Goal: Task Accomplishment & Management: Complete application form

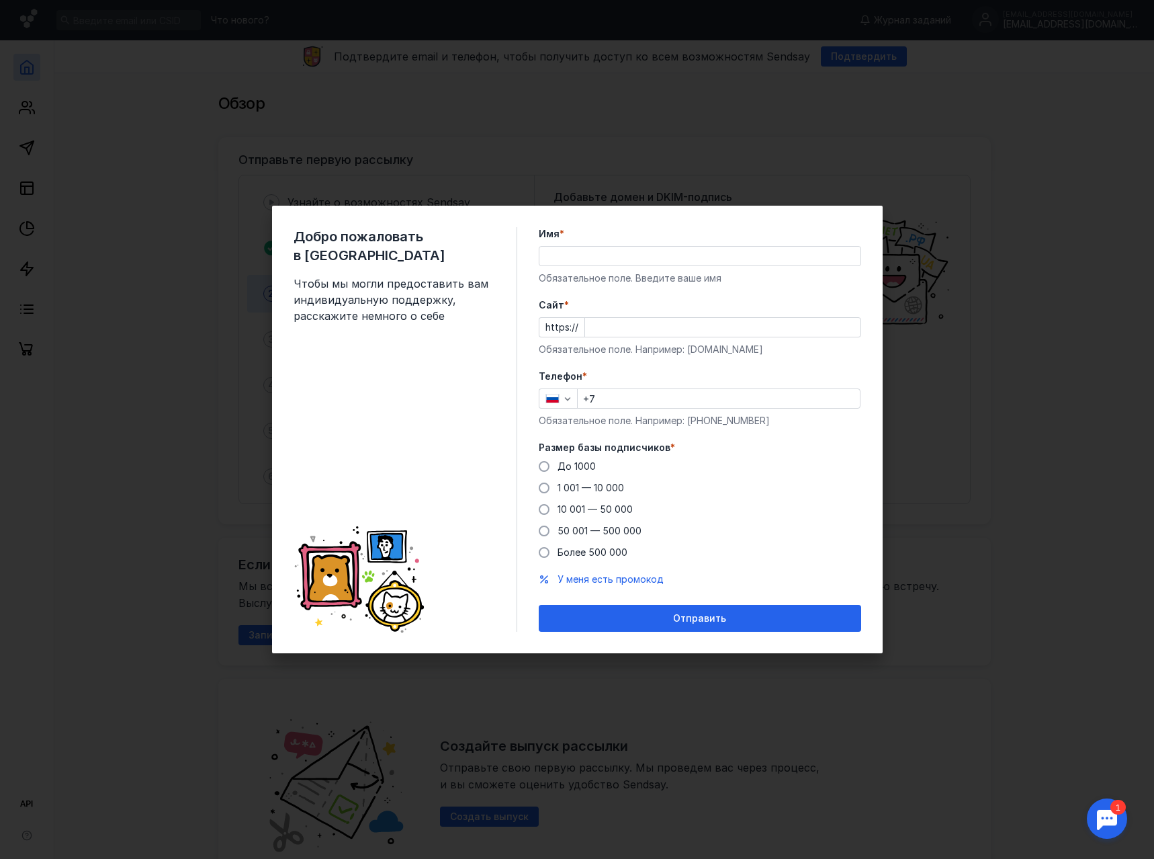
click at [673, 256] on input "Имя *" at bounding box center [699, 256] width 321 height 19
type input "[PERSON_NAME]"
click at [597, 337] on div at bounding box center [722, 327] width 277 height 20
click at [601, 331] on input "Cайт *" at bounding box center [722, 327] width 275 height 19
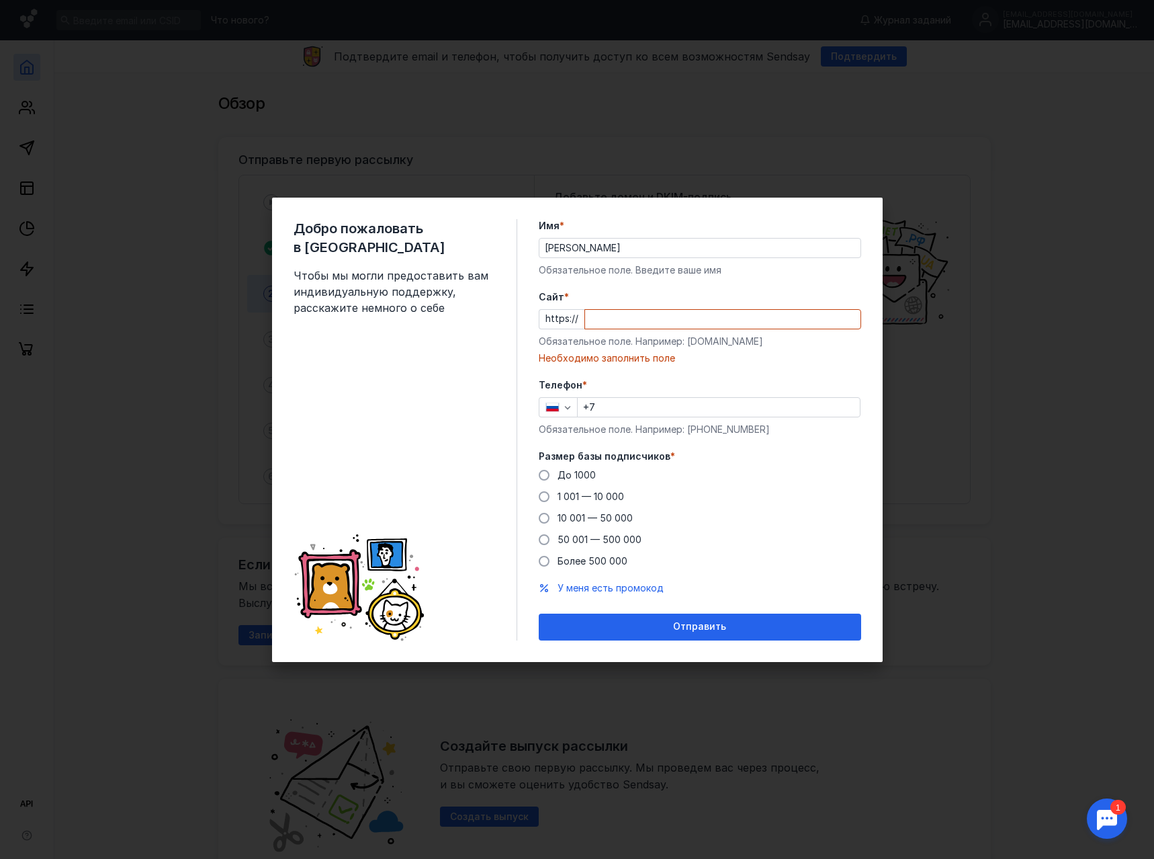
click at [627, 319] on input "Cайт *" at bounding box center [722, 319] width 275 height 19
paste input "[DOMAIN_NAME]"
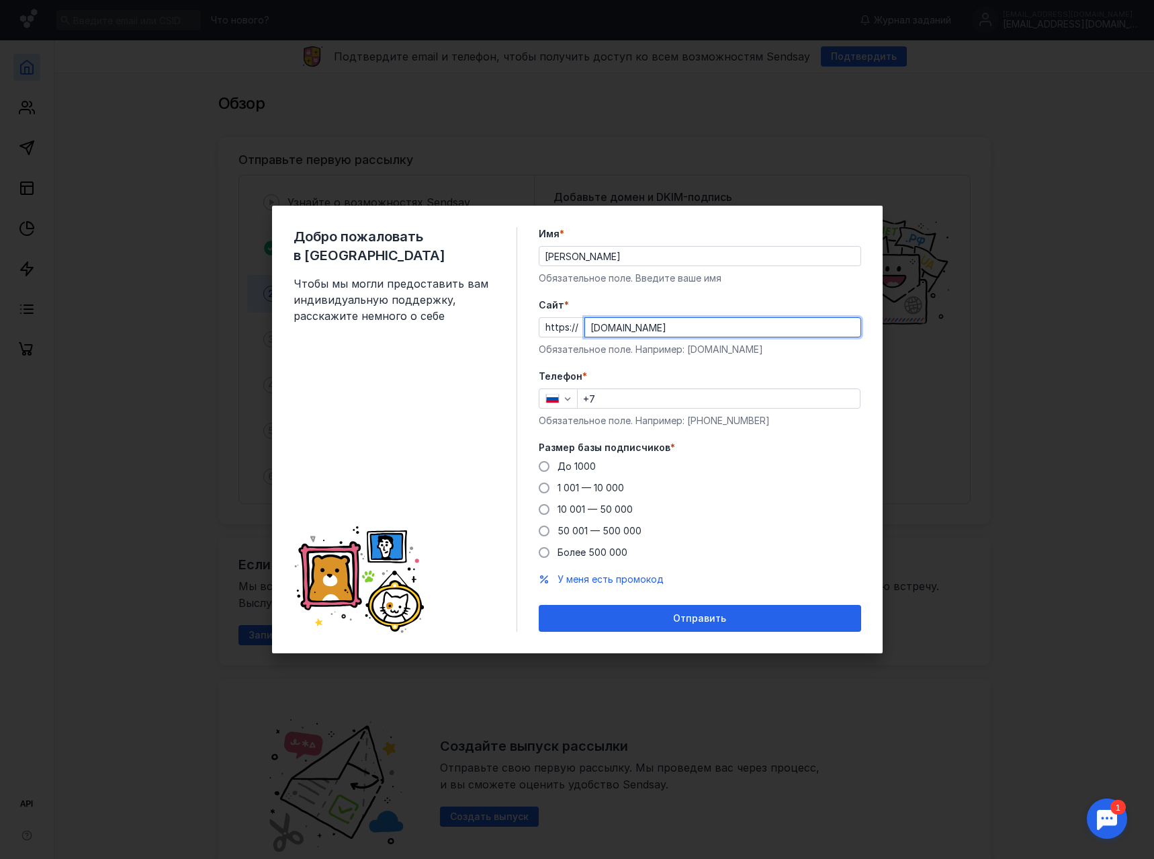
type input "[DOMAIN_NAME]"
click at [619, 403] on input "+7" at bounding box center [719, 398] width 282 height 19
click at [665, 400] on input "+7" at bounding box center [719, 398] width 282 height 19
click at [644, 396] on input "+7" at bounding box center [719, 398] width 282 height 19
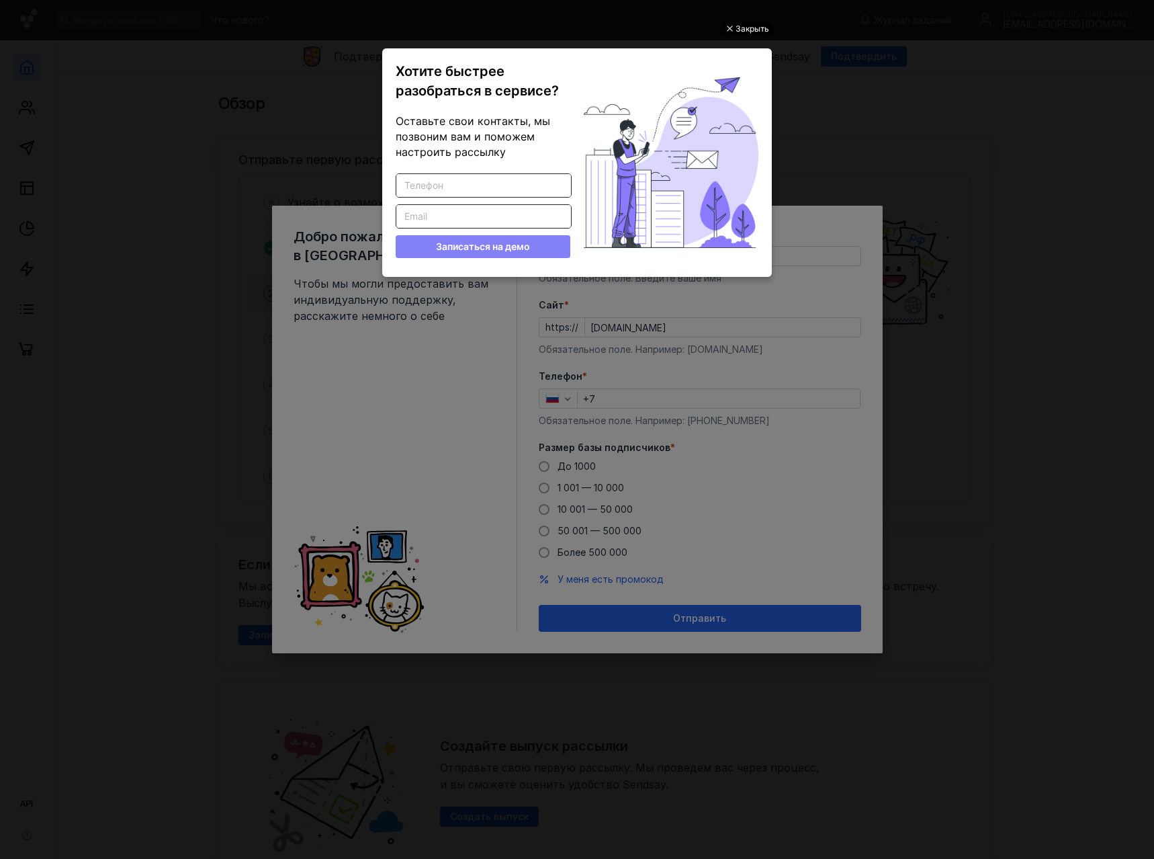
click at [746, 23] on div "Закрыть" at bounding box center [753, 28] width 34 height 15
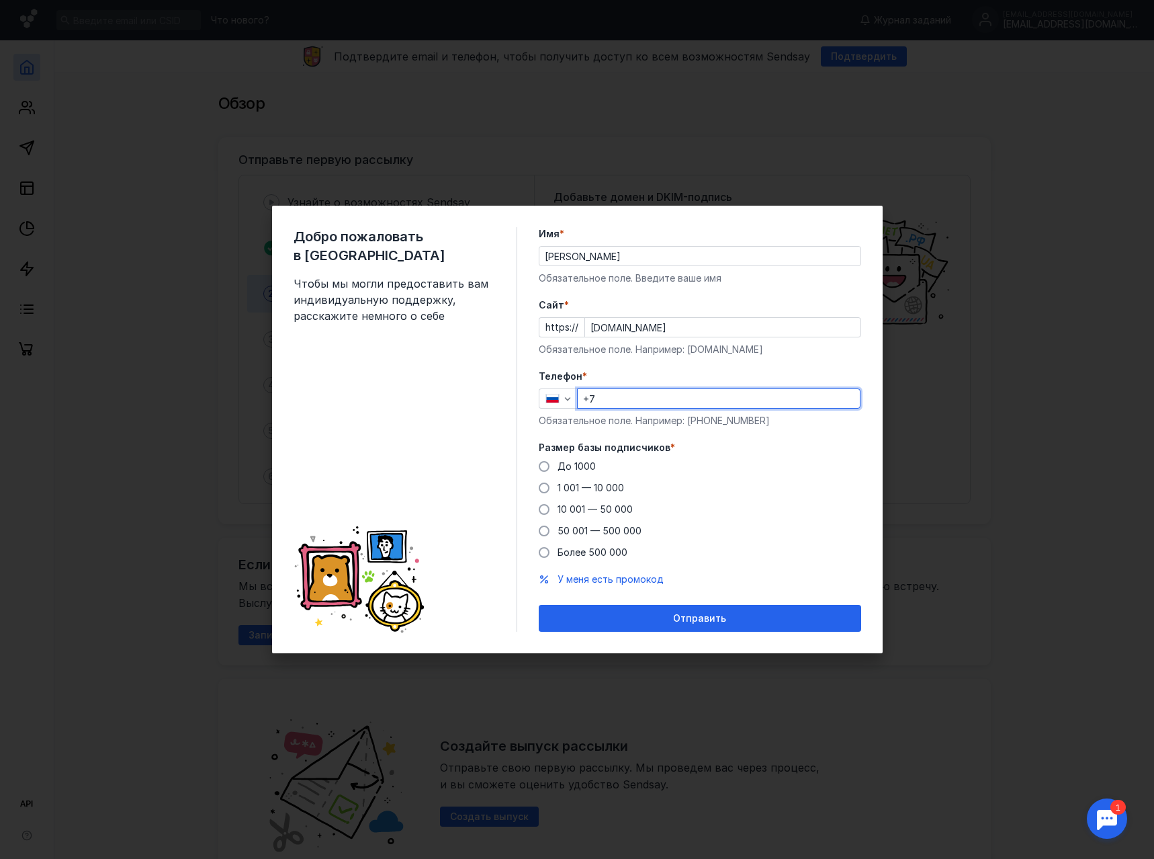
click at [621, 399] on input "+7" at bounding box center [719, 398] width 282 height 19
type input "[PHONE_NUMBER]"
click at [541, 488] on span at bounding box center [544, 487] width 11 height 11
click at [0, 0] on input "1 001 — 10 000" at bounding box center [0, 0] width 0 height 0
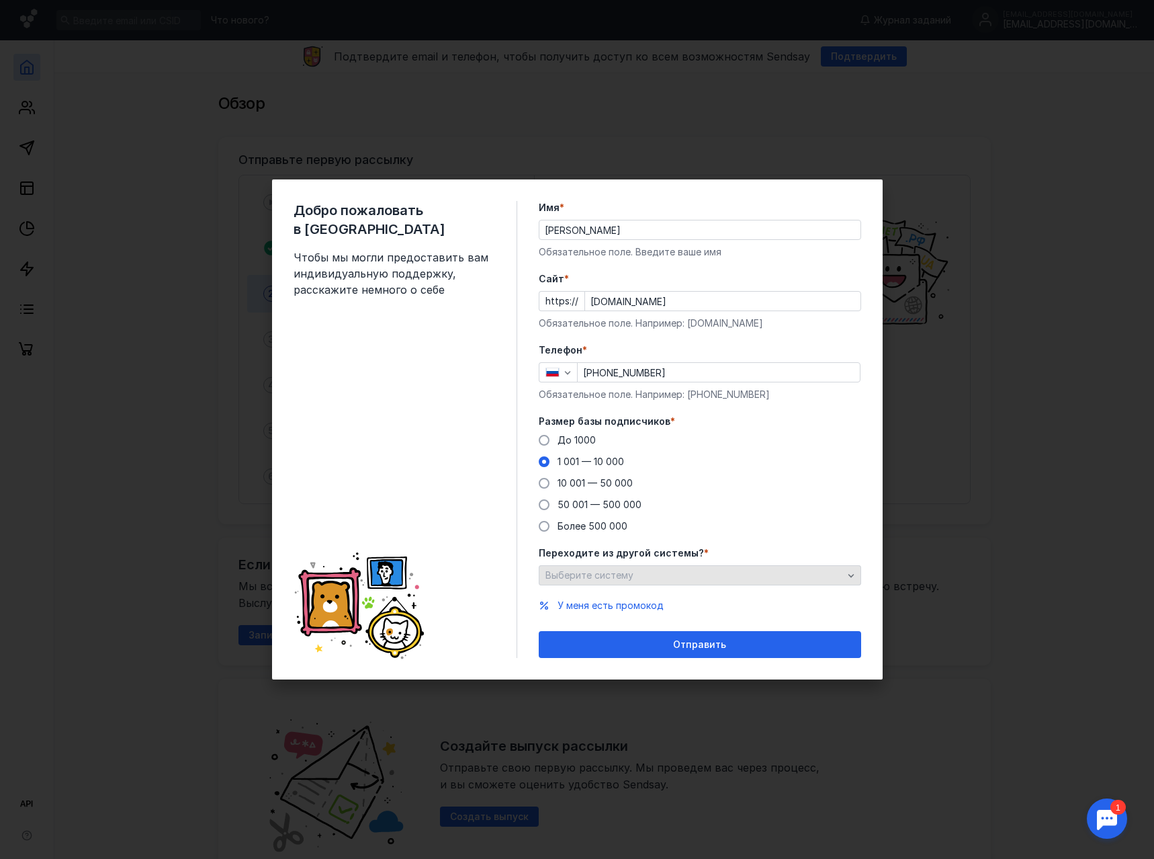
click at [633, 577] on div "Выберите систему" at bounding box center [694, 575] width 304 height 11
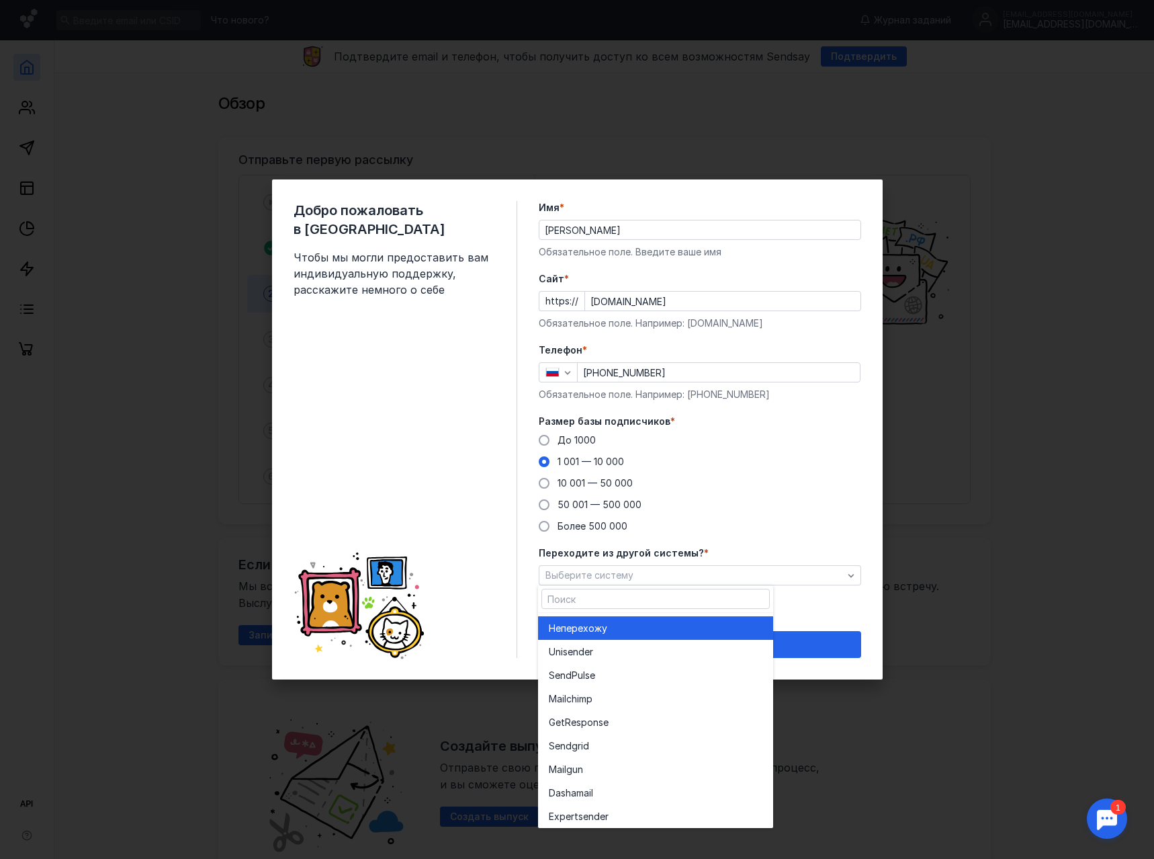
click at [562, 631] on span "перехожу" at bounding box center [584, 627] width 46 height 13
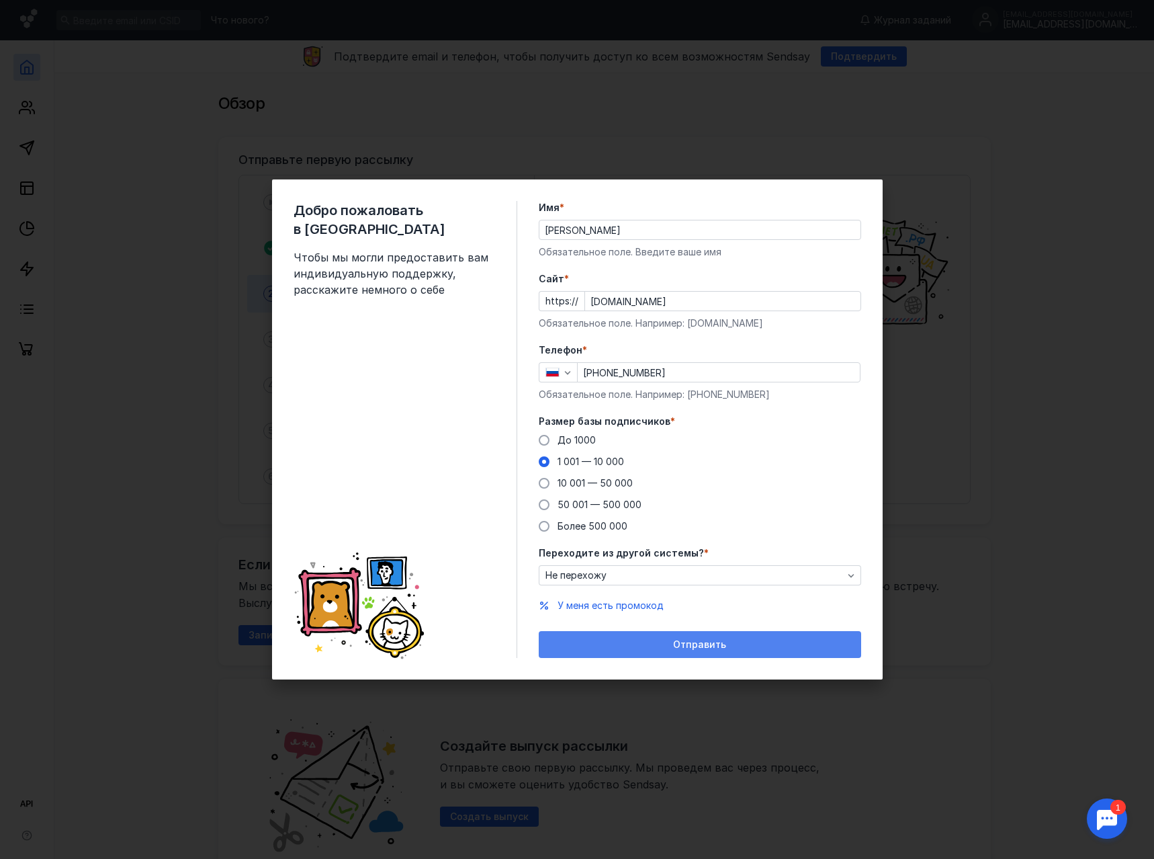
click at [682, 647] on span "Отправить" at bounding box center [699, 644] width 53 height 11
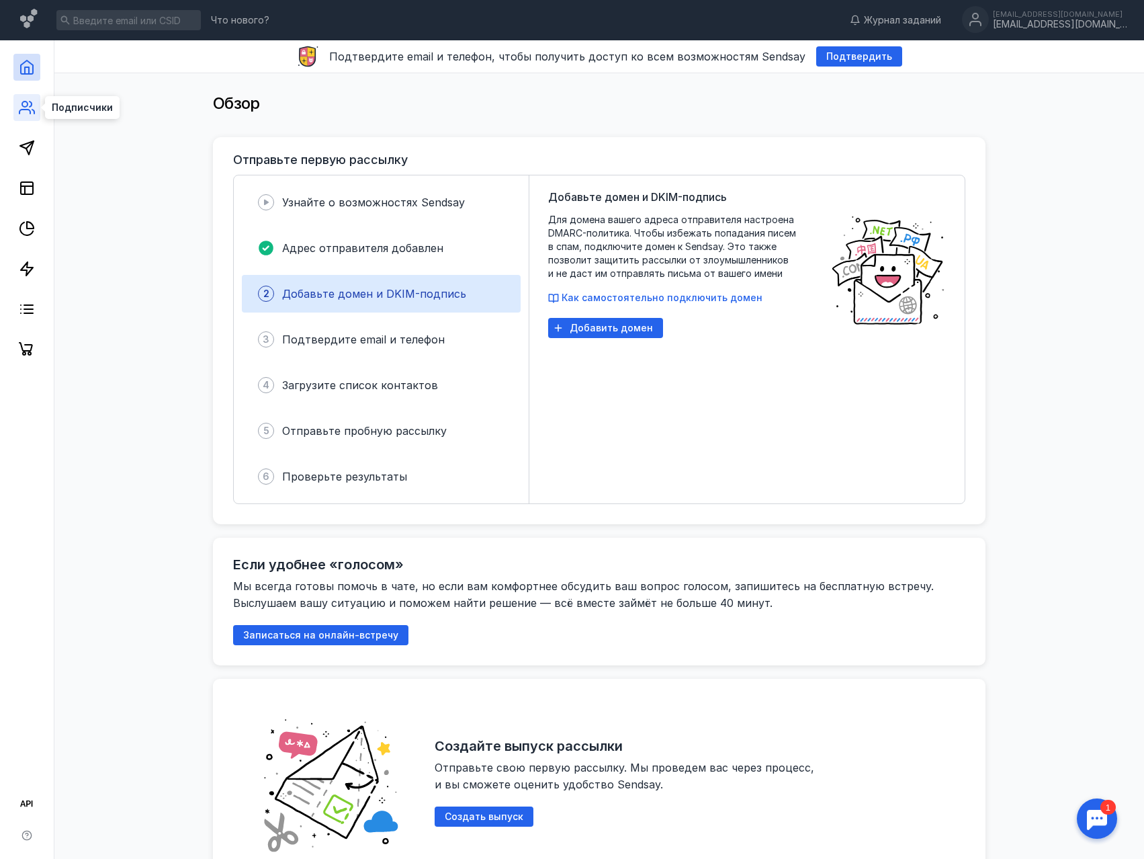
click at [24, 109] on icon at bounding box center [24, 111] width 11 height 4
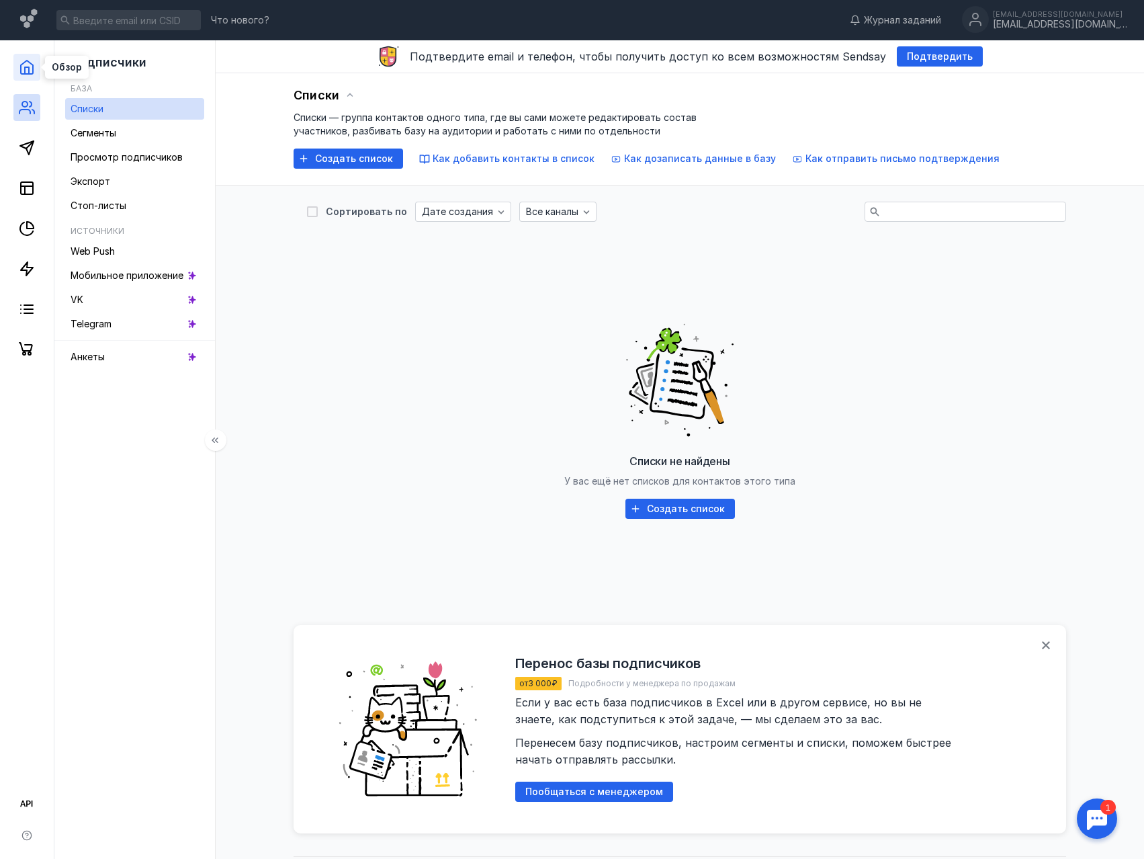
click at [24, 67] on icon at bounding box center [27, 67] width 16 height 16
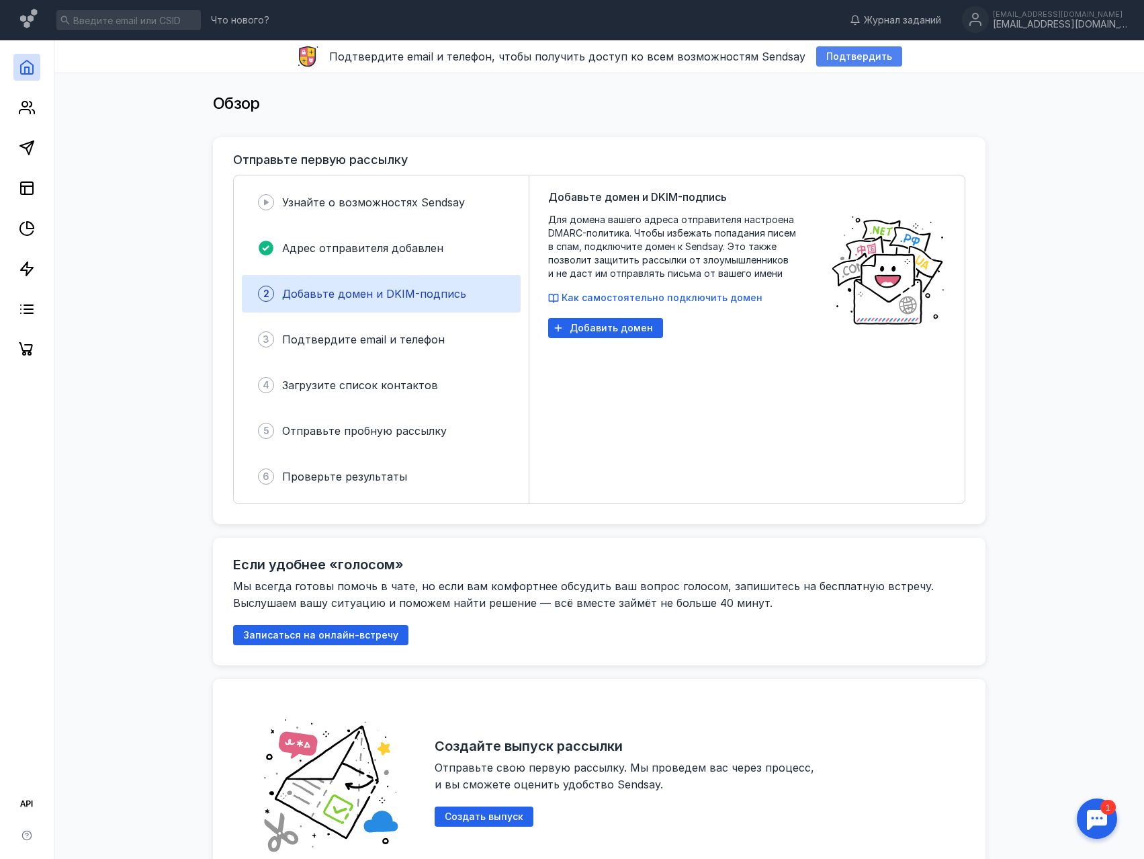
click at [845, 58] on span "Подтвердить" at bounding box center [859, 56] width 66 height 11
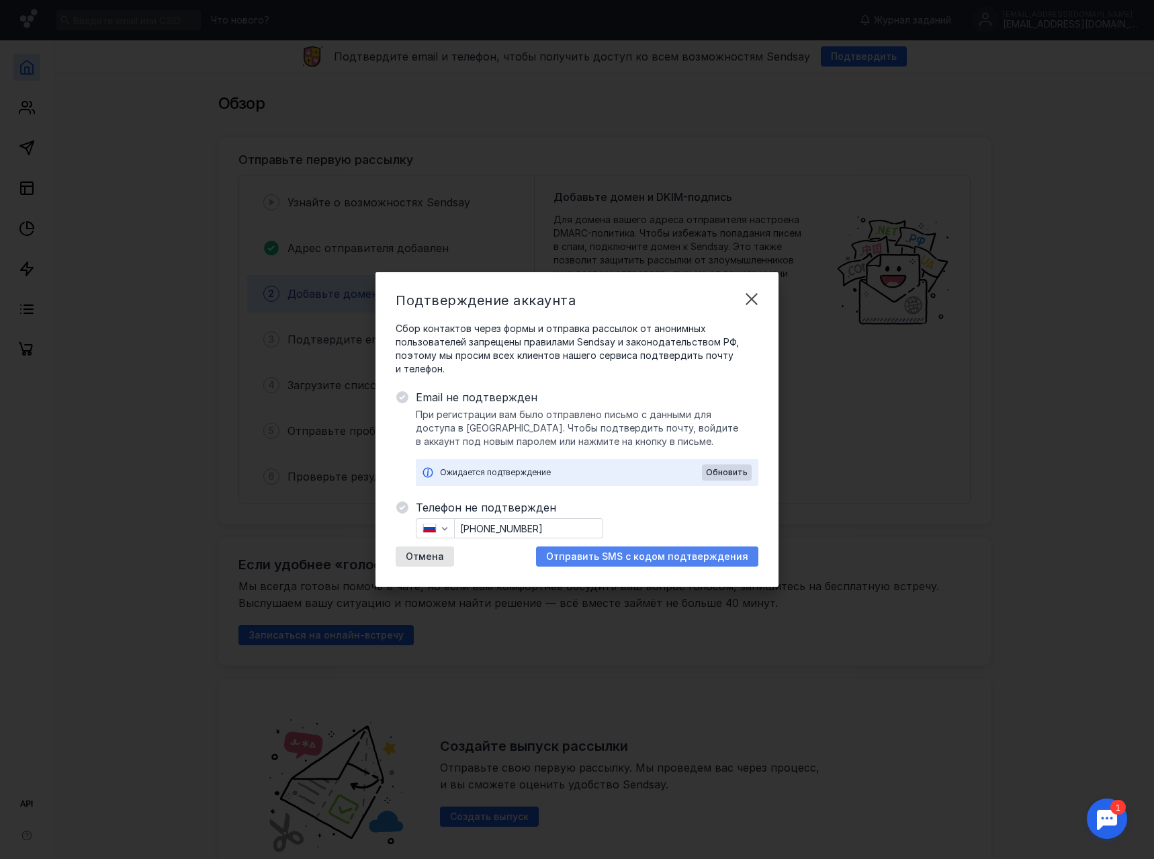
click at [627, 561] on span "Отправить SMS с кодом подтверждения" at bounding box center [647, 556] width 202 height 11
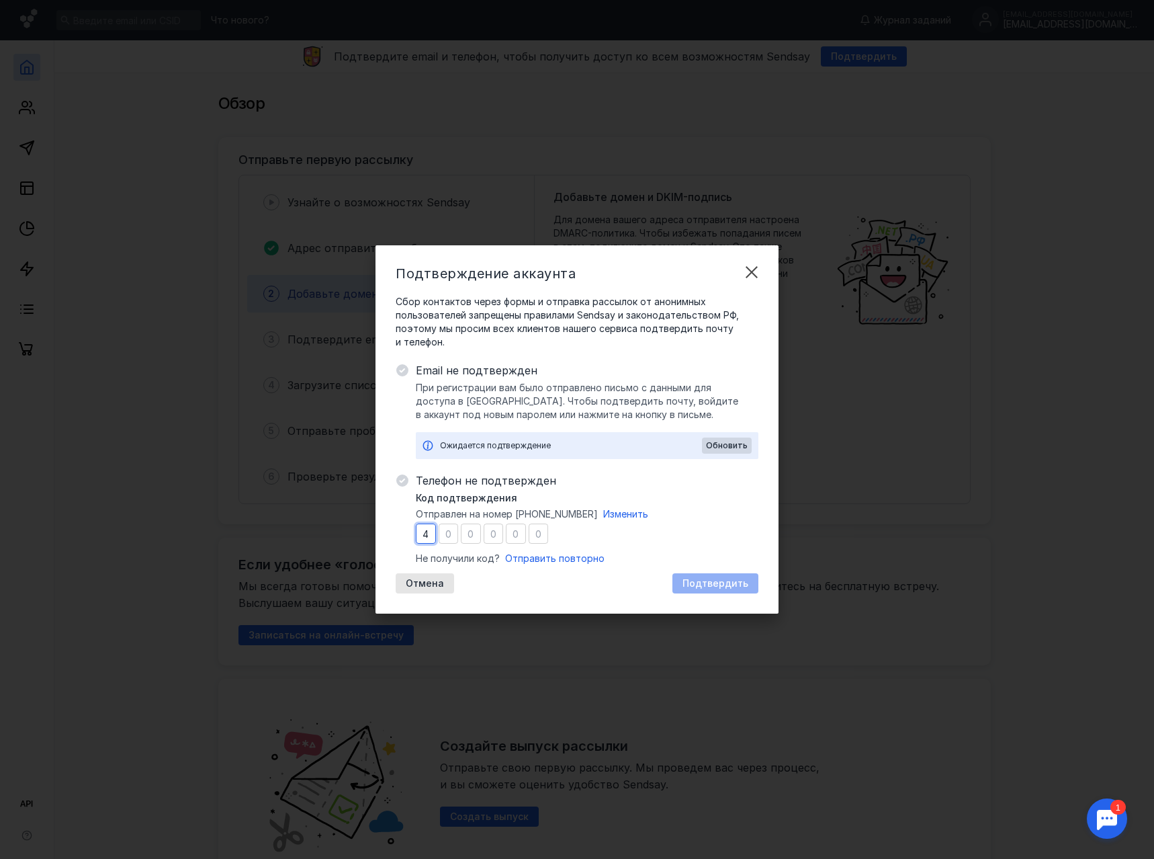
type input "5"
type input "4"
type input "5"
type input "3"
type input "1"
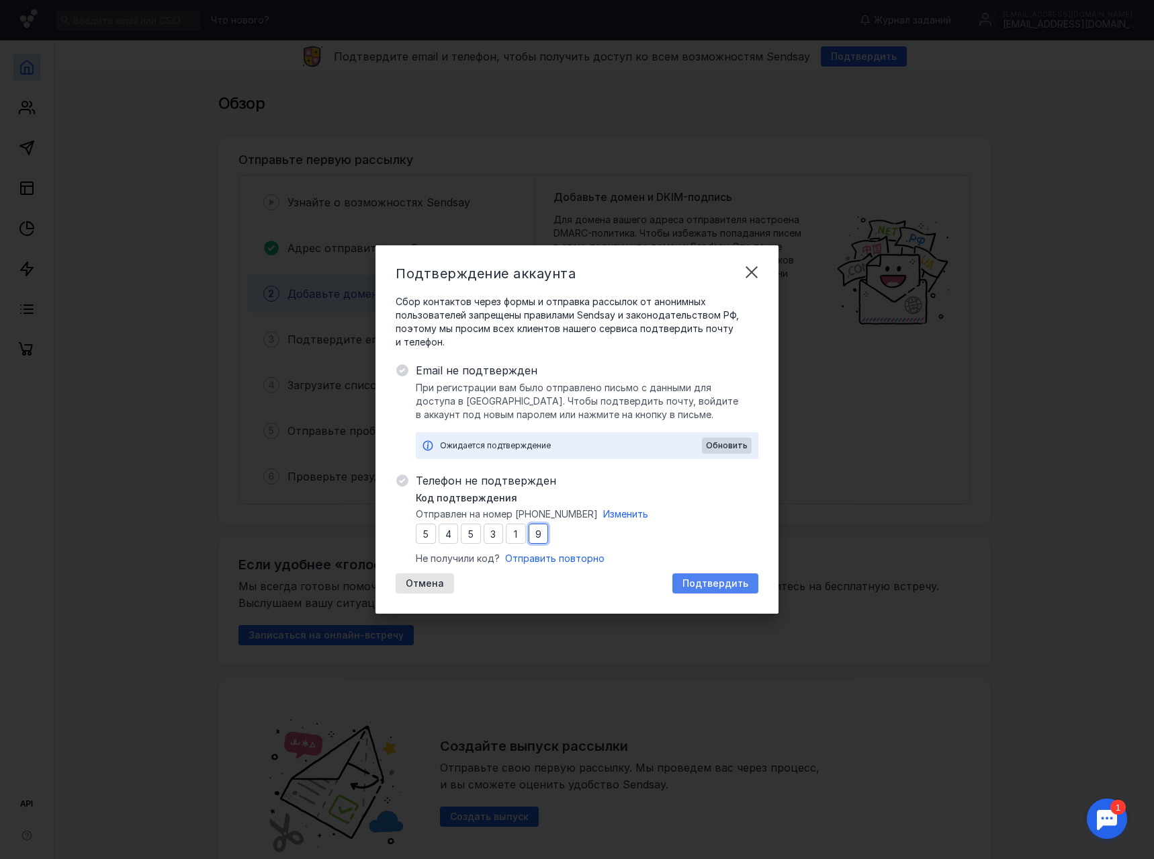
type input "9"
click at [709, 584] on span "Подтвердить" at bounding box center [716, 583] width 66 height 11
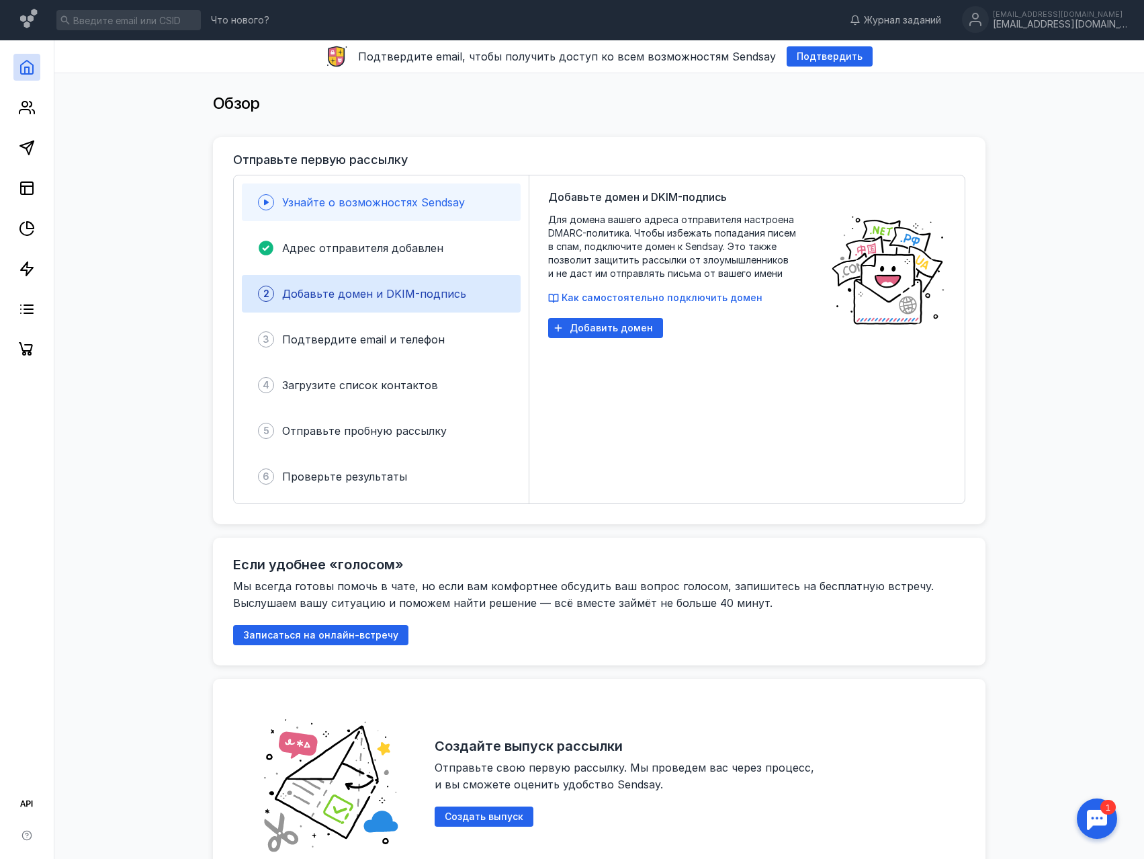
click at [396, 204] on span "Узнайте о возможностях Sendsay" at bounding box center [373, 201] width 183 height 13
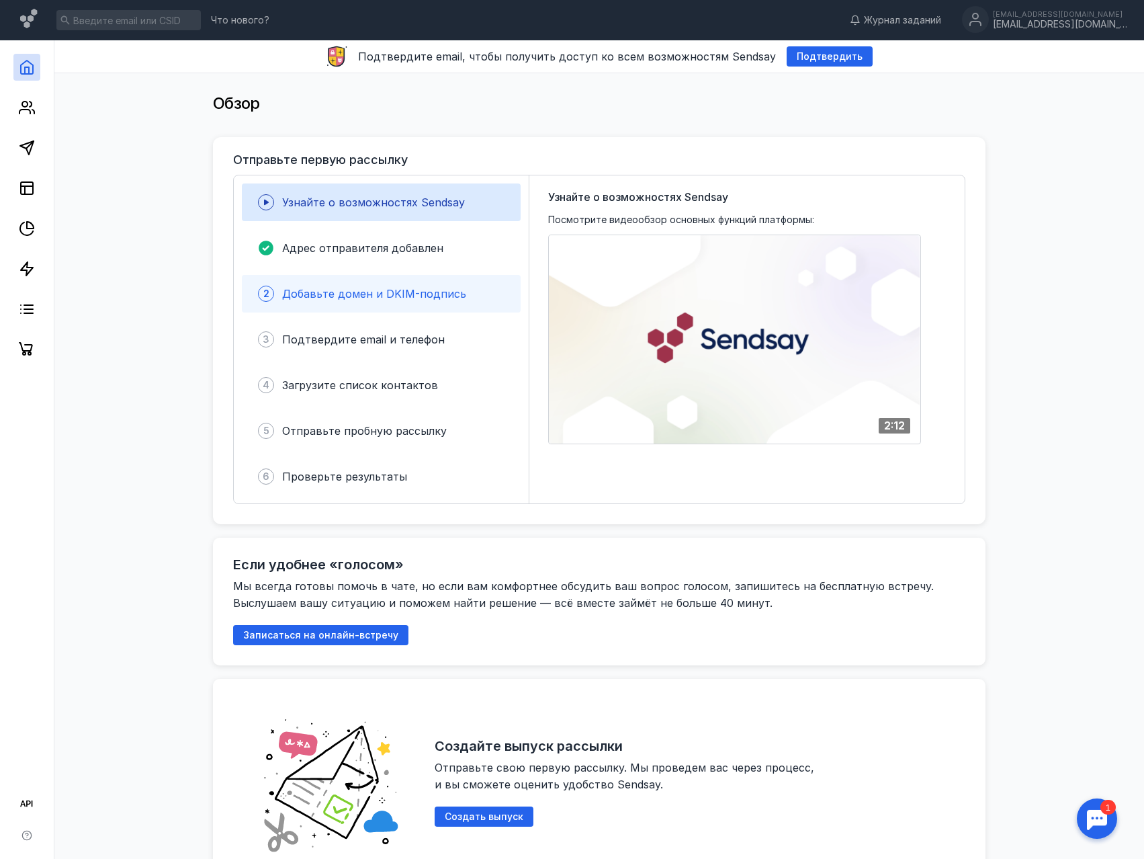
click at [353, 293] on span "Добавьте домен и DKIM-подпись" at bounding box center [374, 293] width 184 height 13
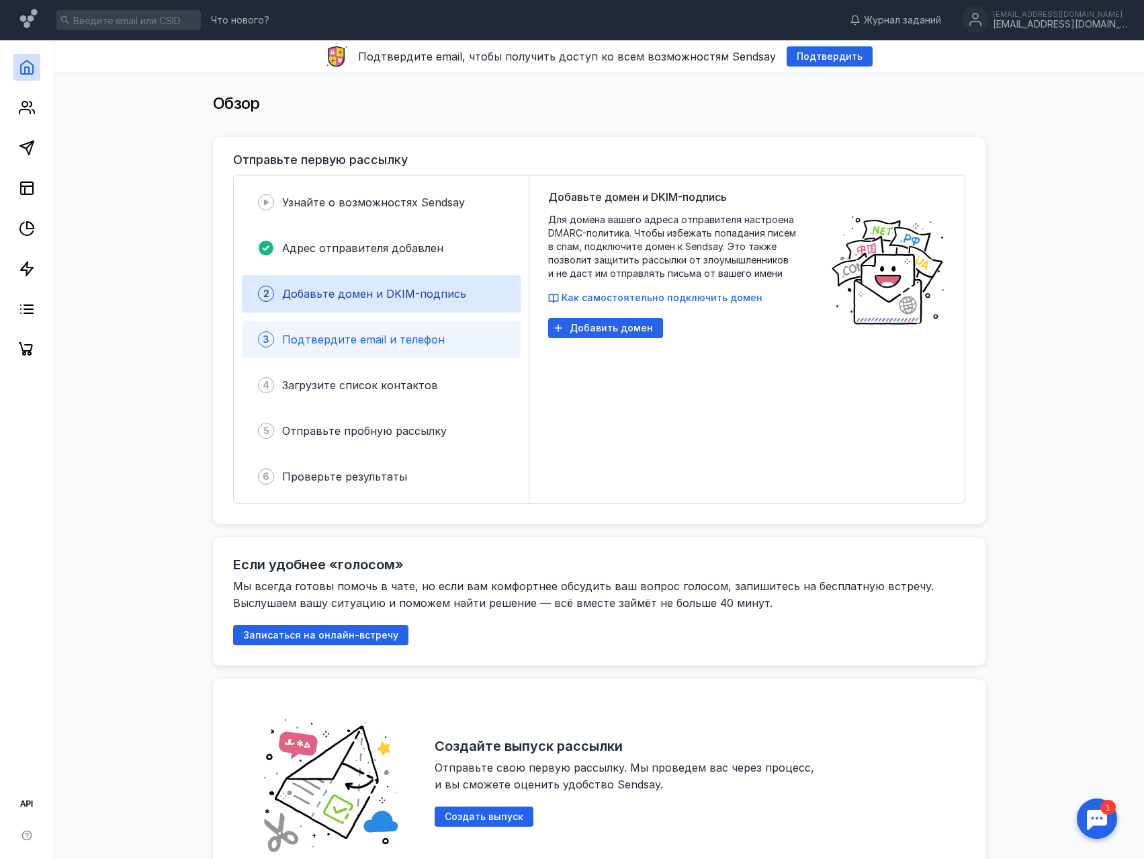
click at [325, 353] on div "3 Подтвердите email и телефон" at bounding box center [381, 339] width 279 height 38
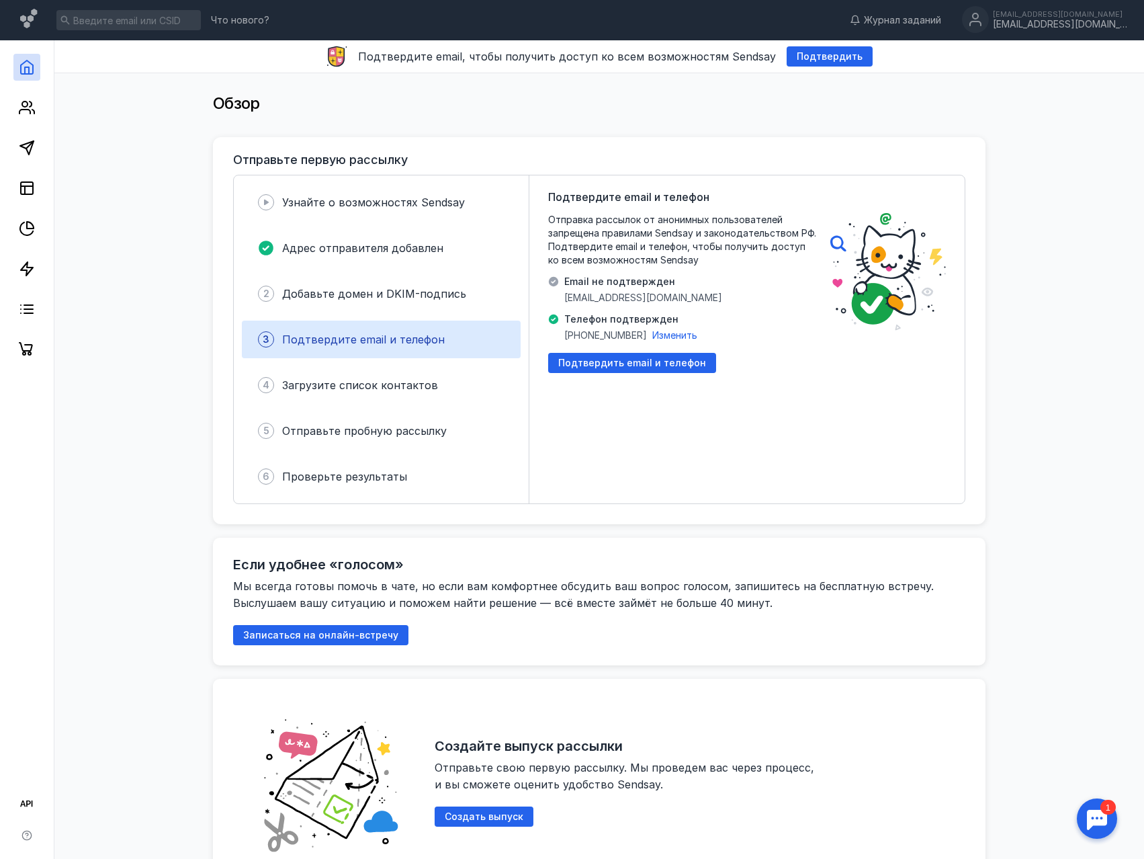
click at [586, 281] on span "Email не подтвержден" at bounding box center [643, 281] width 158 height 13
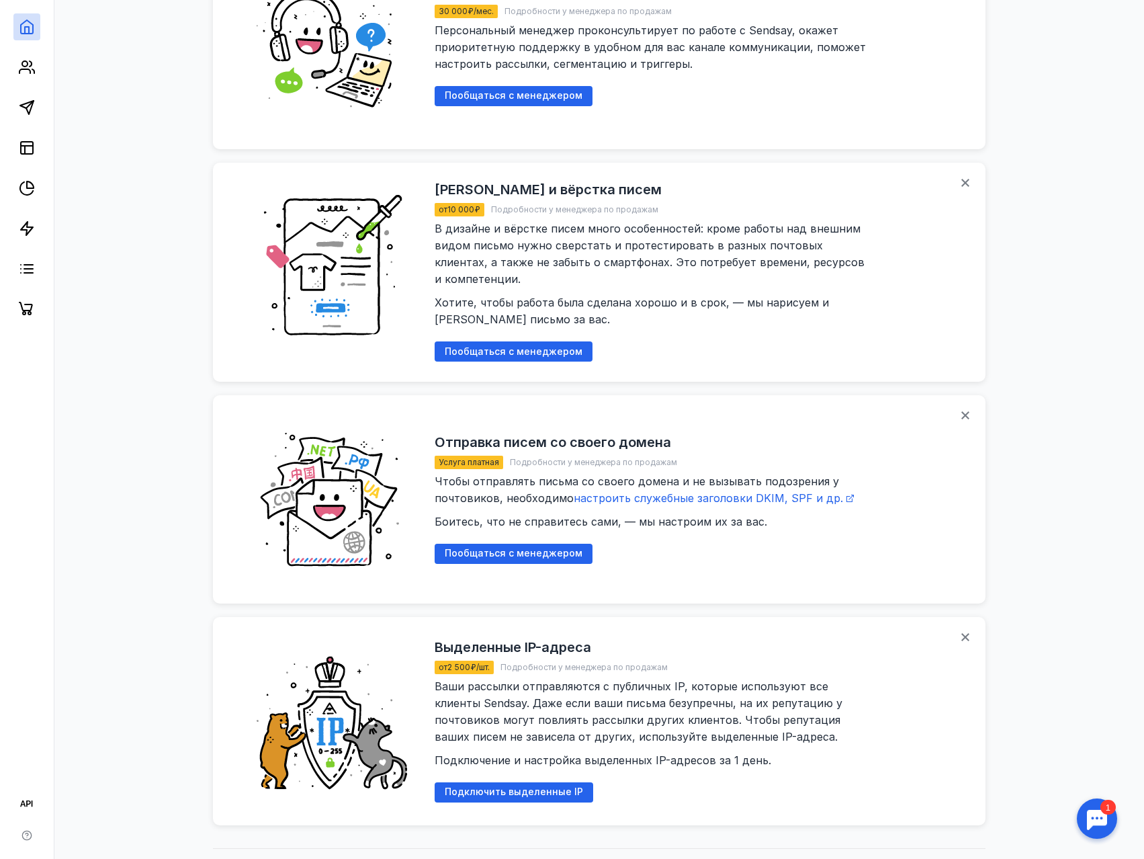
scroll to position [1236, 0]
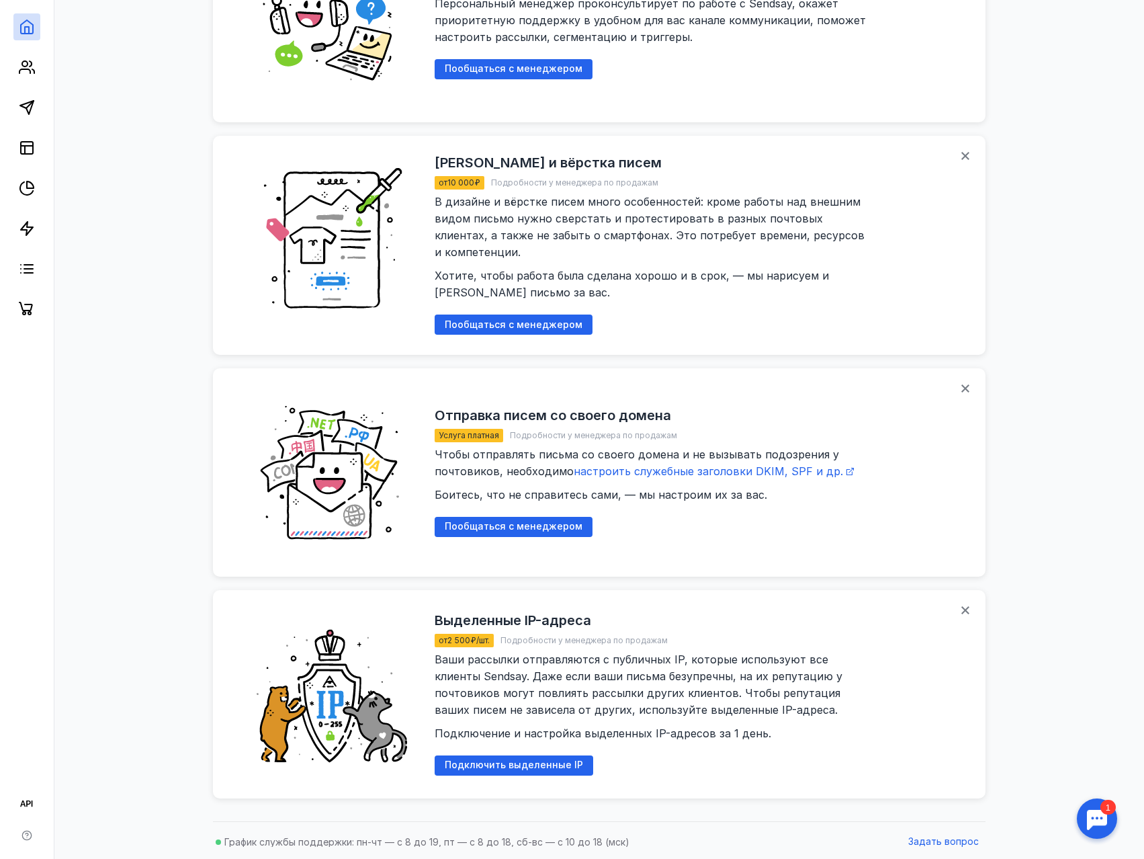
click at [533, 612] on h2 "Выделенные IP-адреса" at bounding box center [513, 620] width 157 height 16
click at [490, 773] on div "Подключить выделенные IP" at bounding box center [514, 765] width 159 height 20
click at [268, 812] on icon at bounding box center [266, 813] width 7 height 7
click at [1095, 822] on div at bounding box center [1097, 818] width 42 height 42
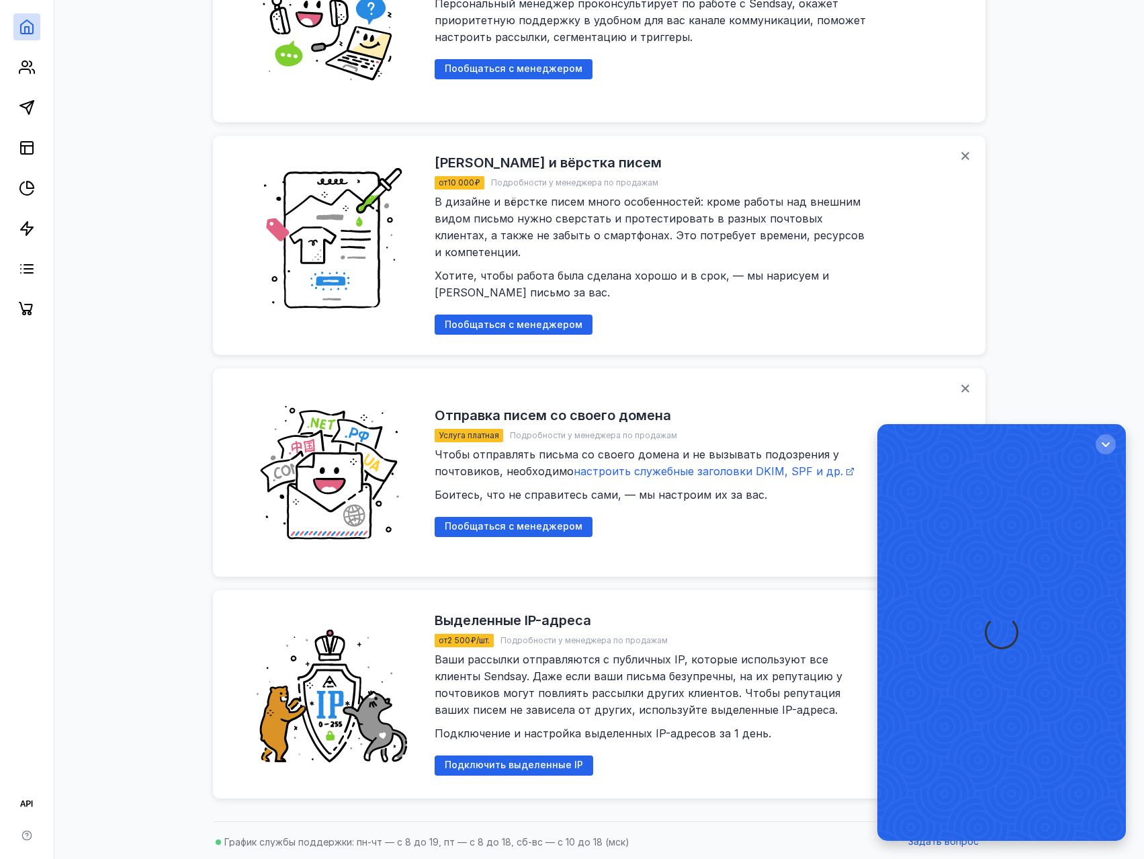
scroll to position [0, 0]
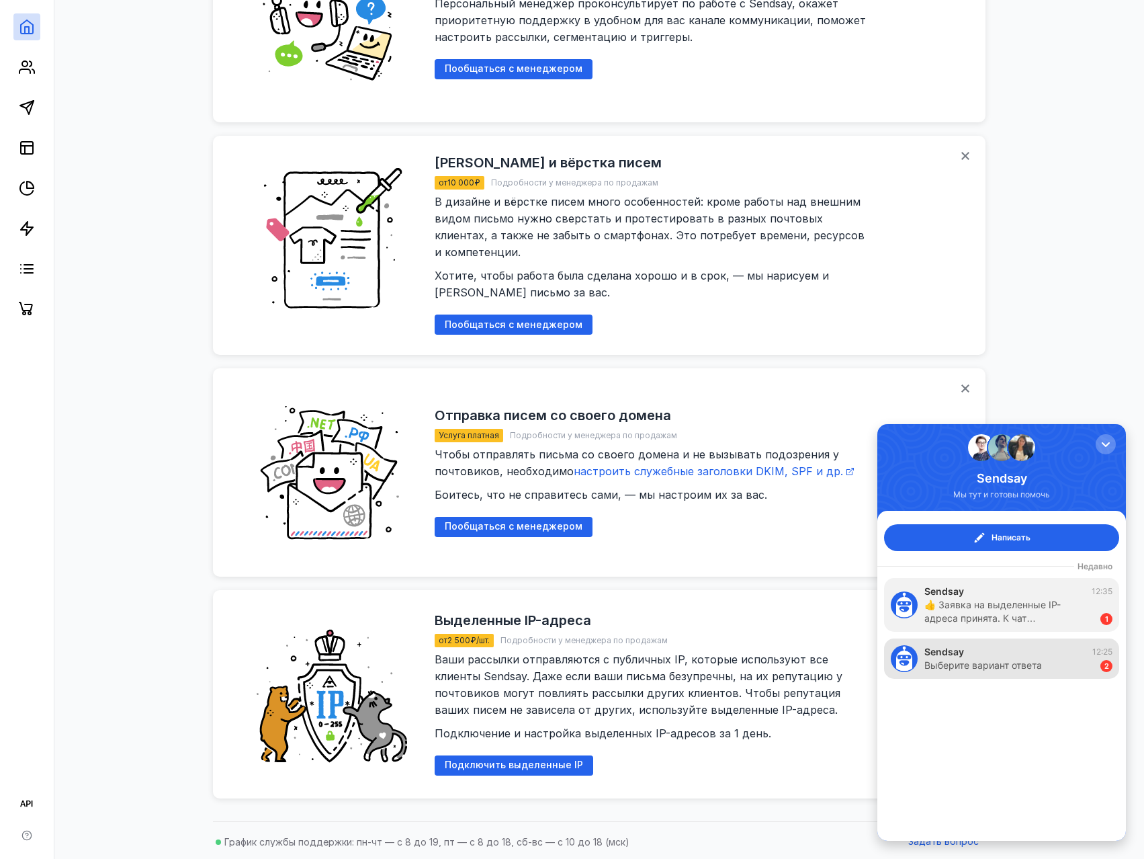
click at [1009, 666] on div "Выберите вариант ответа" at bounding box center [983, 664] width 118 height 13
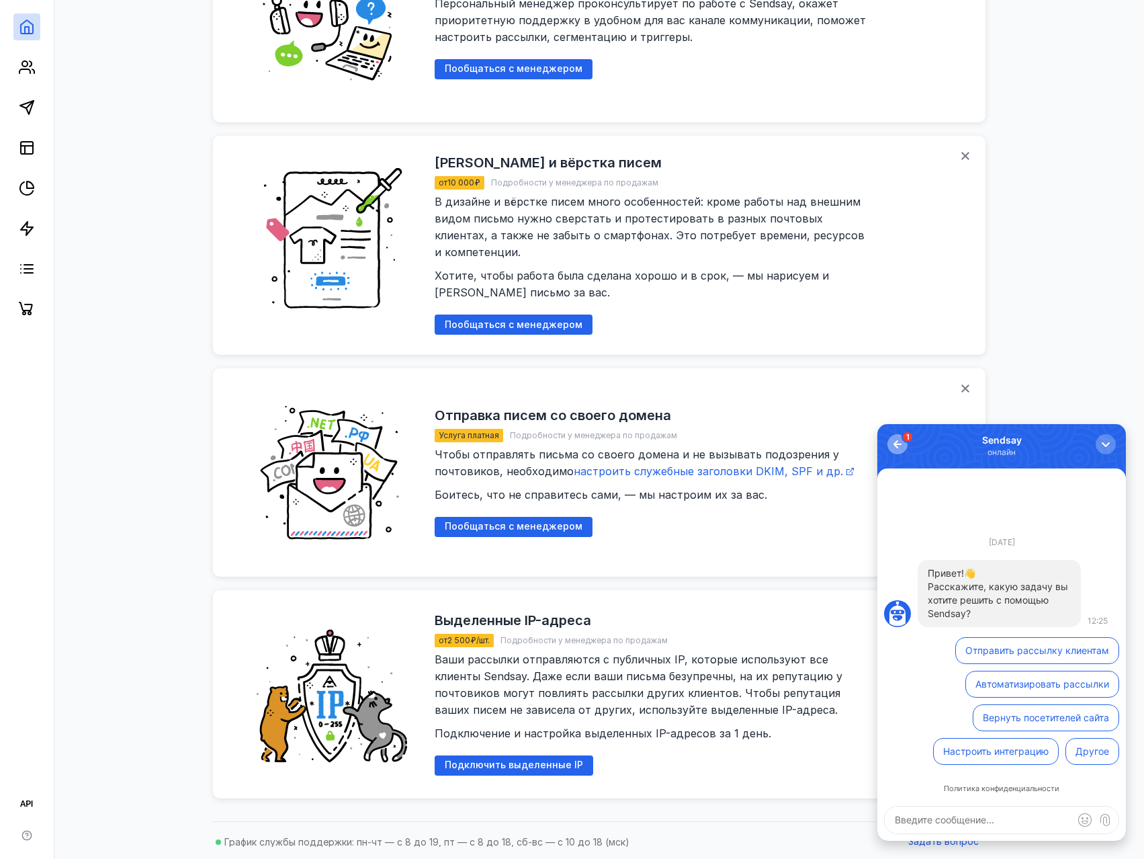
click at [897, 448] on div "button" at bounding box center [897, 443] width 13 height 13
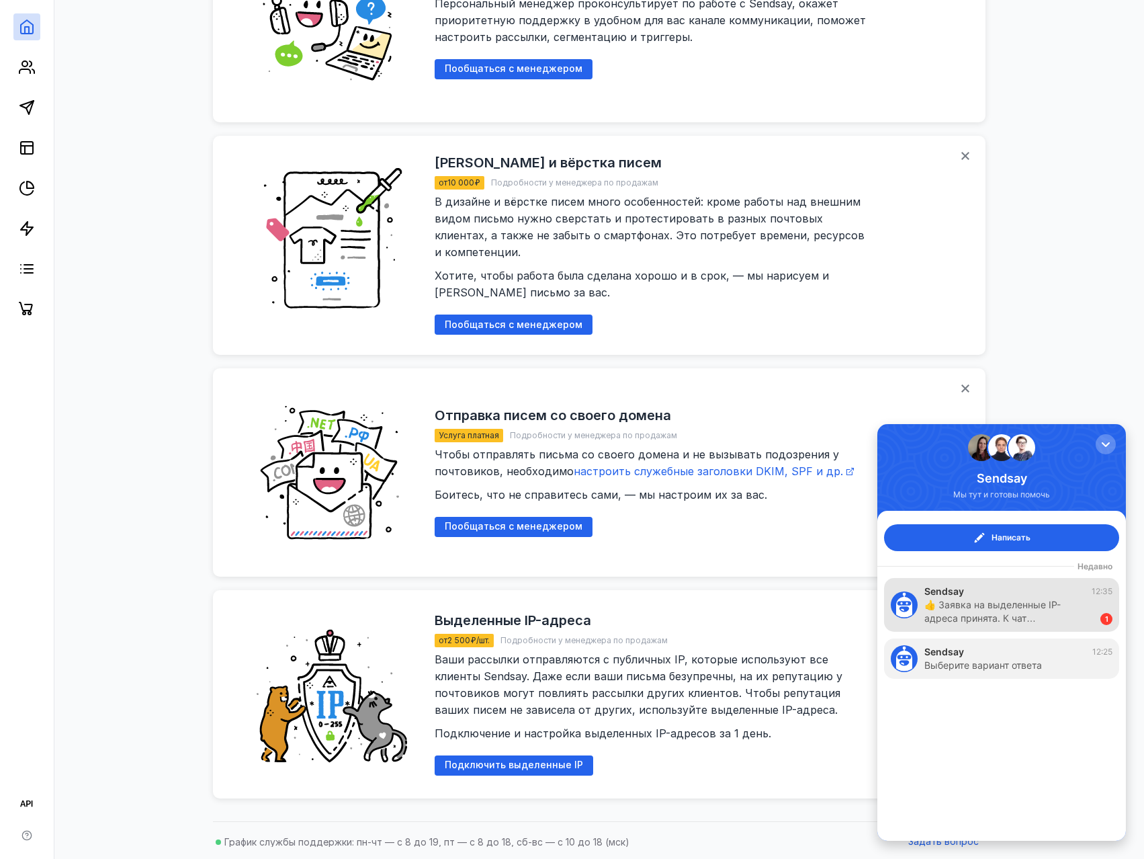
click at [991, 610] on div "👍 Заявка на выделенные IP-адреса принята. К чат…" at bounding box center [1005, 611] width 163 height 27
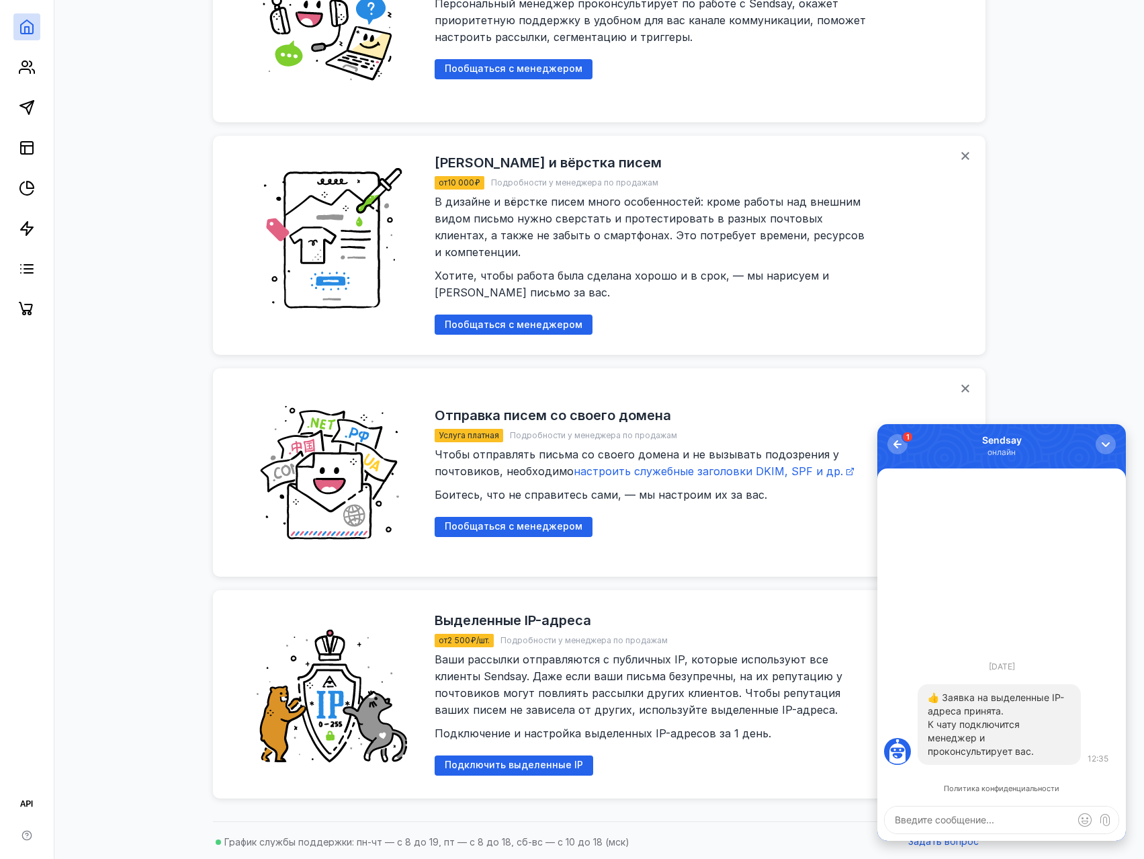
click at [30, 838] on icon "button" at bounding box center [26, 834] width 9 height 9
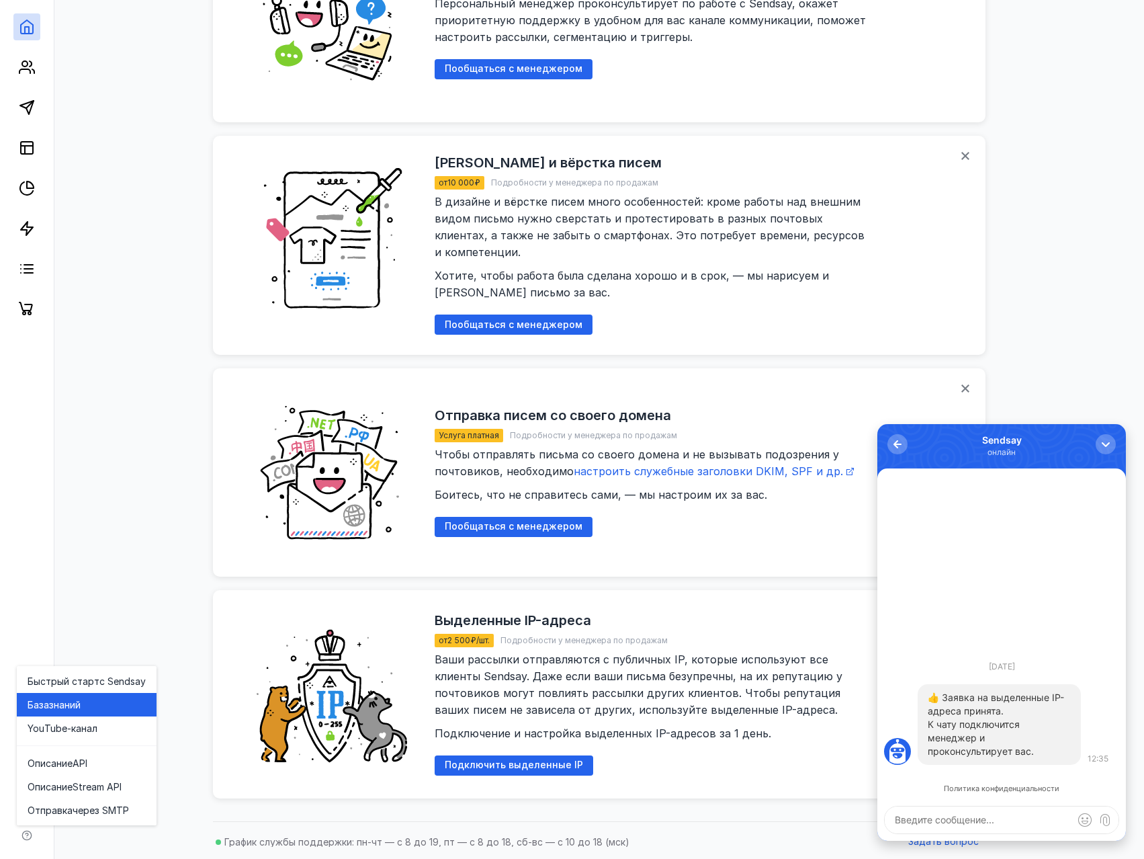
click at [75, 709] on span "знаний" at bounding box center [65, 704] width 32 height 13
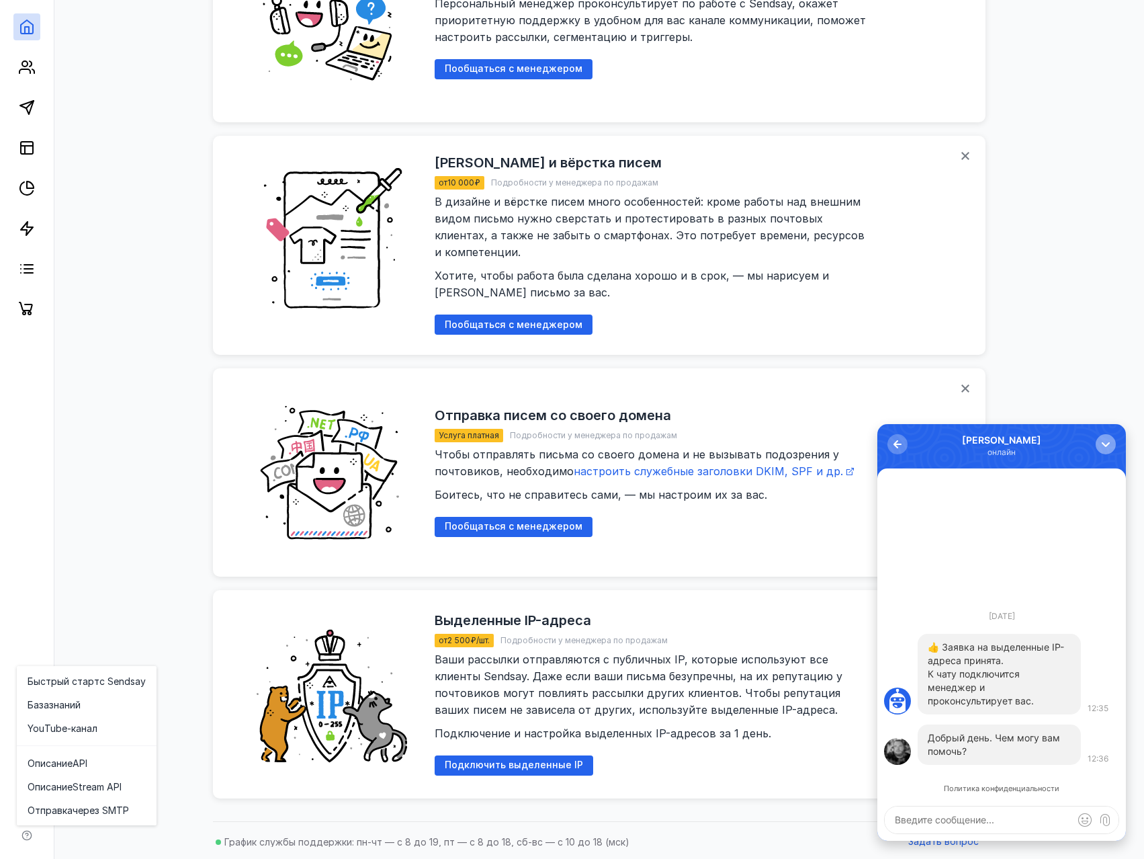
click at [1105, 439] on div "button" at bounding box center [1105, 443] width 13 height 13
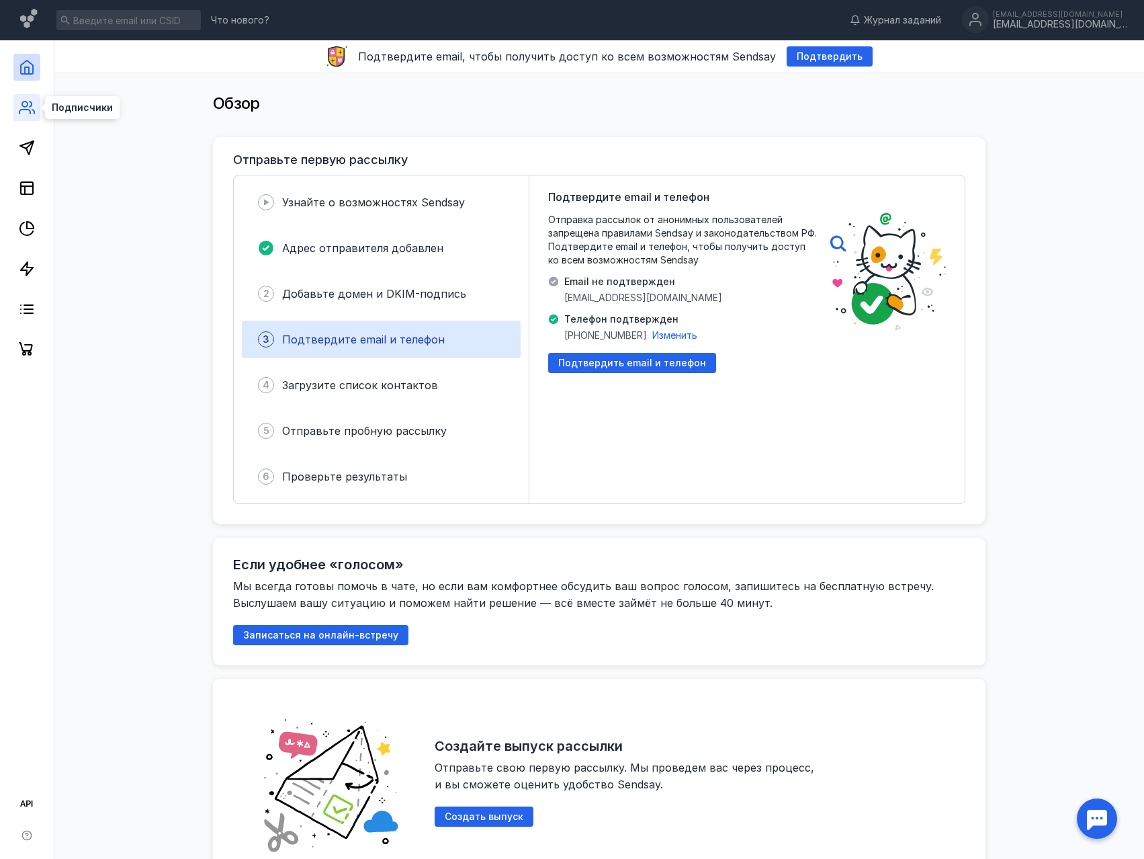
click at [34, 107] on icon at bounding box center [27, 107] width 16 height 16
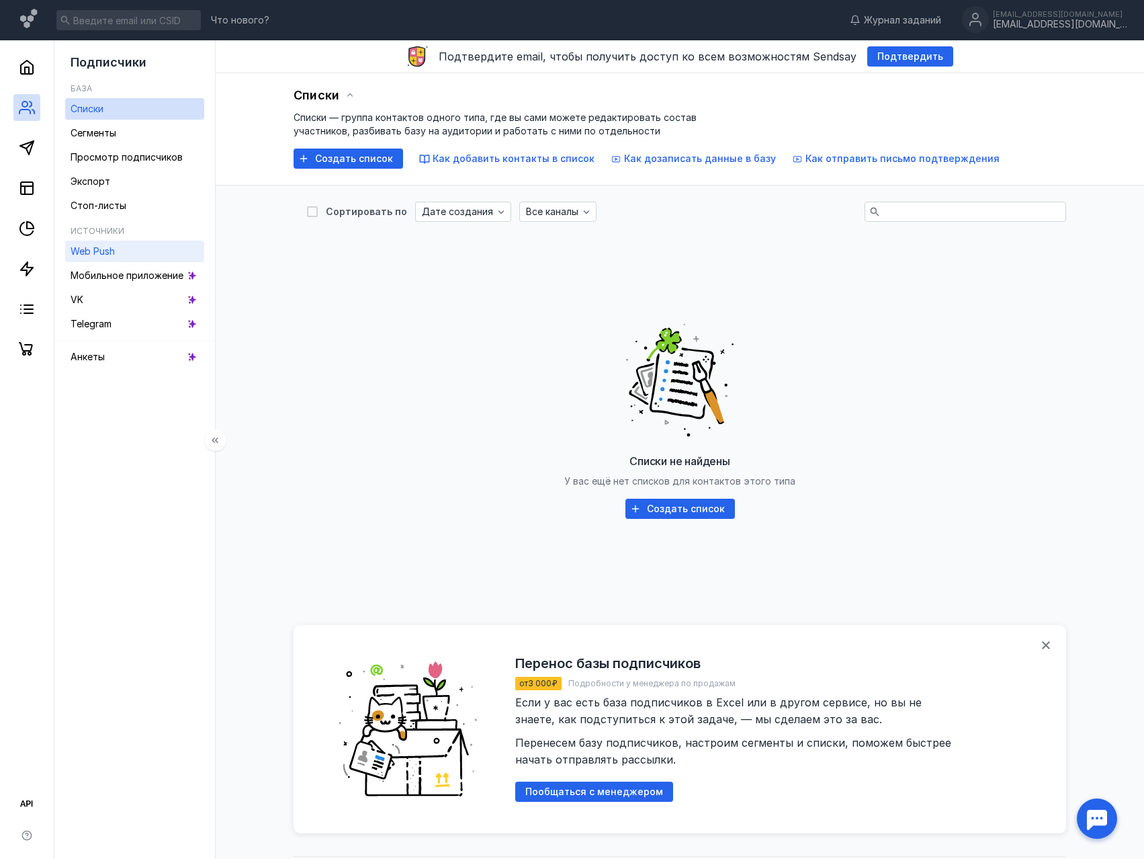
click at [105, 256] on span "Web Push" at bounding box center [93, 250] width 44 height 11
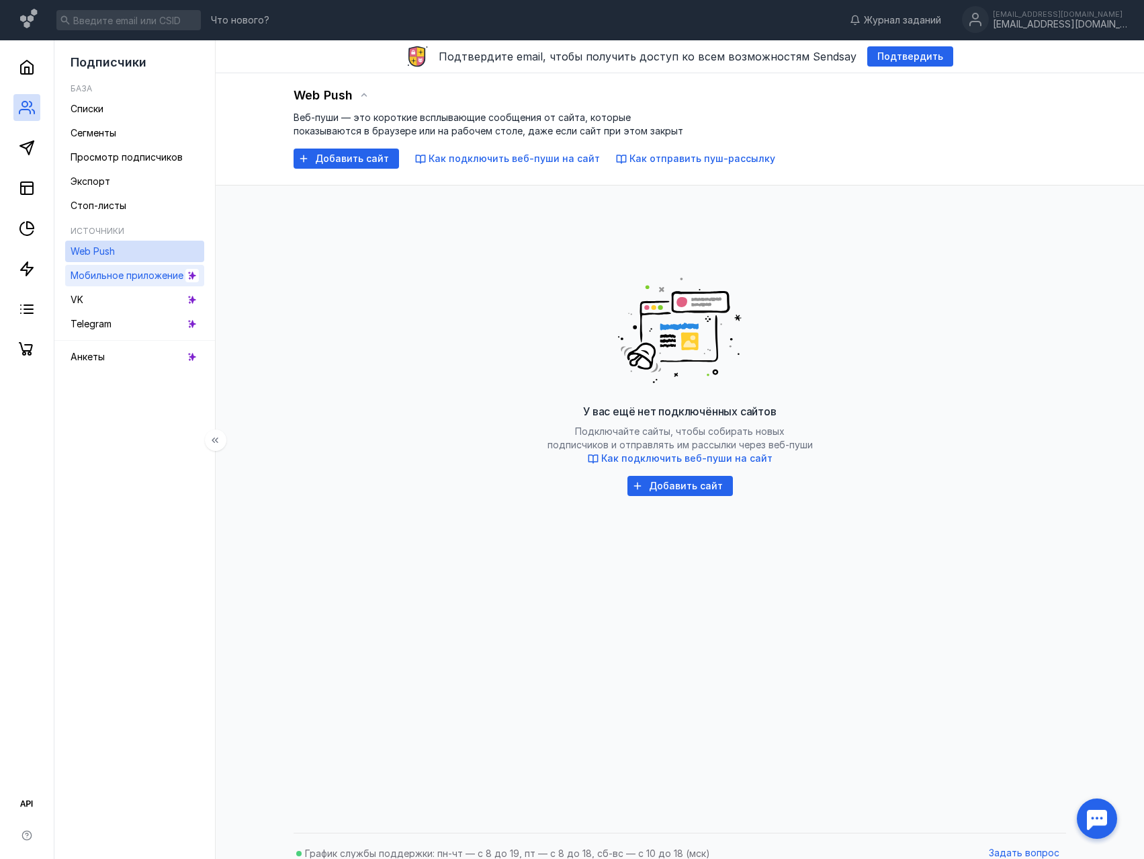
click at [119, 279] on span "Мобильное приложение" at bounding box center [127, 274] width 113 height 11
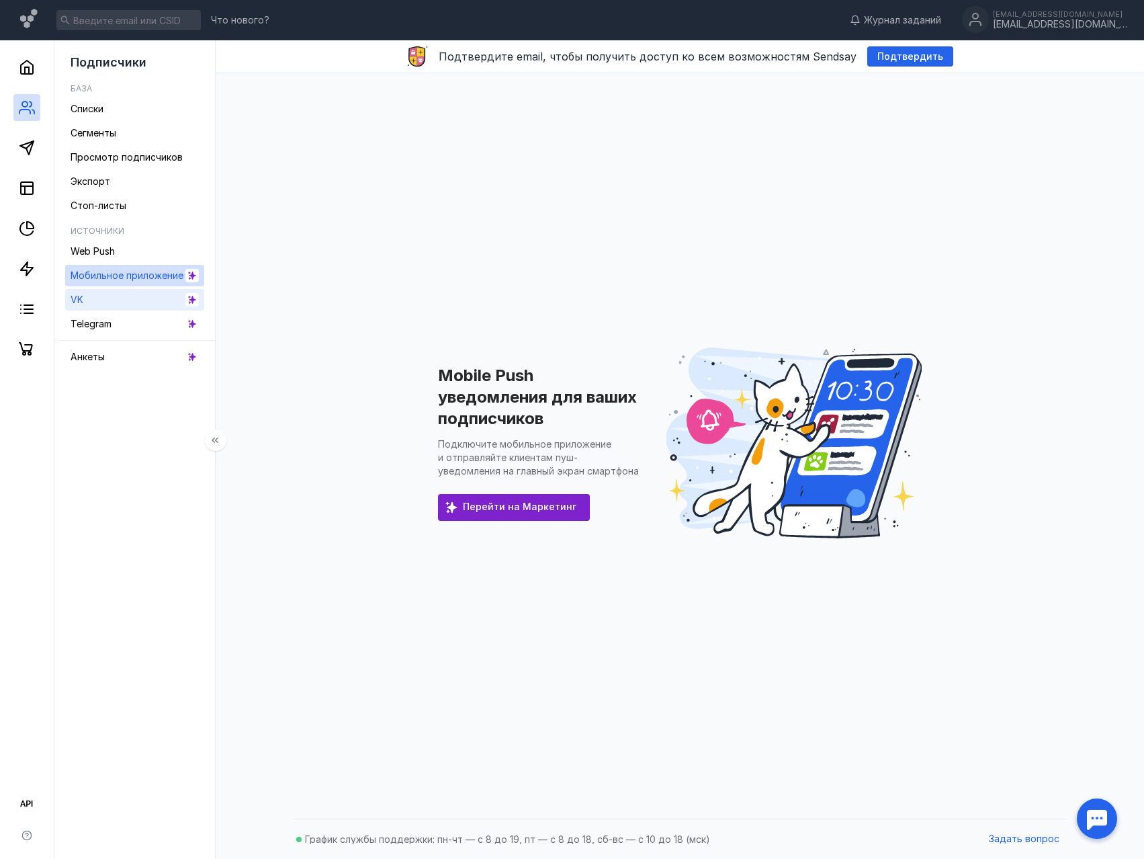
click at [100, 300] on link "VK" at bounding box center [134, 299] width 139 height 21
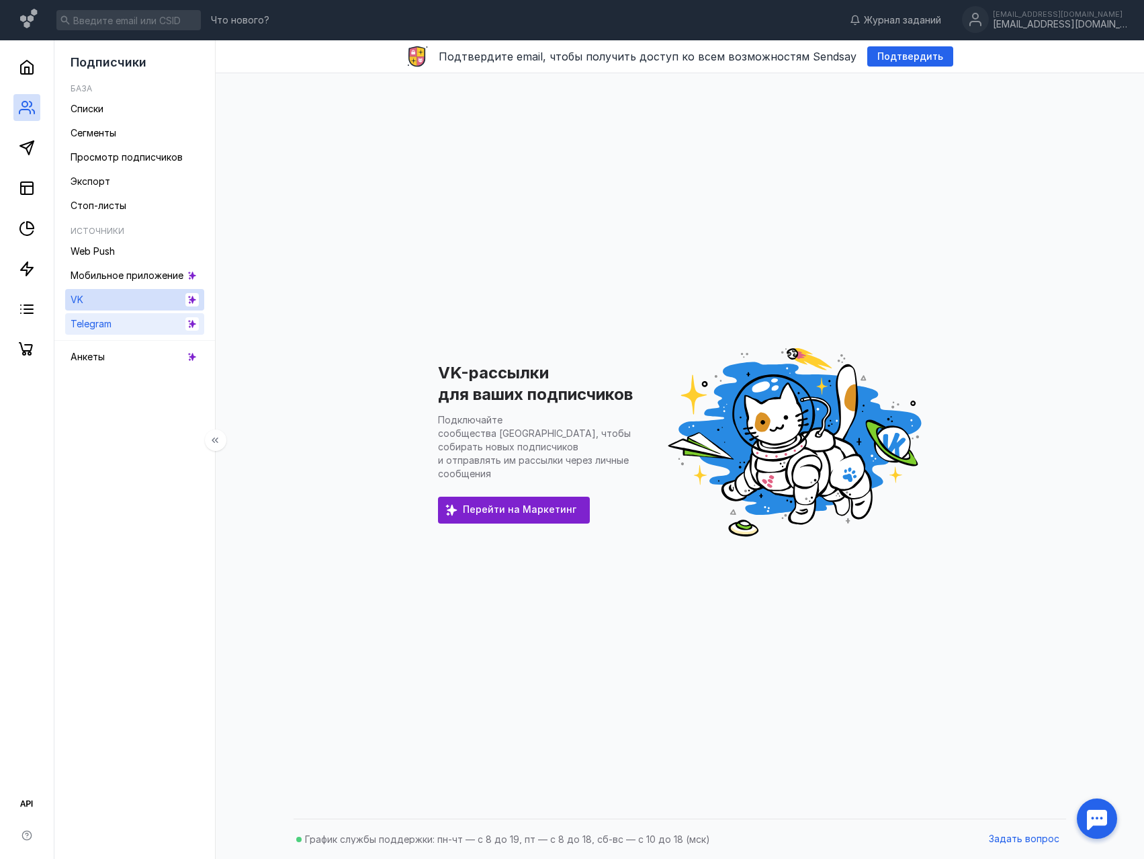
click at [115, 324] on link "Telegram" at bounding box center [134, 323] width 139 height 21
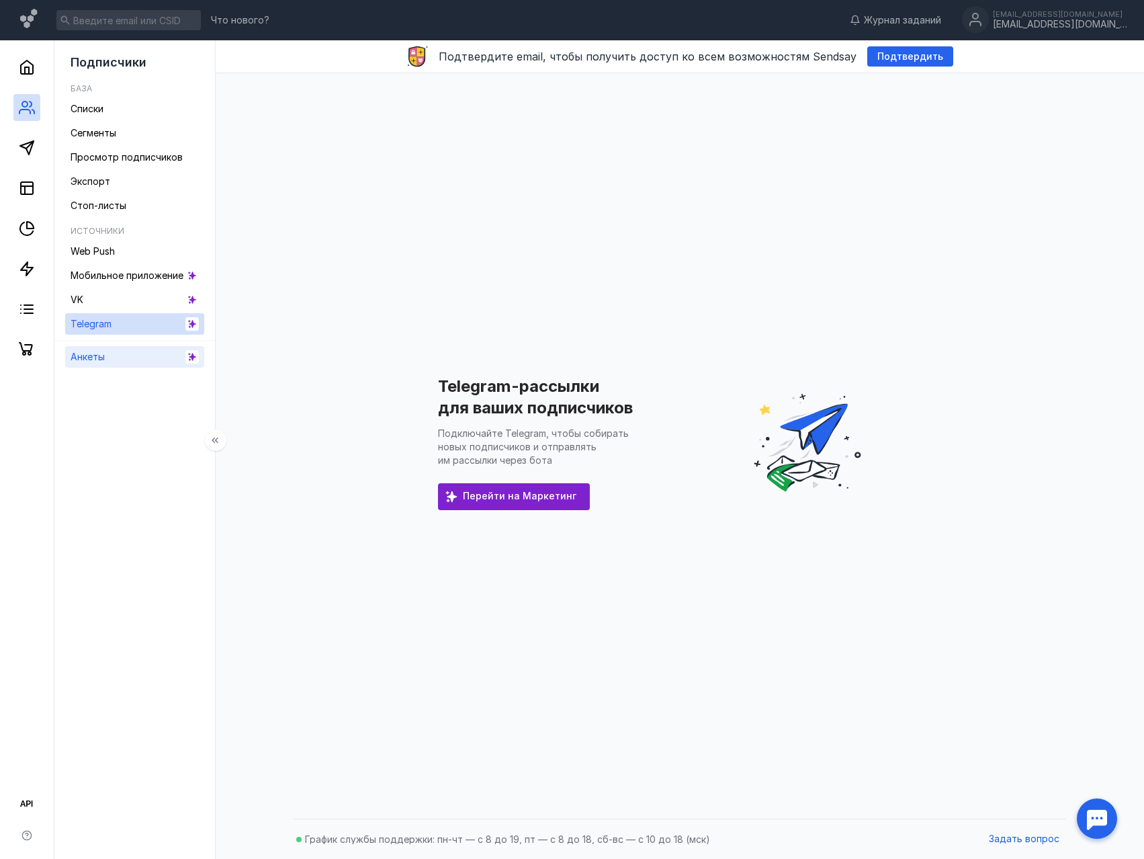
click at [99, 364] on div "Анкеты" at bounding box center [88, 357] width 34 height 16
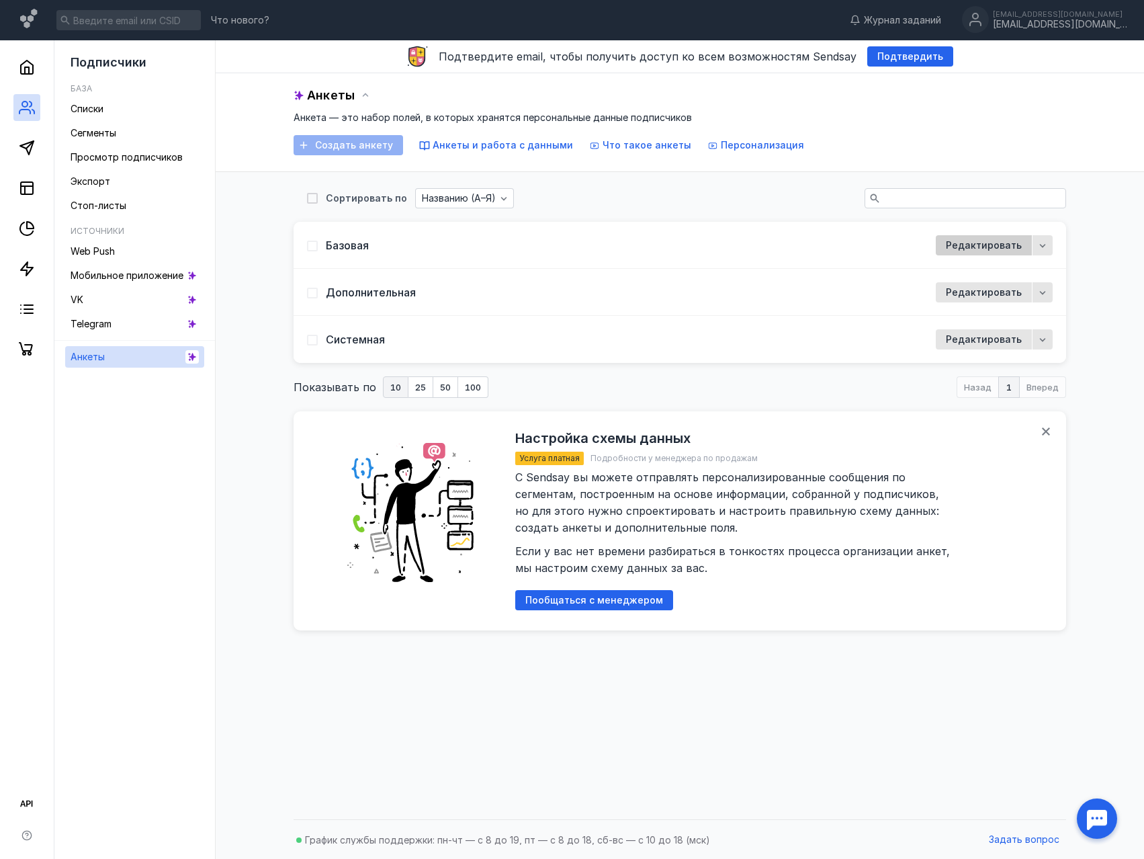
click at [968, 246] on span "Редактировать" at bounding box center [984, 245] width 76 height 11
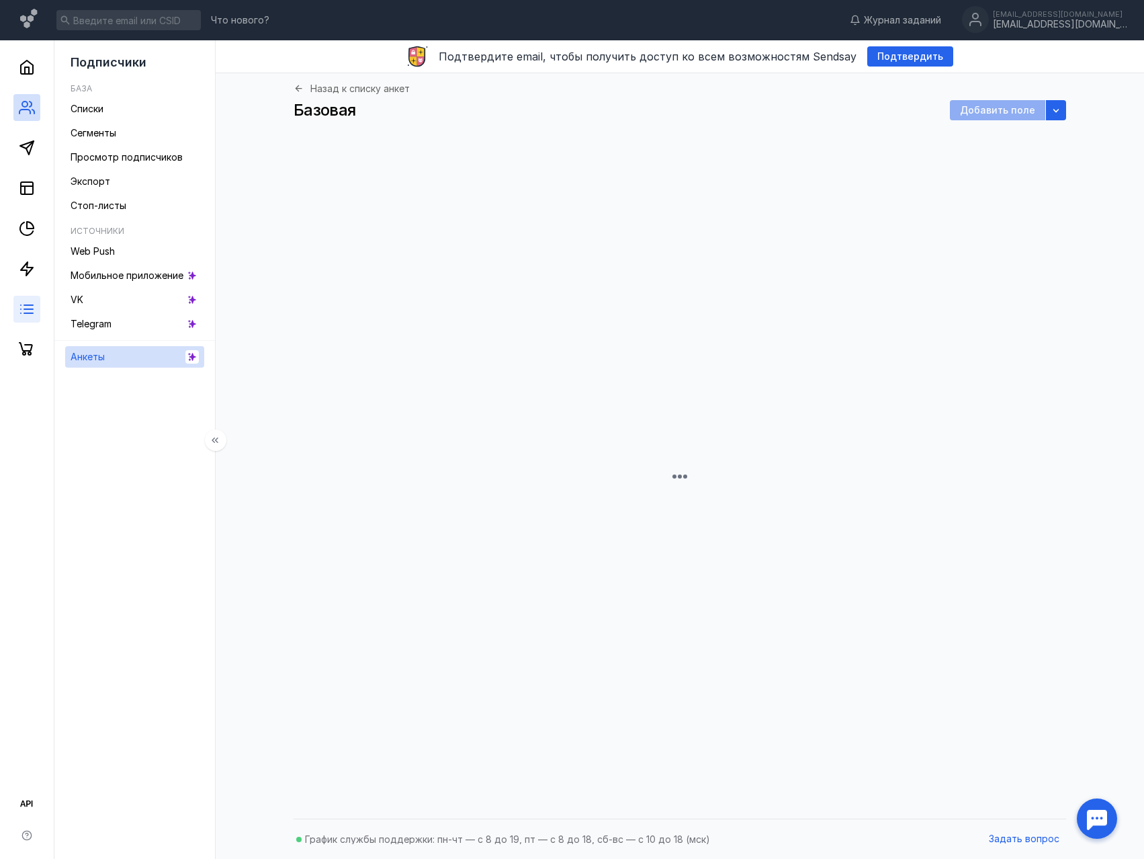
click at [24, 320] on link at bounding box center [26, 309] width 27 height 27
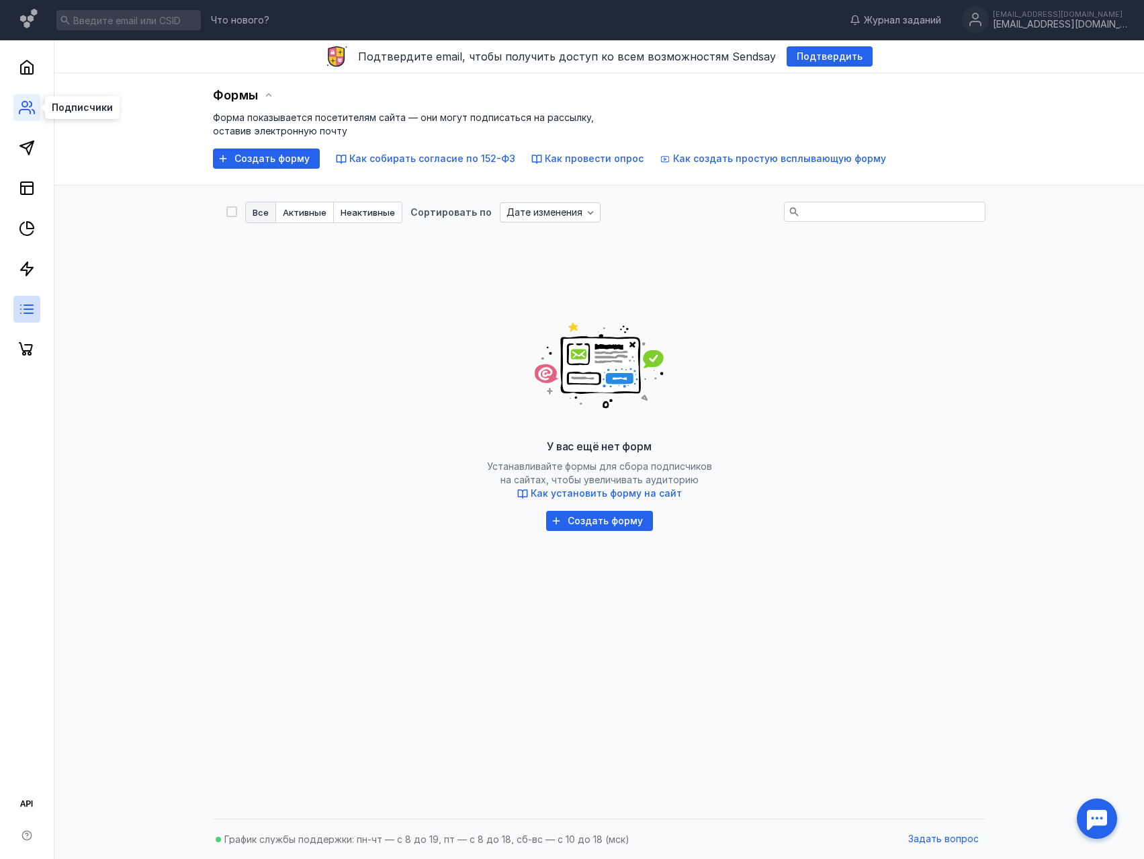
click at [21, 109] on icon at bounding box center [24, 111] width 11 height 4
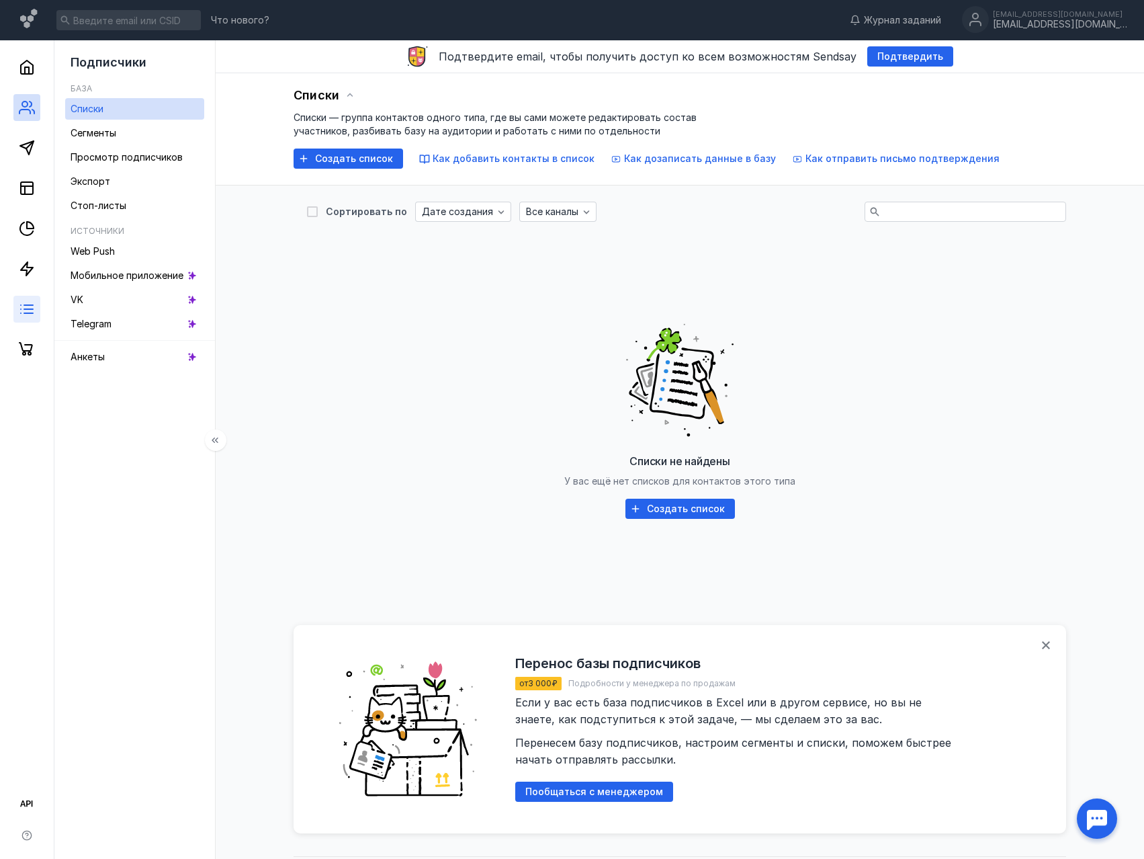
click at [36, 311] on link at bounding box center [26, 309] width 27 height 27
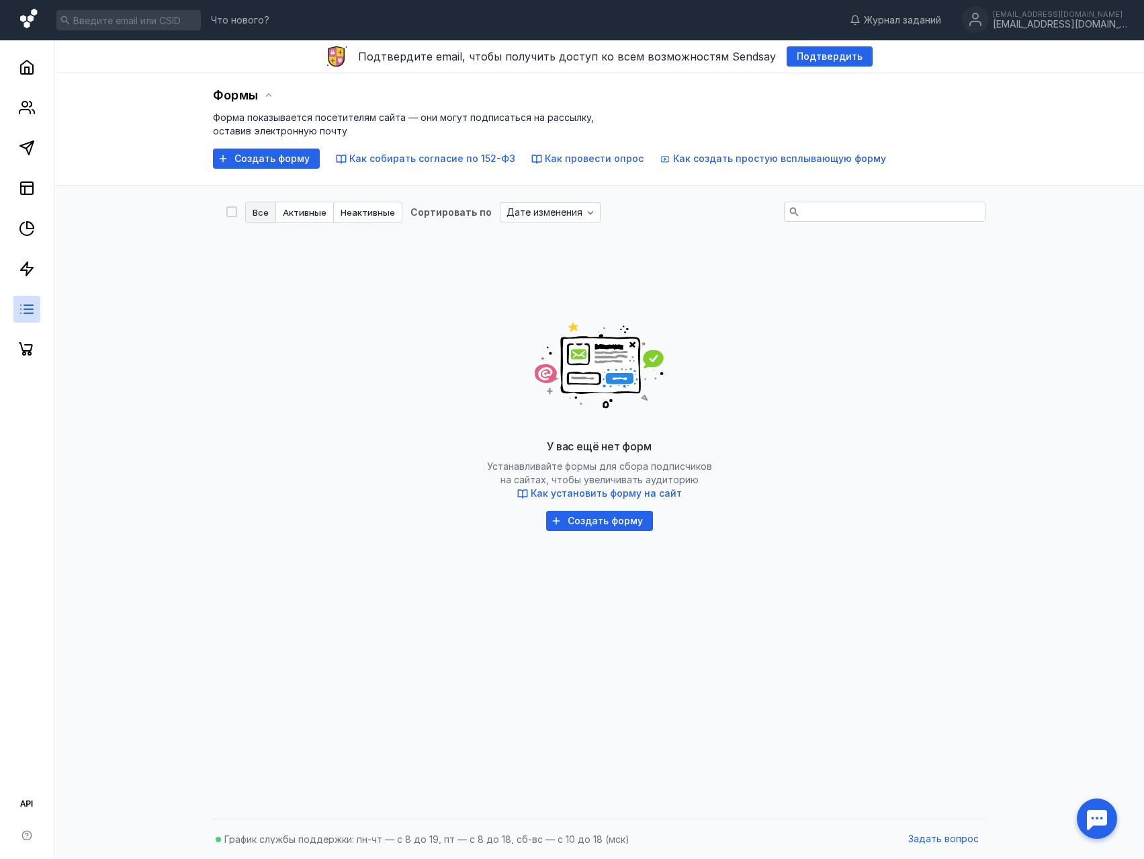
click at [30, 12] on icon at bounding box center [29, 20] width 19 height 23
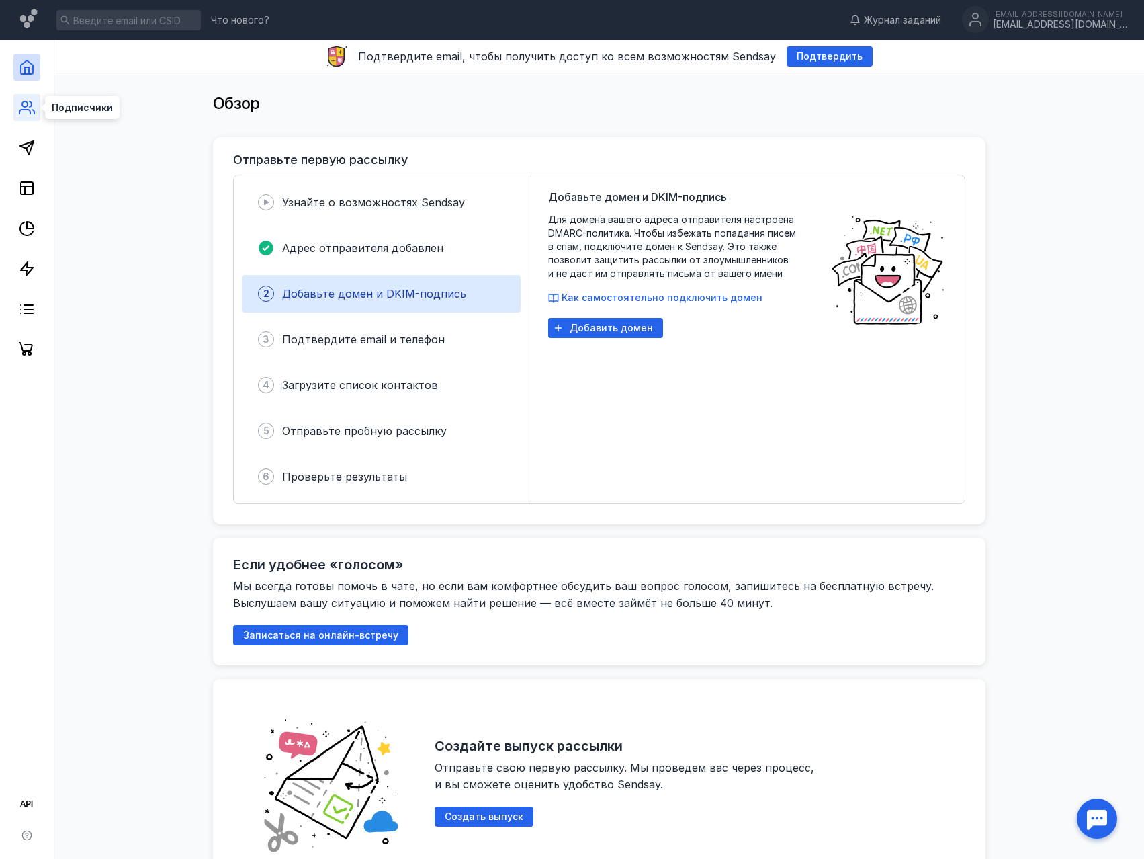
click at [20, 112] on icon at bounding box center [24, 111] width 11 height 4
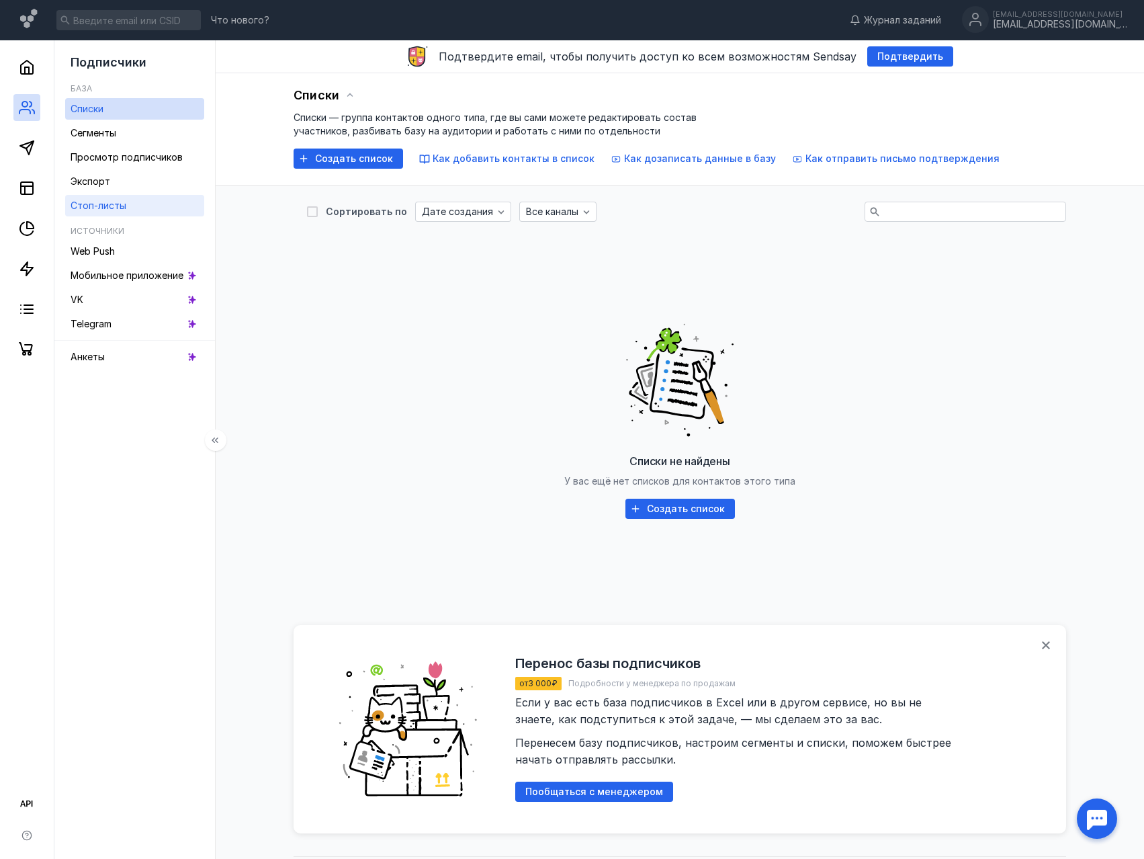
click at [95, 199] on div "Стоп-листы" at bounding box center [99, 205] width 56 height 16
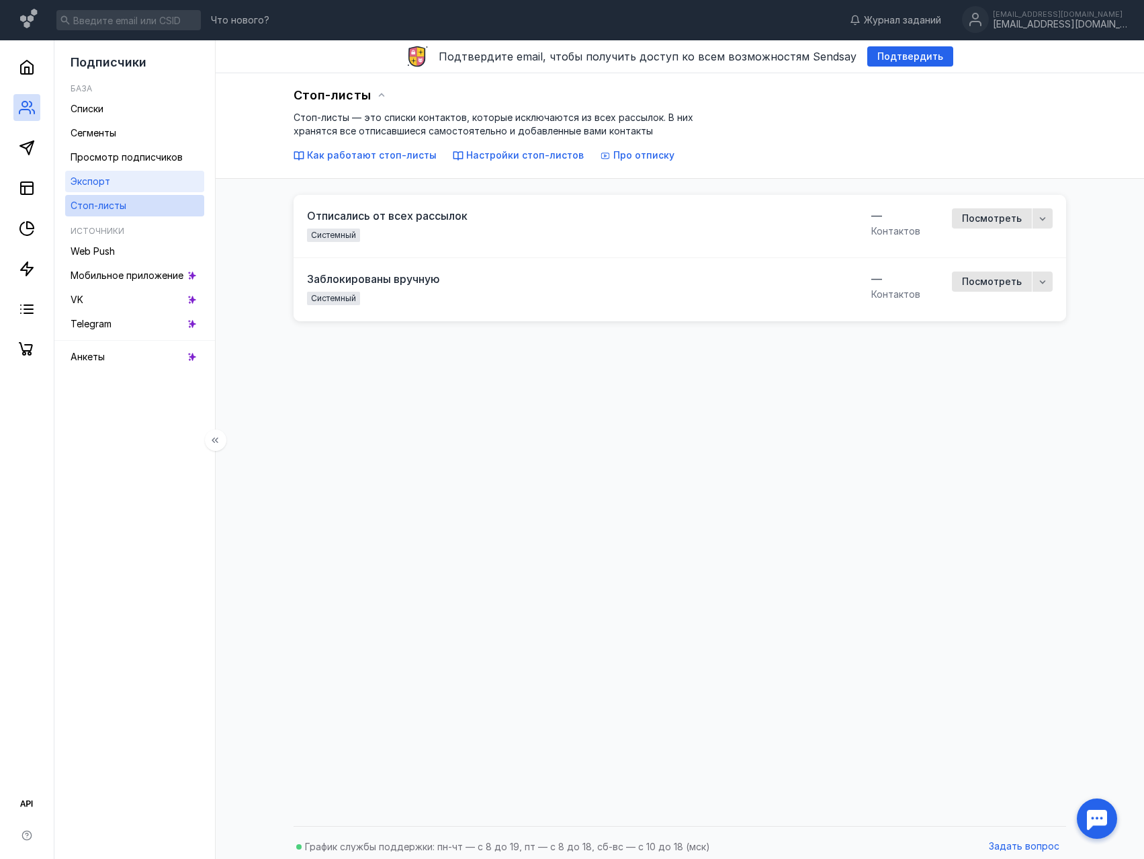
click at [101, 187] on div "Экспорт" at bounding box center [91, 181] width 40 height 16
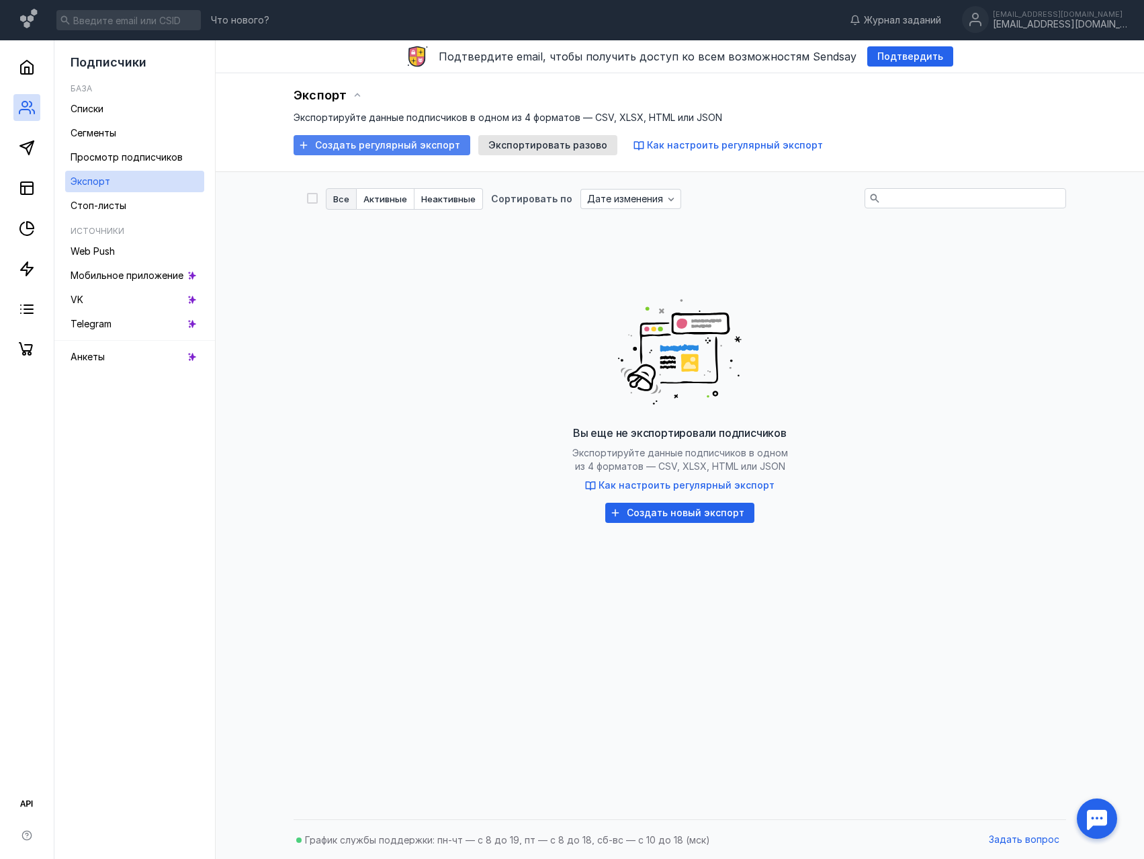
click at [369, 143] on span "Создать регулярный экспорт" at bounding box center [387, 145] width 145 height 11
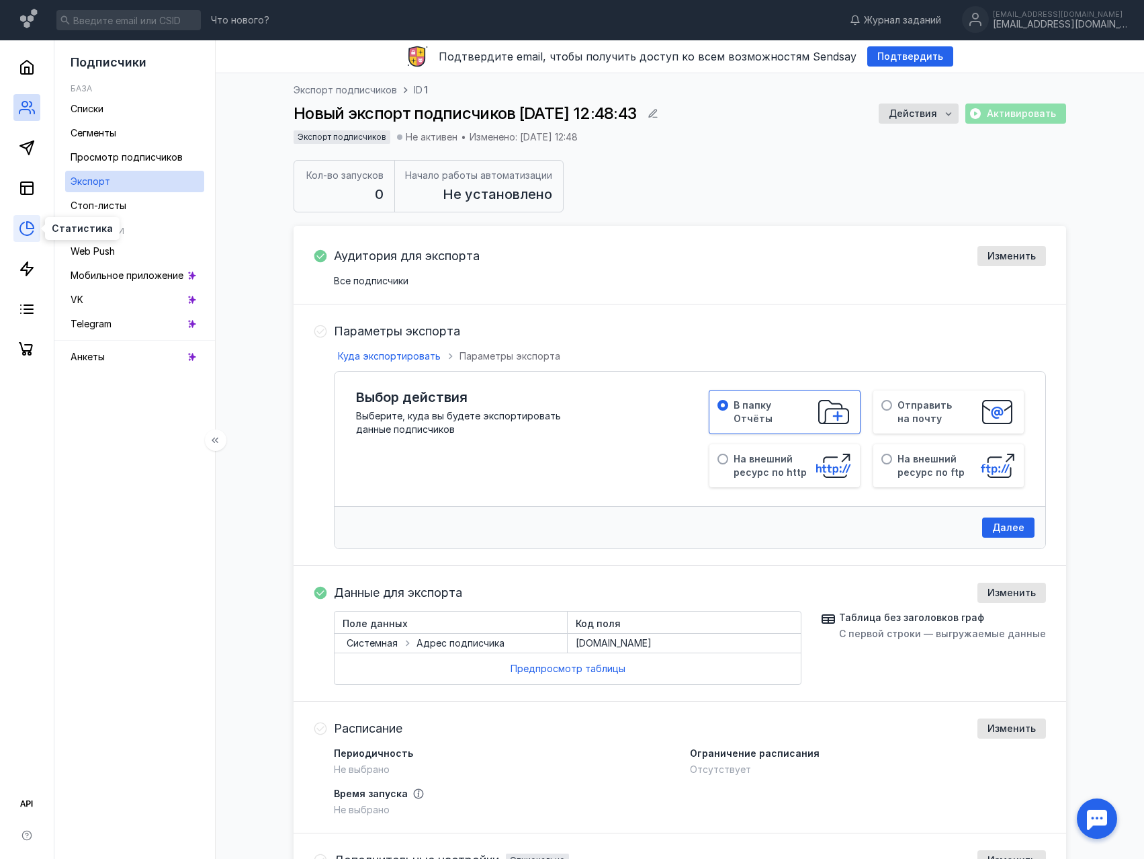
click at [27, 226] on icon at bounding box center [30, 225] width 7 height 7
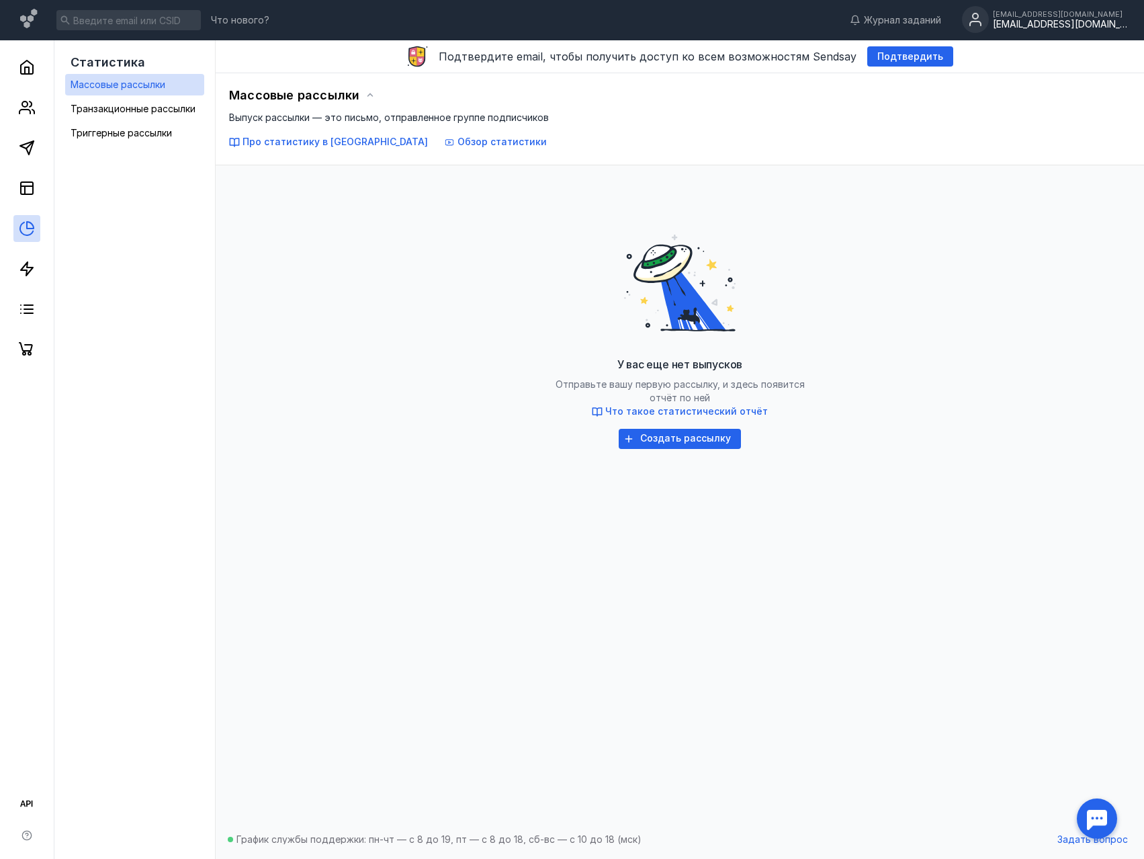
click at [1099, 19] on div "[EMAIL_ADDRESS][DOMAIN_NAME]" at bounding box center [1060, 24] width 134 height 11
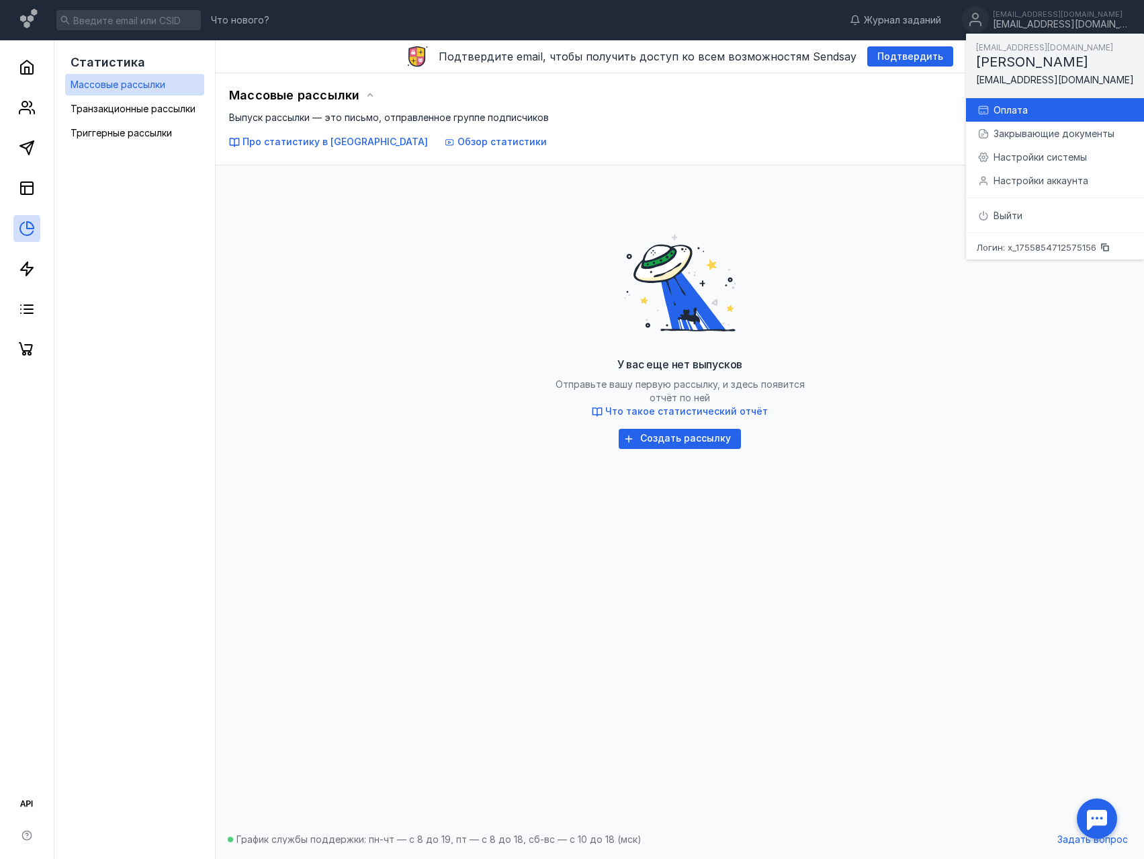
click at [1018, 114] on div "Оплата" at bounding box center [1064, 109] width 140 height 13
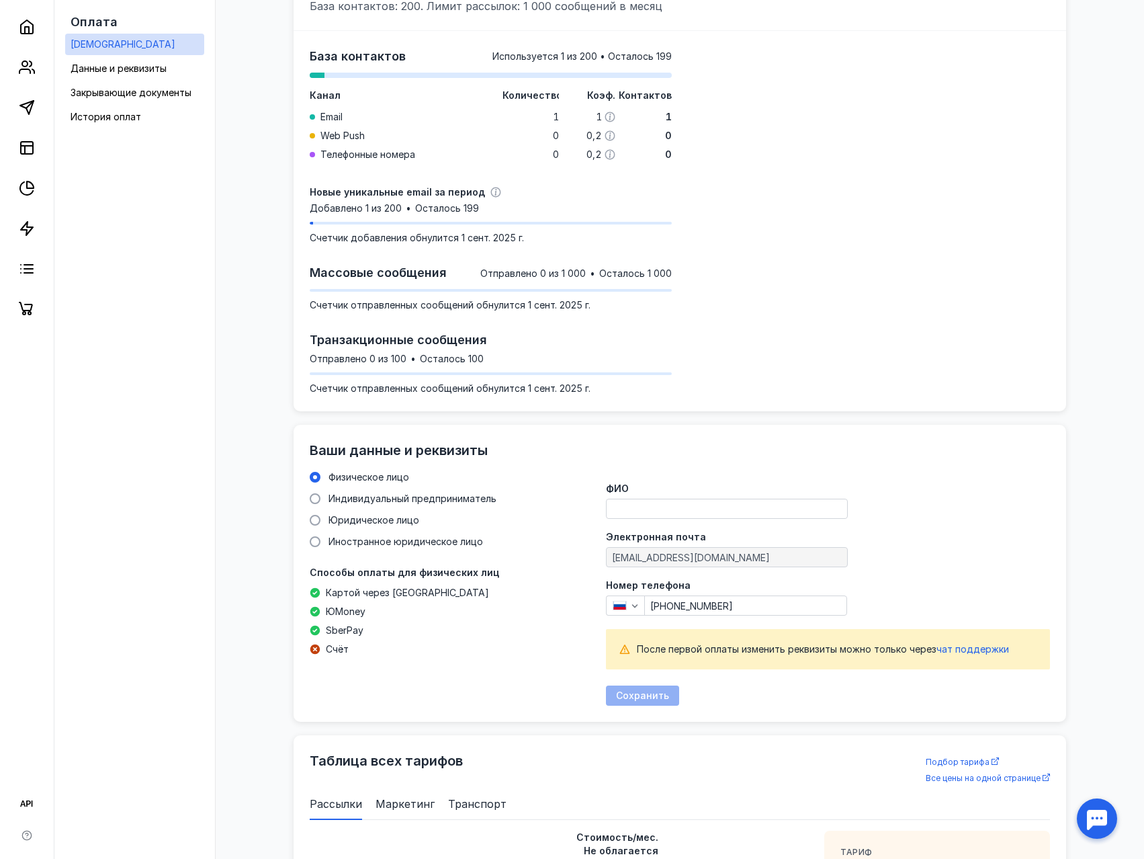
scroll to position [336, 0]
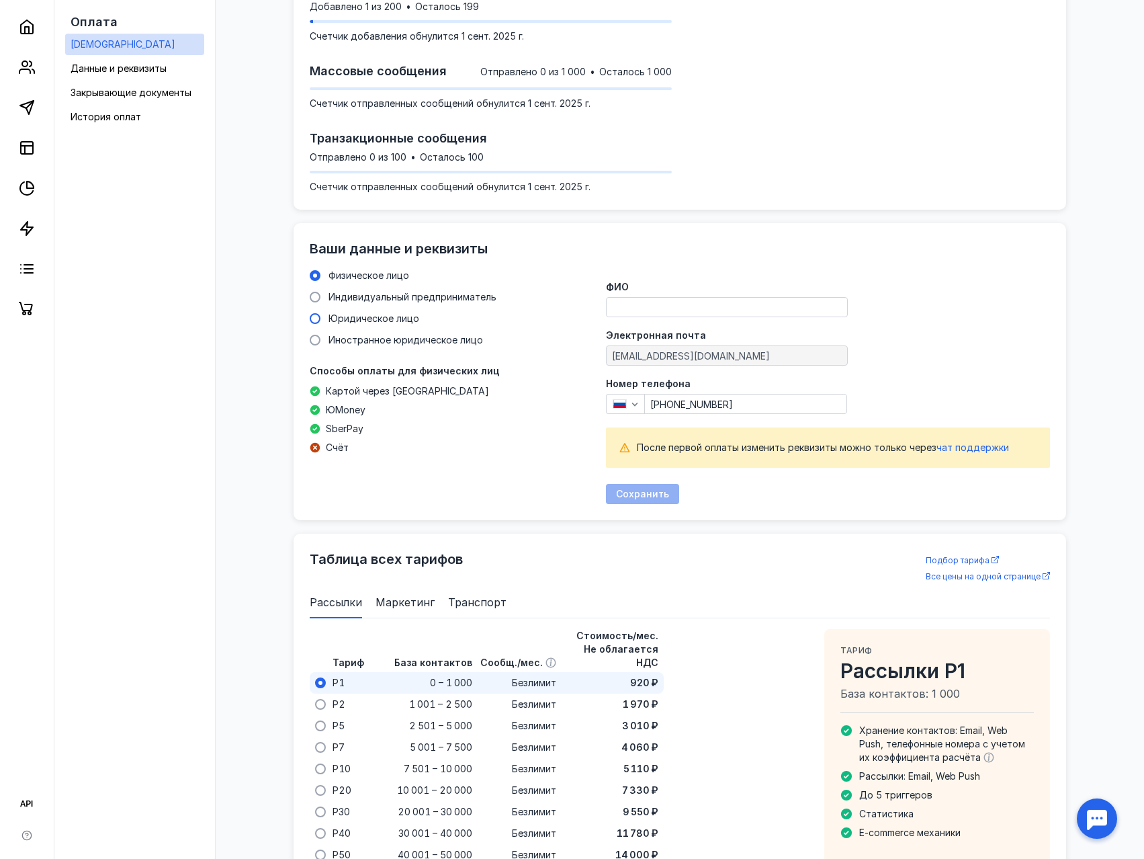
click at [314, 316] on span at bounding box center [315, 318] width 11 height 11
click at [0, 0] on input "Юридическое лицо" at bounding box center [0, 0] width 0 height 0
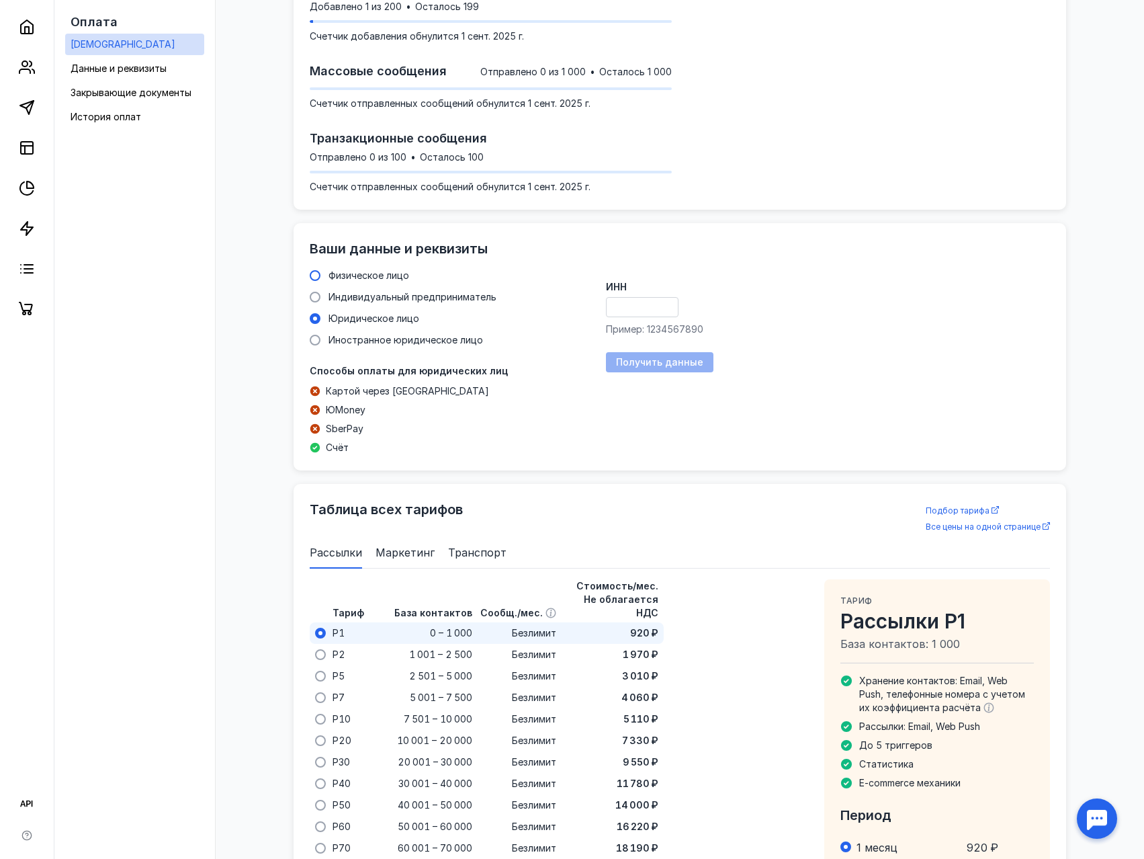
click at [315, 275] on span at bounding box center [315, 275] width 11 height 11
click at [0, 0] on input "Физическое лицо" at bounding box center [0, 0] width 0 height 0
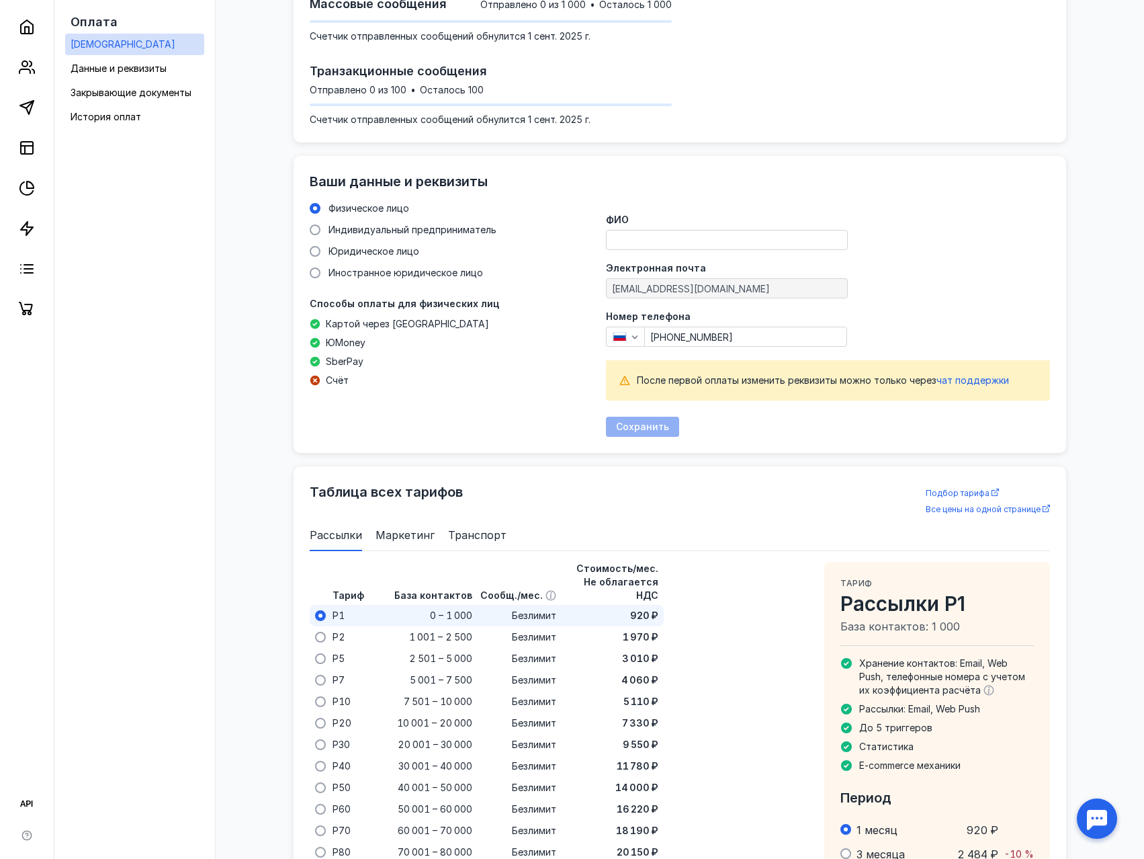
scroll to position [470, 0]
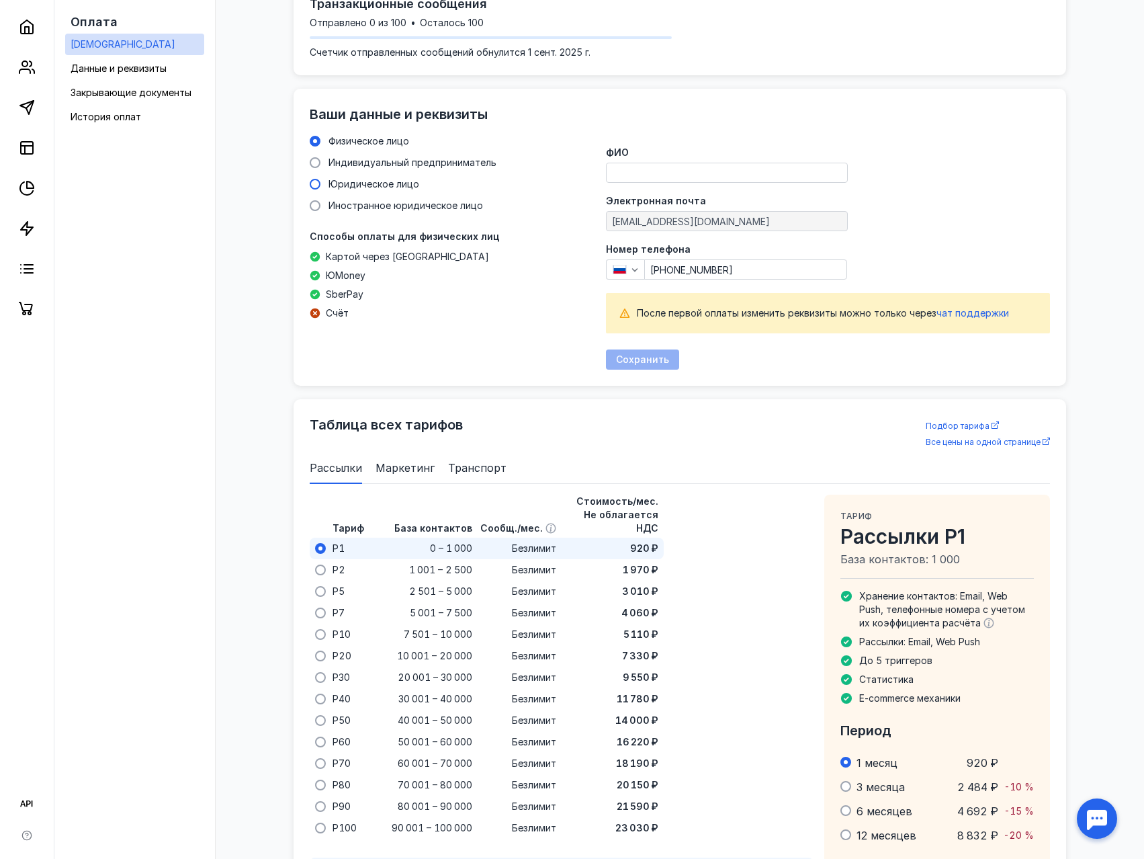
click at [319, 181] on span at bounding box center [315, 184] width 11 height 11
click at [0, 0] on input "Юридическое лицо" at bounding box center [0, 0] width 0 height 0
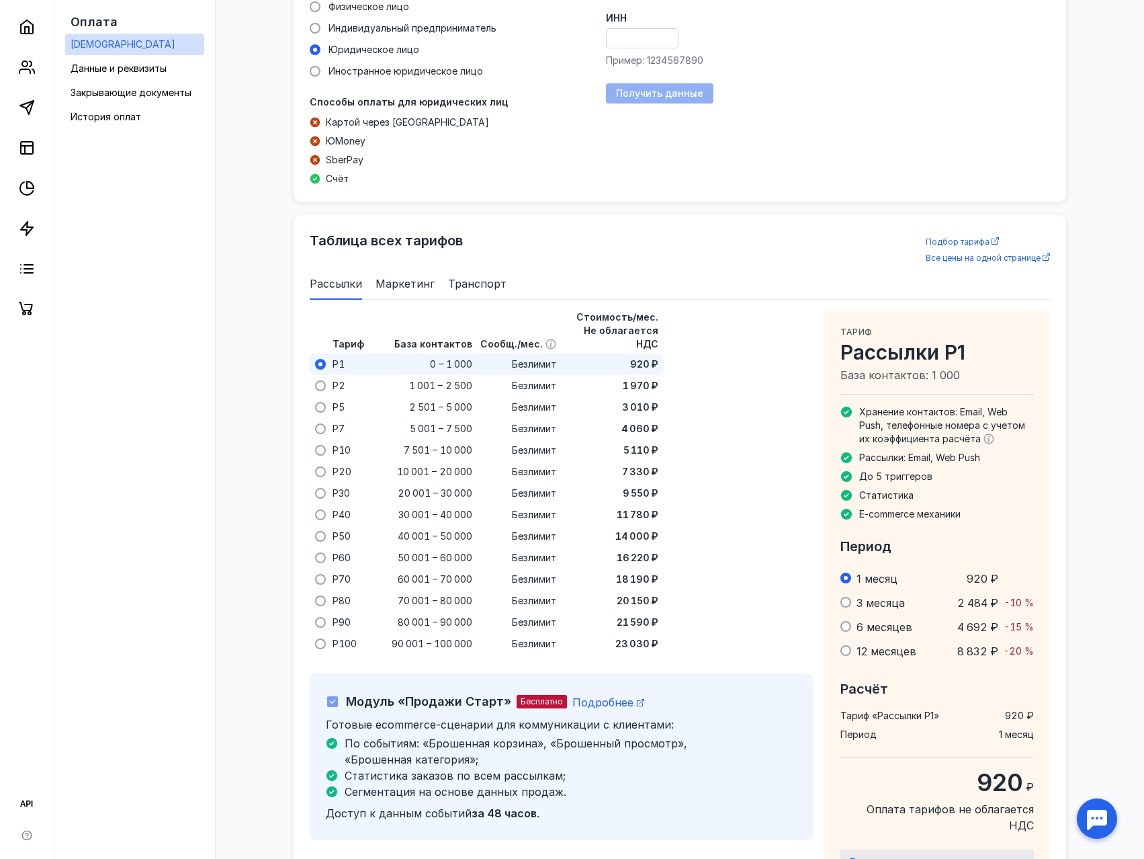
scroll to position [672, 0]
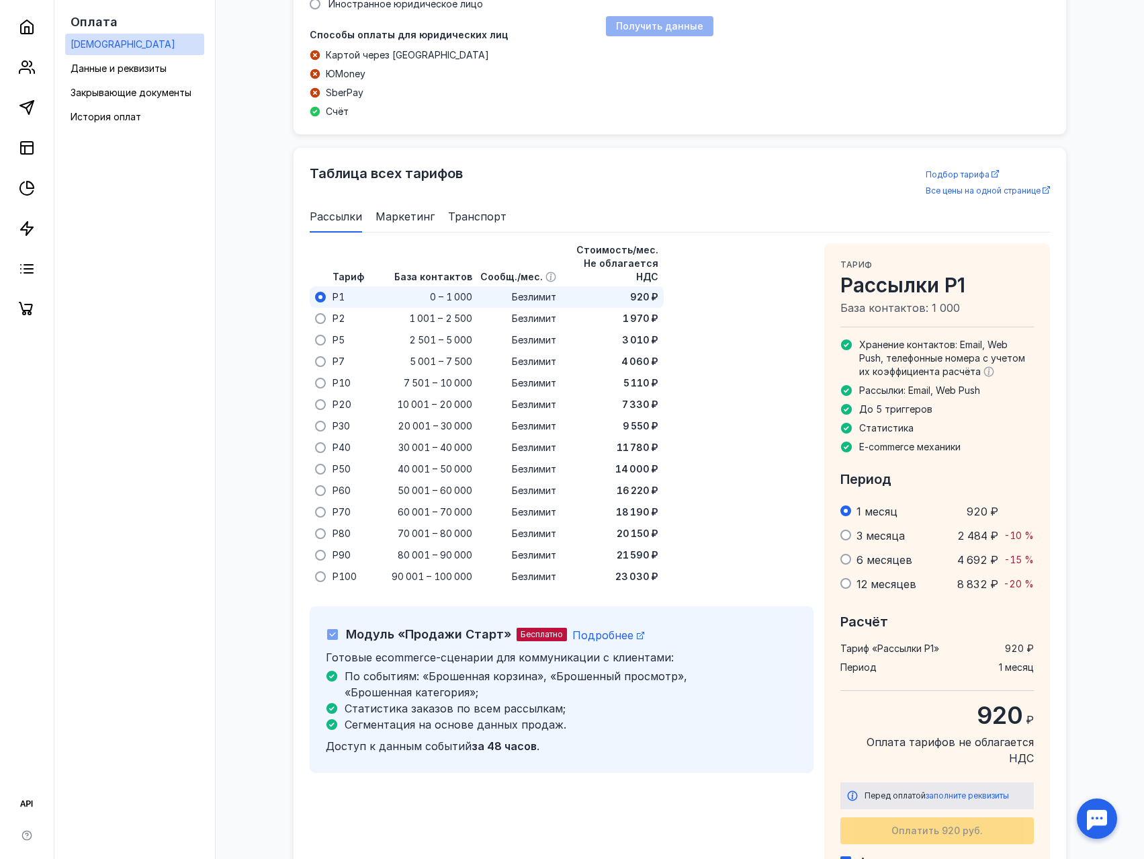
click at [846, 535] on span at bounding box center [845, 534] width 11 height 11
click at [0, 0] on input "radio" at bounding box center [0, 0] width 0 height 0
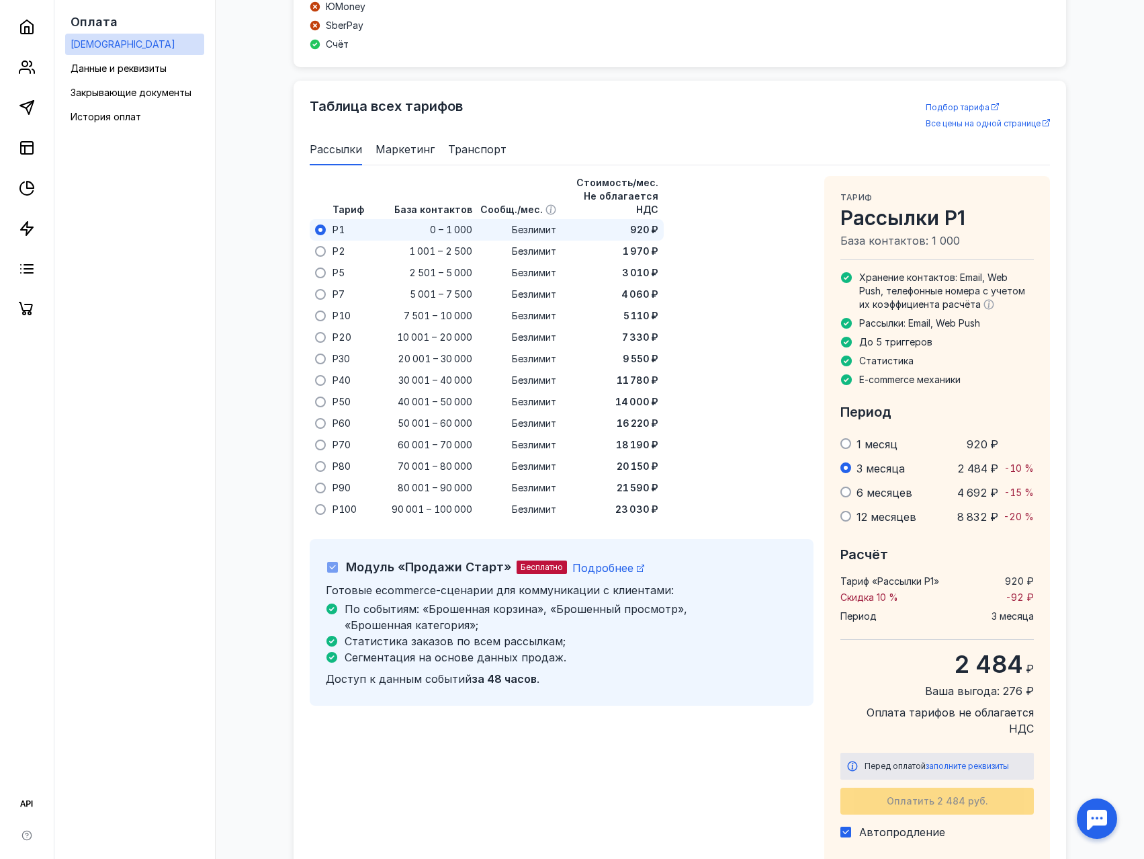
scroll to position [806, 0]
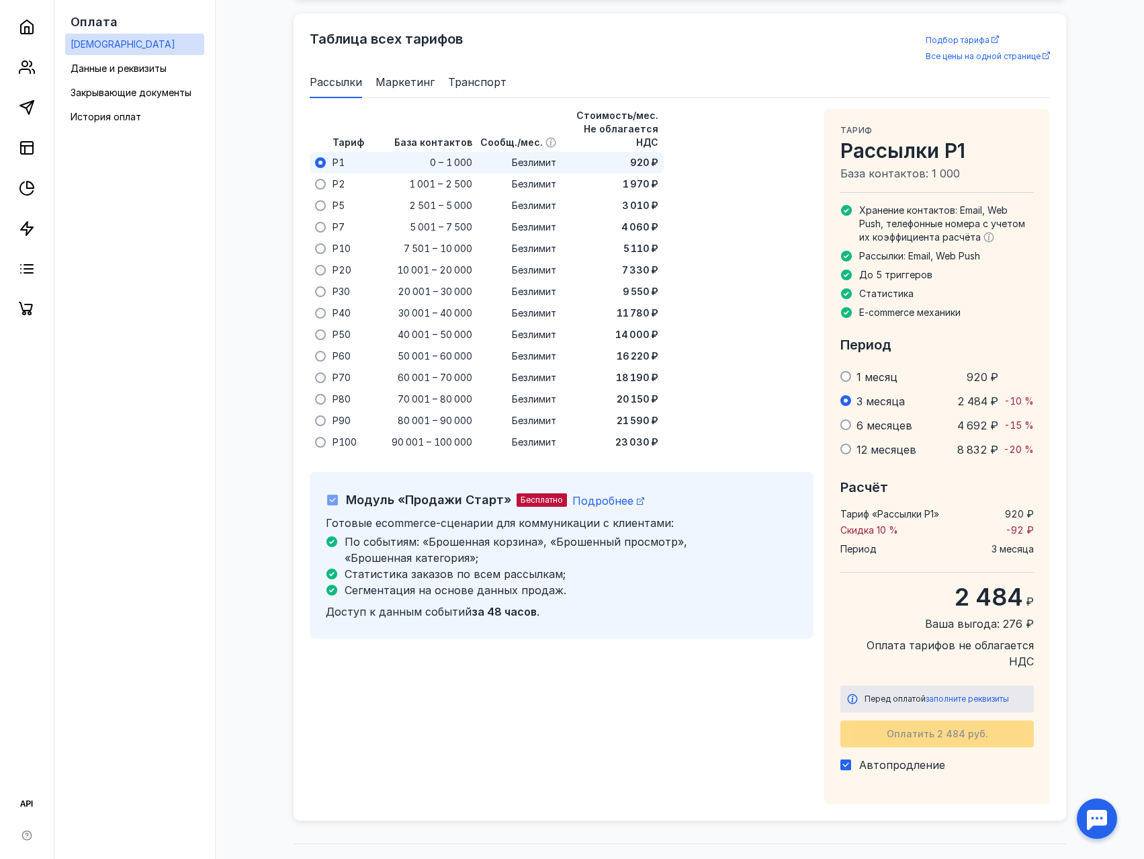
click at [847, 376] on span at bounding box center [845, 376] width 11 height 11
click at [0, 0] on input "radio" at bounding box center [0, 0] width 0 height 0
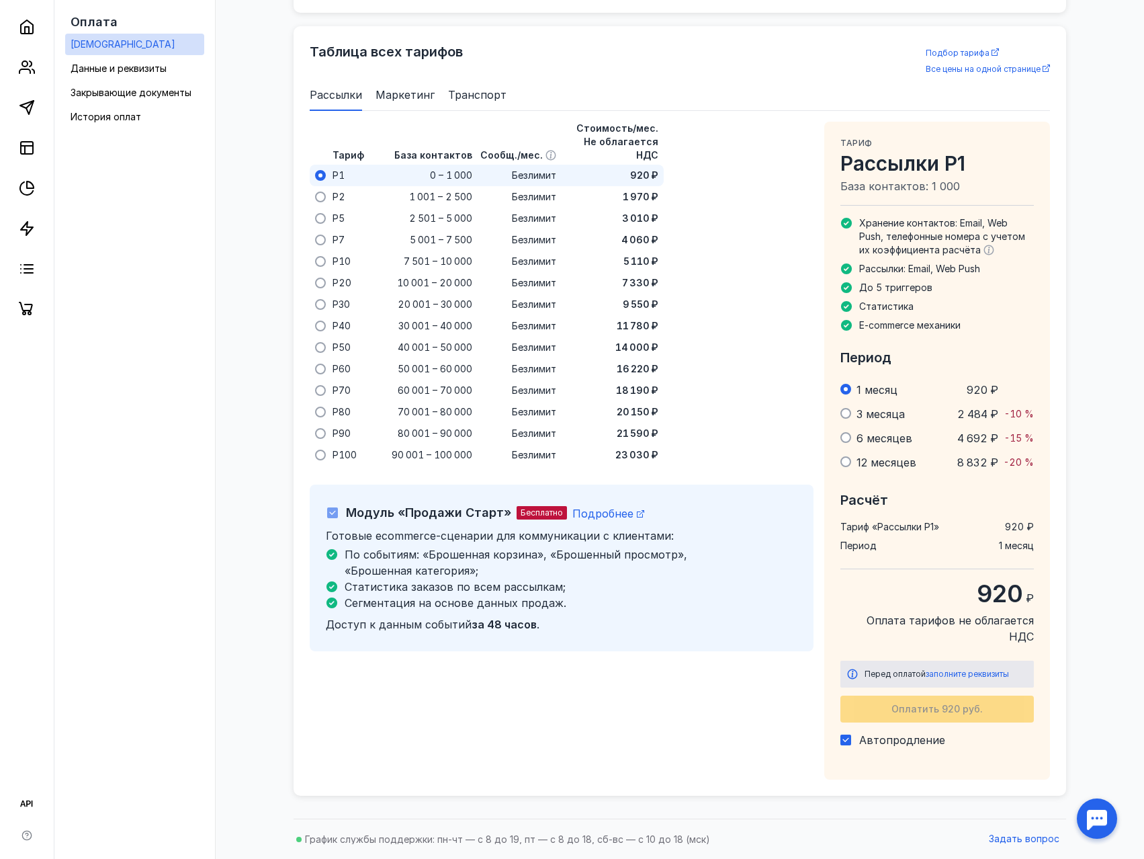
scroll to position [777, 0]
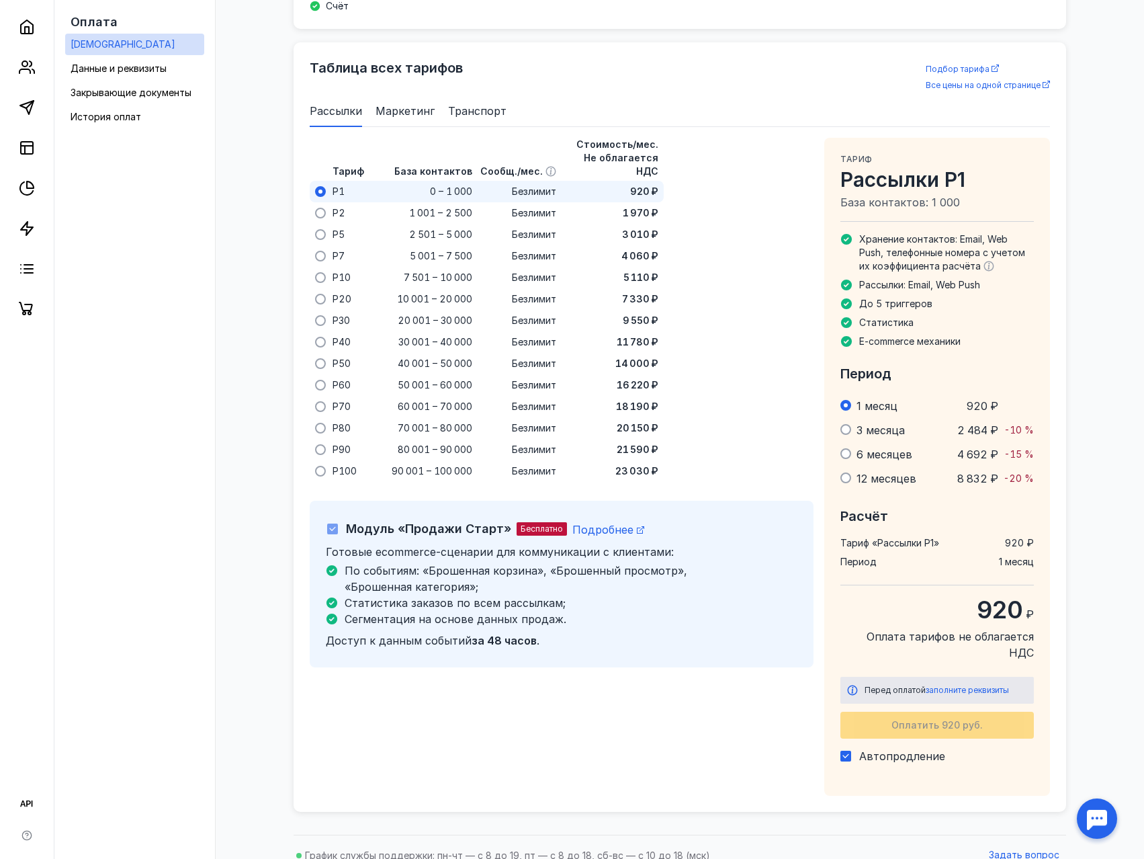
click at [332, 524] on icon at bounding box center [332, 528] width 9 height 9
click at [849, 751] on icon at bounding box center [845, 755] width 9 height 9
click at [849, 749] on input "Автопродление" at bounding box center [844, 753] width 9 height 9
checkbox input "false"
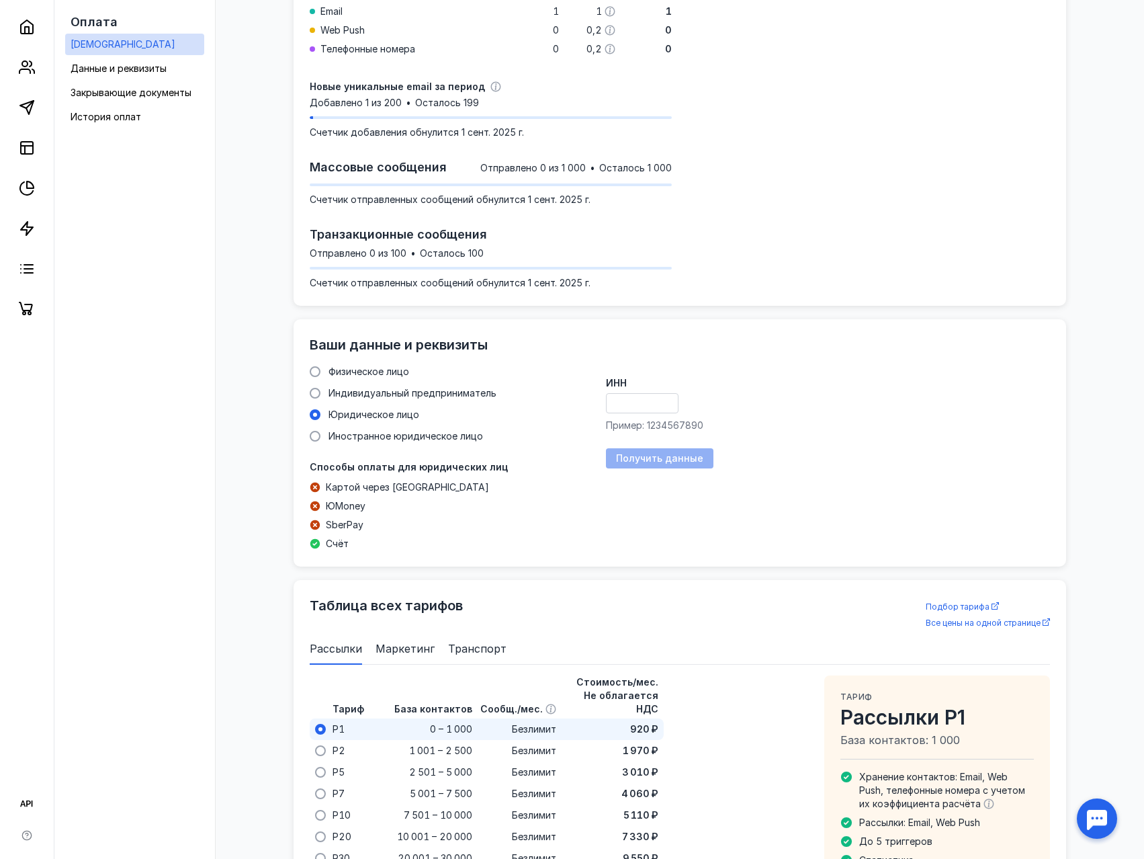
scroll to position [0, 0]
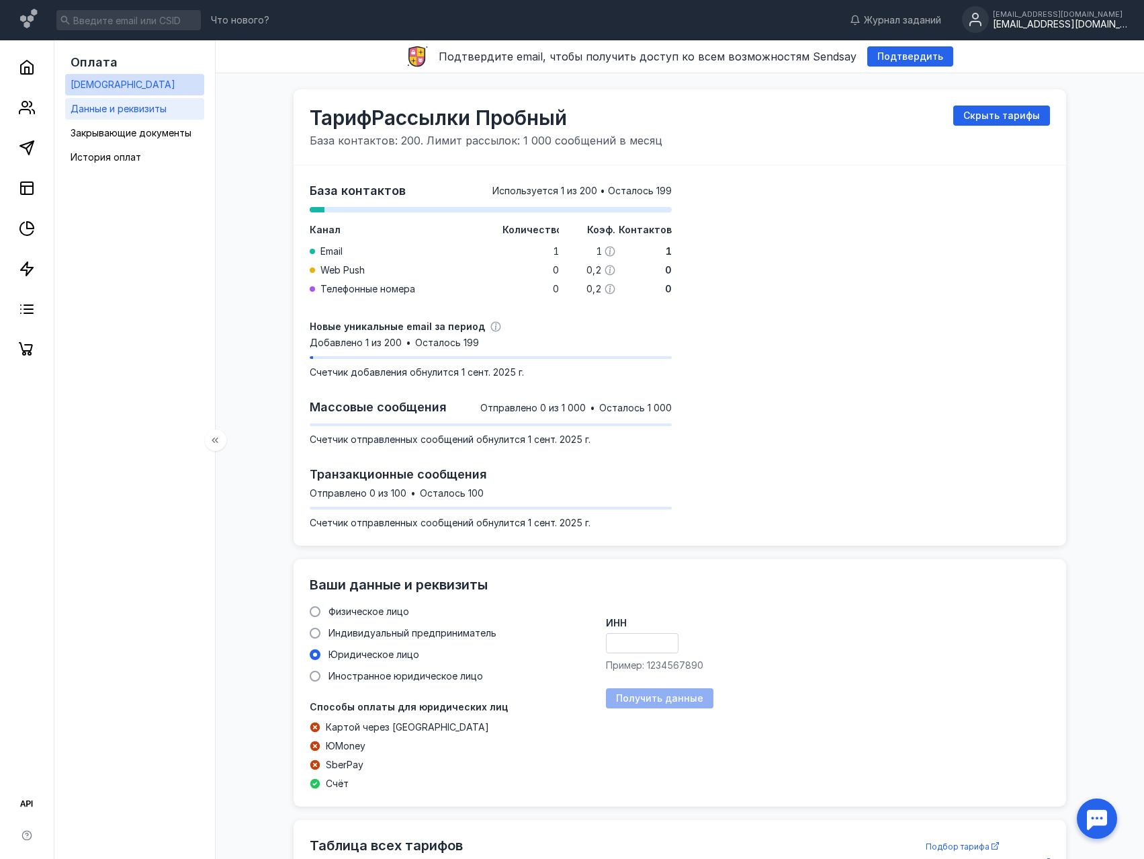
click at [97, 105] on span "Данные и реквизиты" at bounding box center [119, 108] width 96 height 11
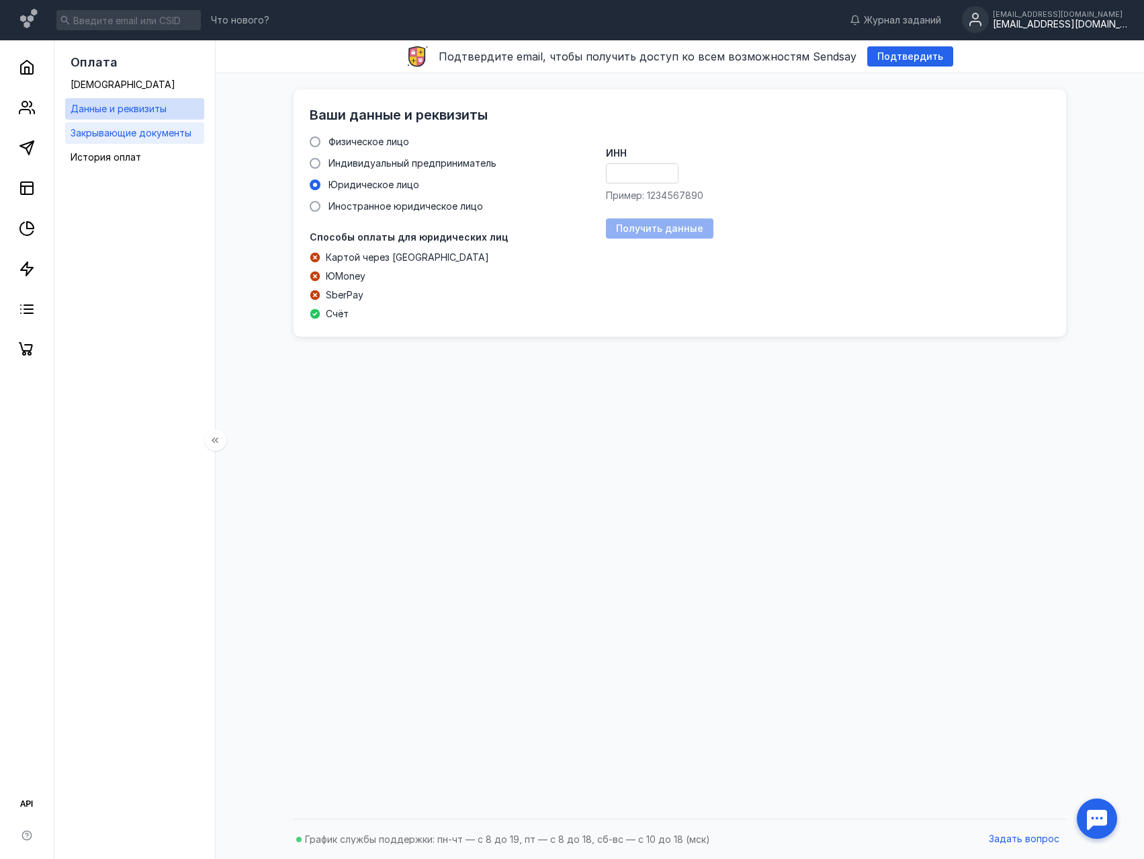
click at [103, 130] on span "Закрывающие документы" at bounding box center [131, 132] width 121 height 11
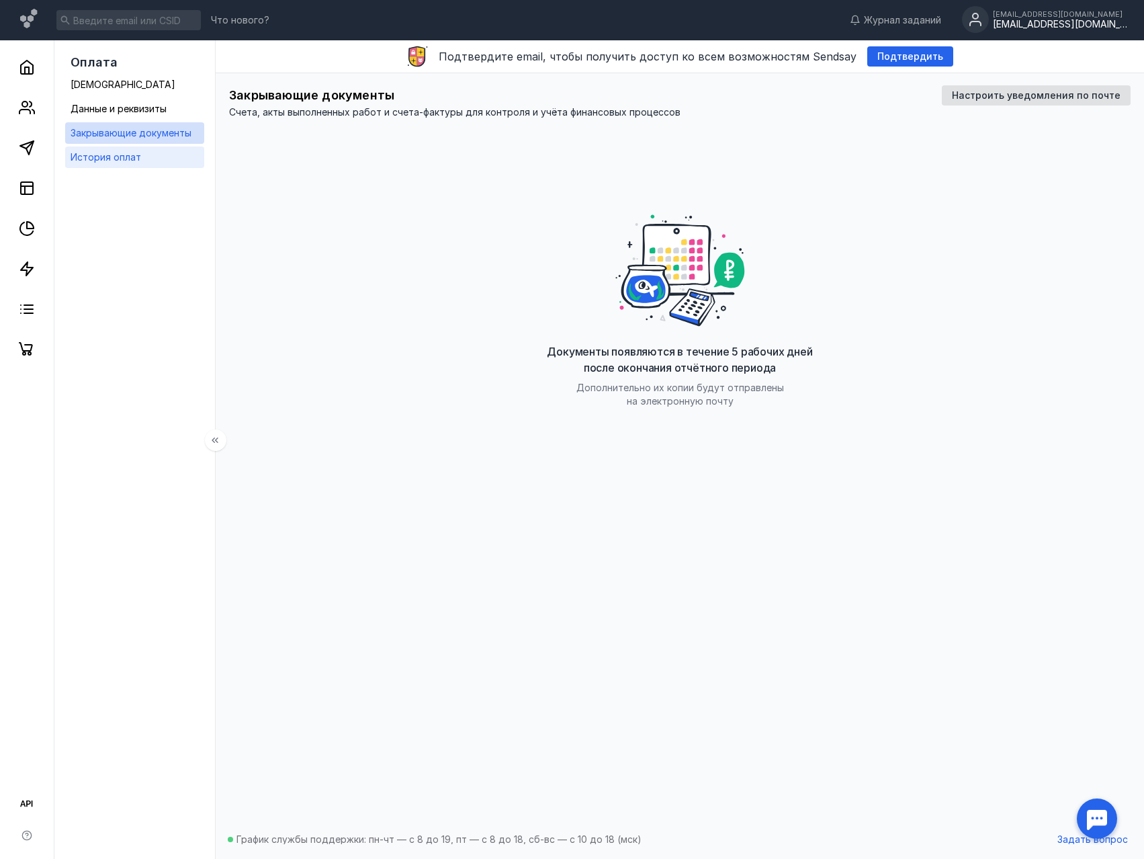
click at [101, 152] on span "История оплат" at bounding box center [106, 156] width 71 height 11
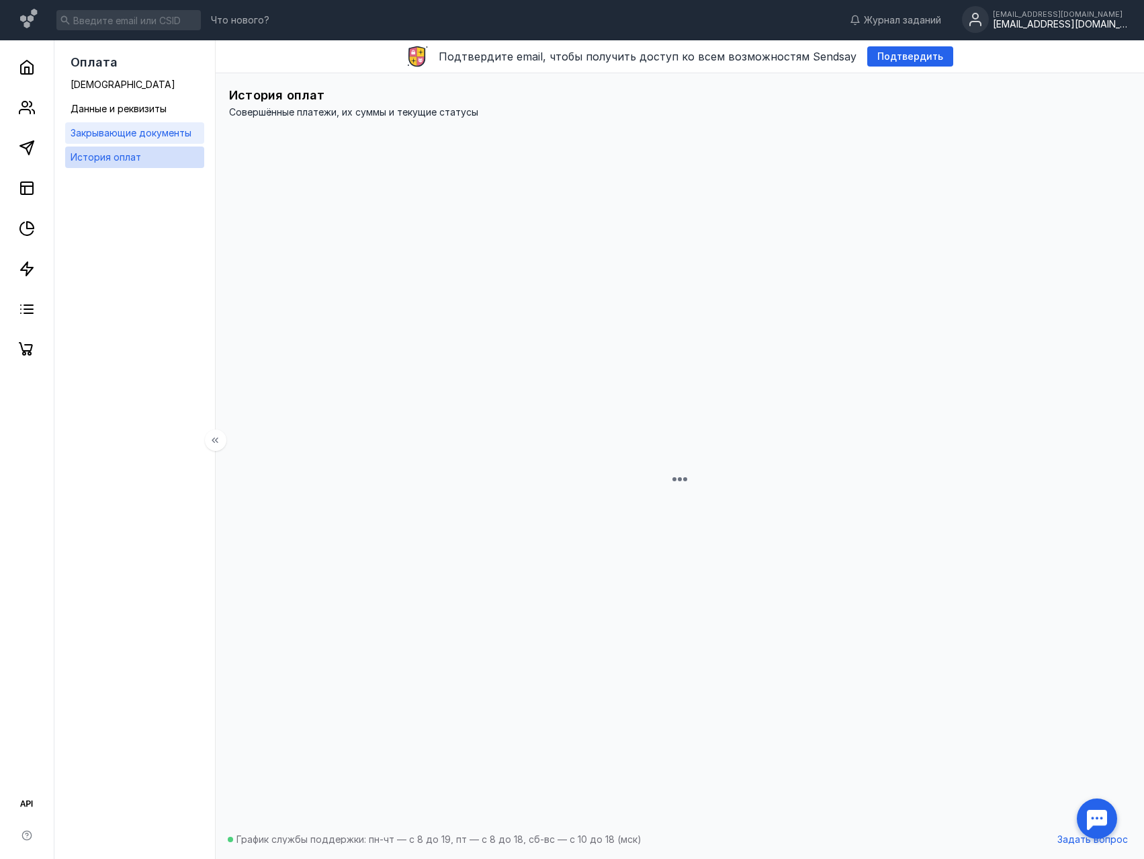
click at [103, 135] on span "Закрывающие документы" at bounding box center [131, 132] width 121 height 11
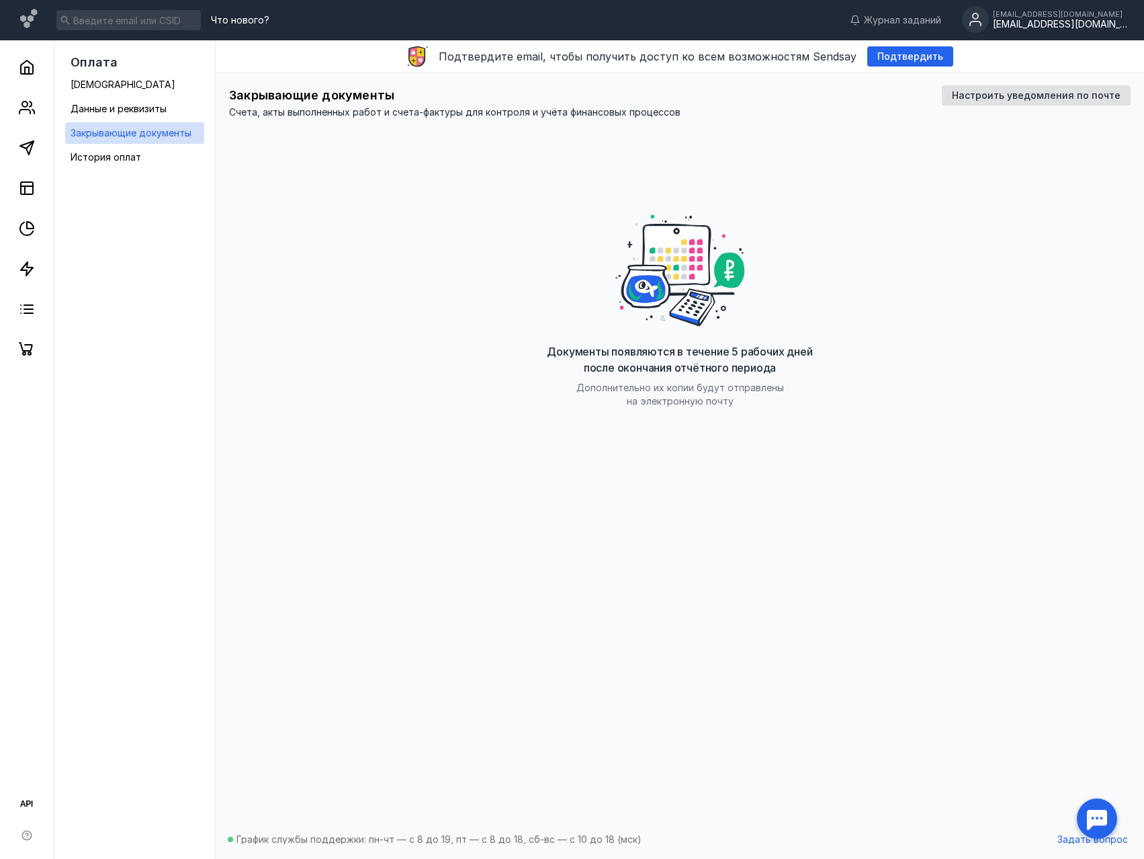
click at [257, 23] on span "Что нового?" at bounding box center [240, 19] width 58 height 9
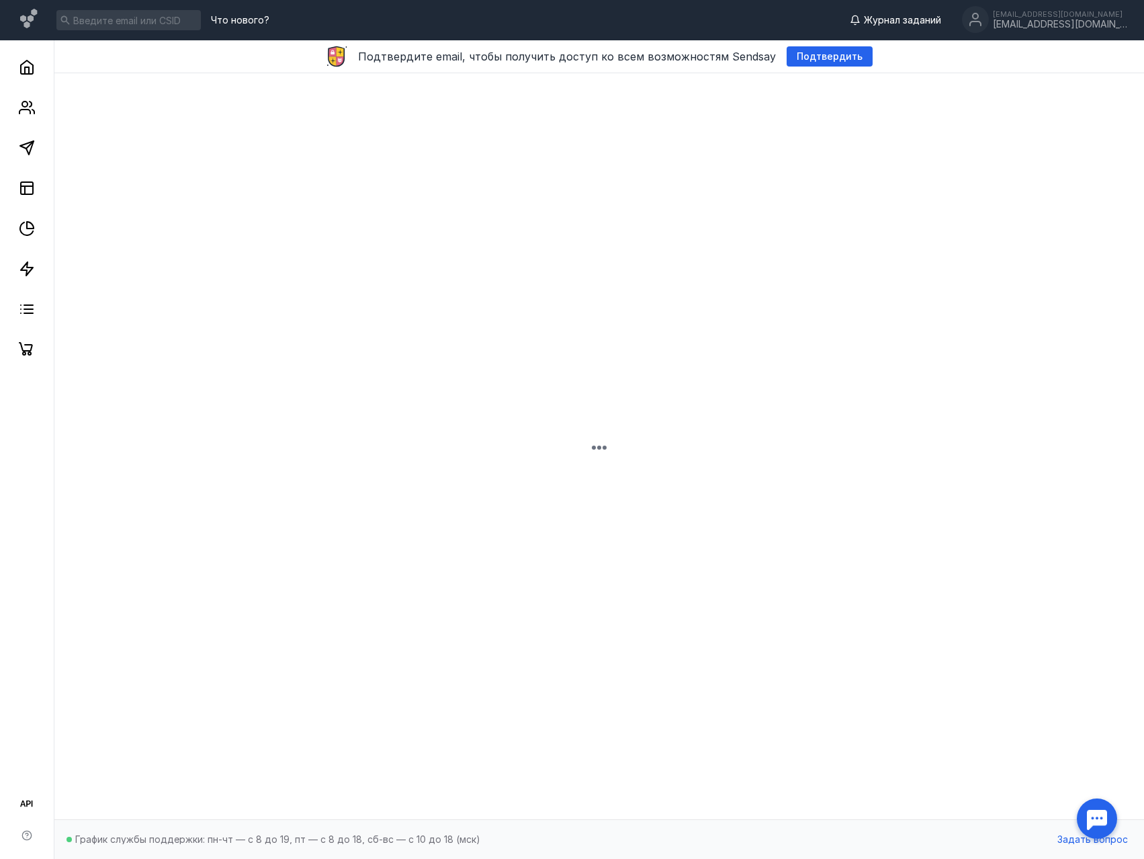
click at [941, 23] on span "Журнал заданий" at bounding box center [902, 19] width 77 height 13
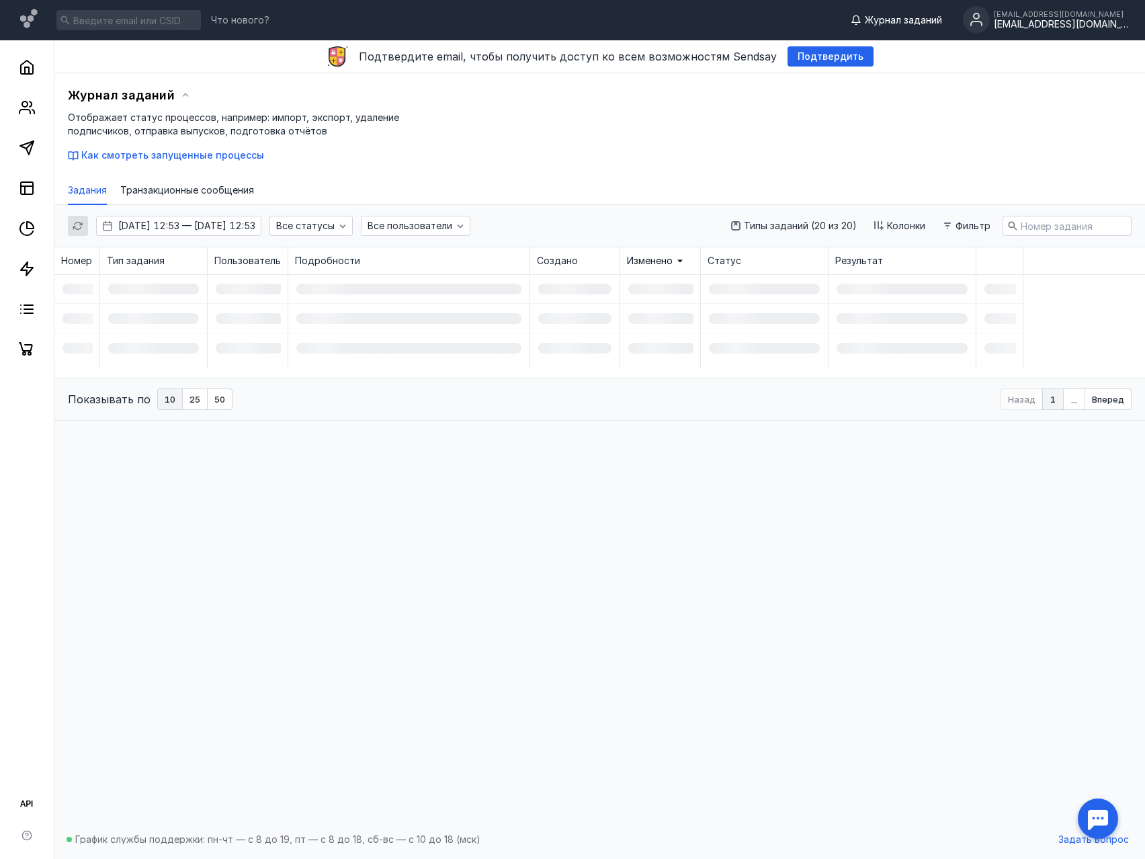
click at [1100, 17] on div "[EMAIL_ADDRESS][DOMAIN_NAME]" at bounding box center [1061, 14] width 134 height 8
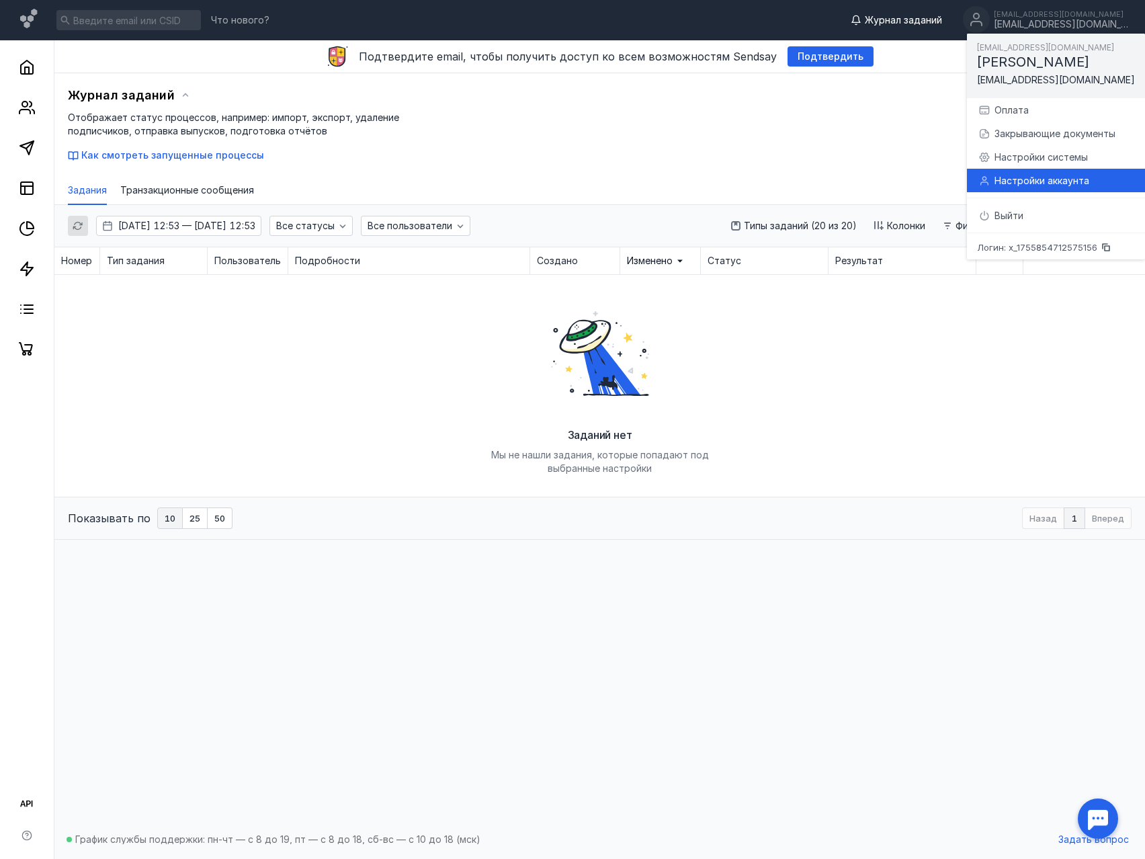
click at [1016, 182] on div "Настройки аккаунта" at bounding box center [1064, 180] width 140 height 13
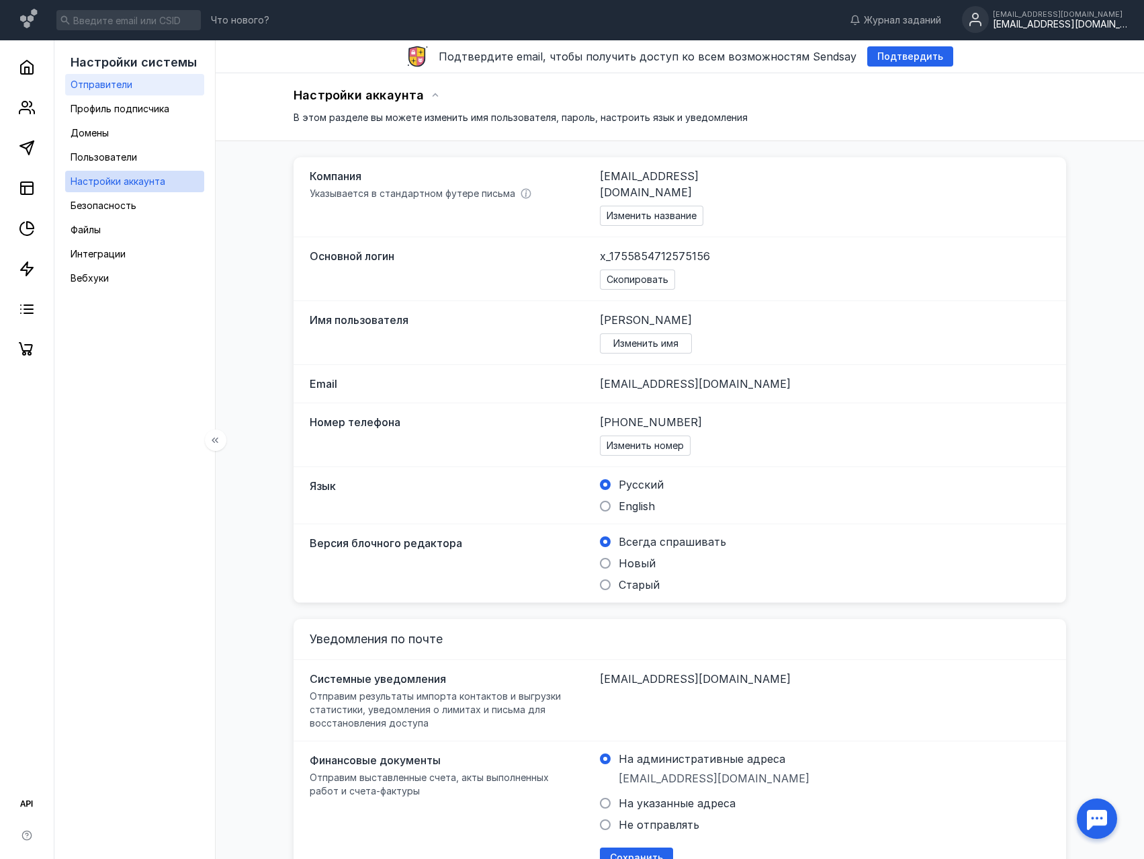
click at [109, 84] on span "Отправители" at bounding box center [102, 84] width 62 height 11
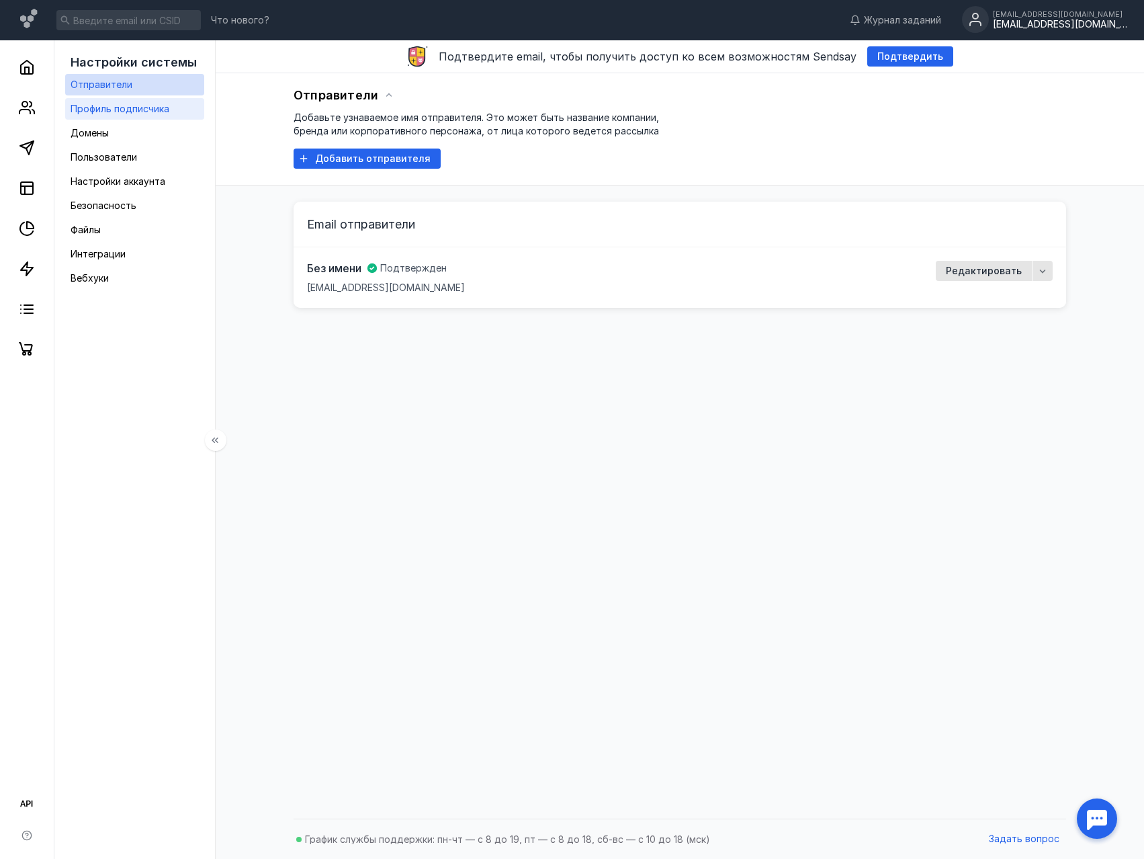
click at [96, 109] on span "Профиль подписчика" at bounding box center [120, 108] width 99 height 11
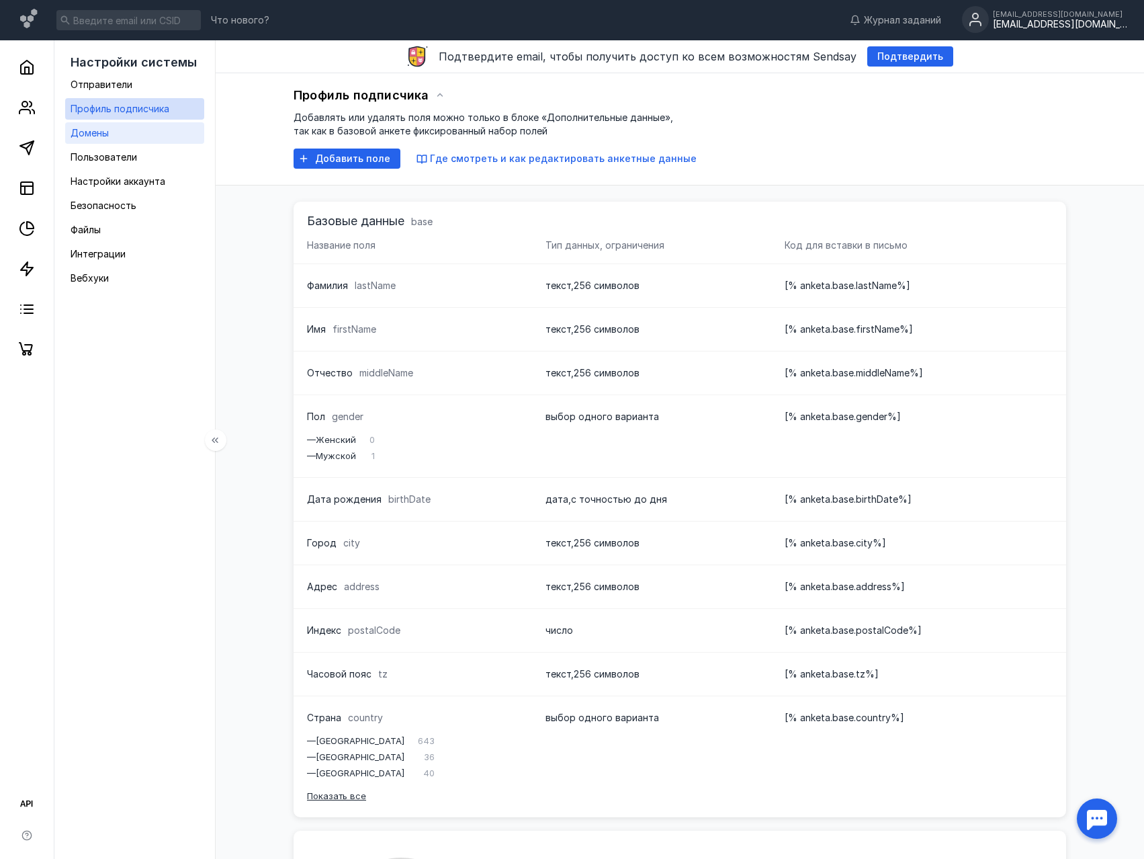
click at [94, 134] on span "Домены" at bounding box center [90, 132] width 38 height 11
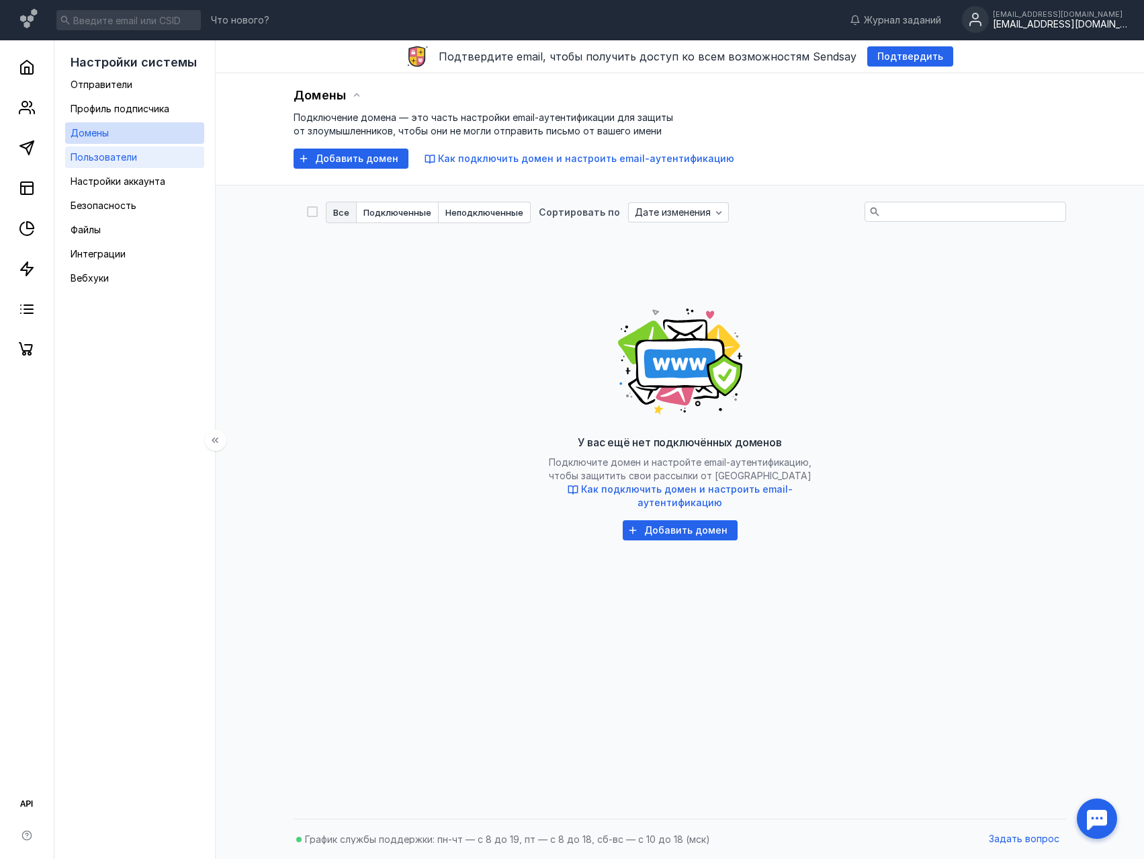
click at [86, 158] on span "Пользователи" at bounding box center [104, 156] width 67 height 11
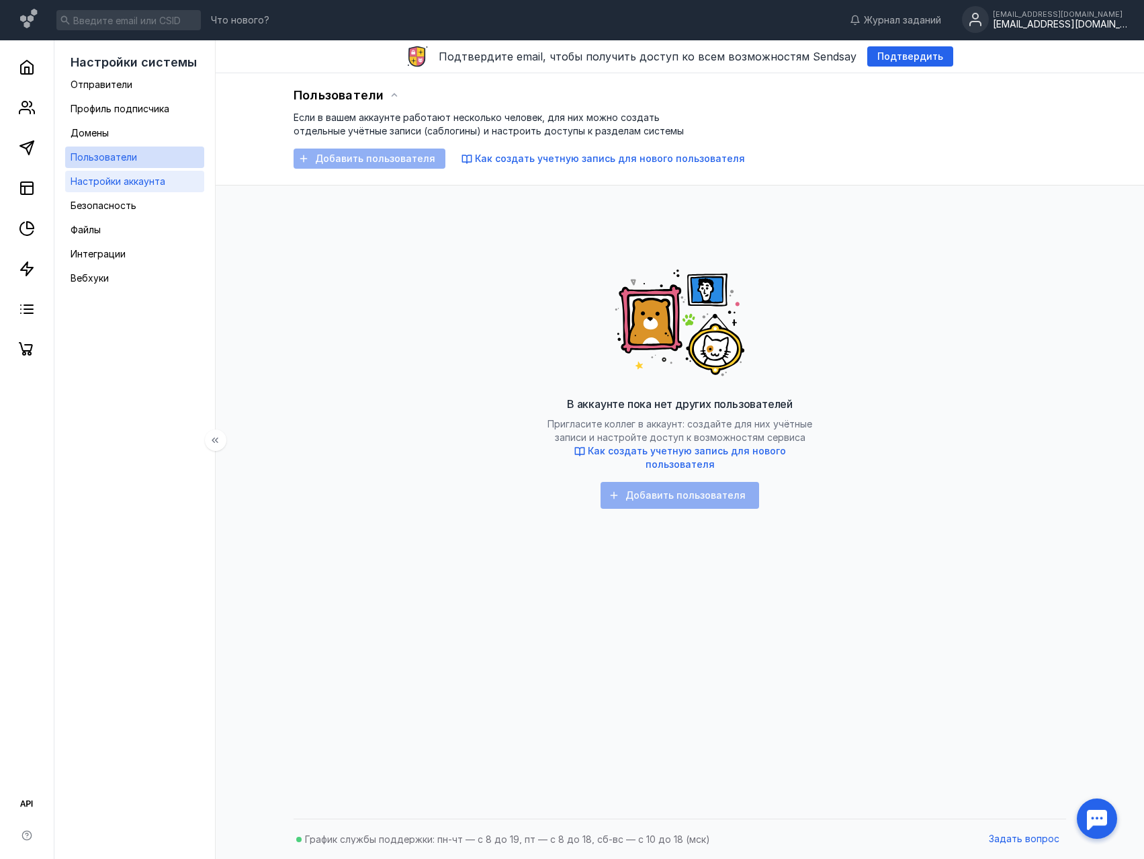
click at [93, 182] on span "Настройки аккаунта" at bounding box center [118, 180] width 95 height 11
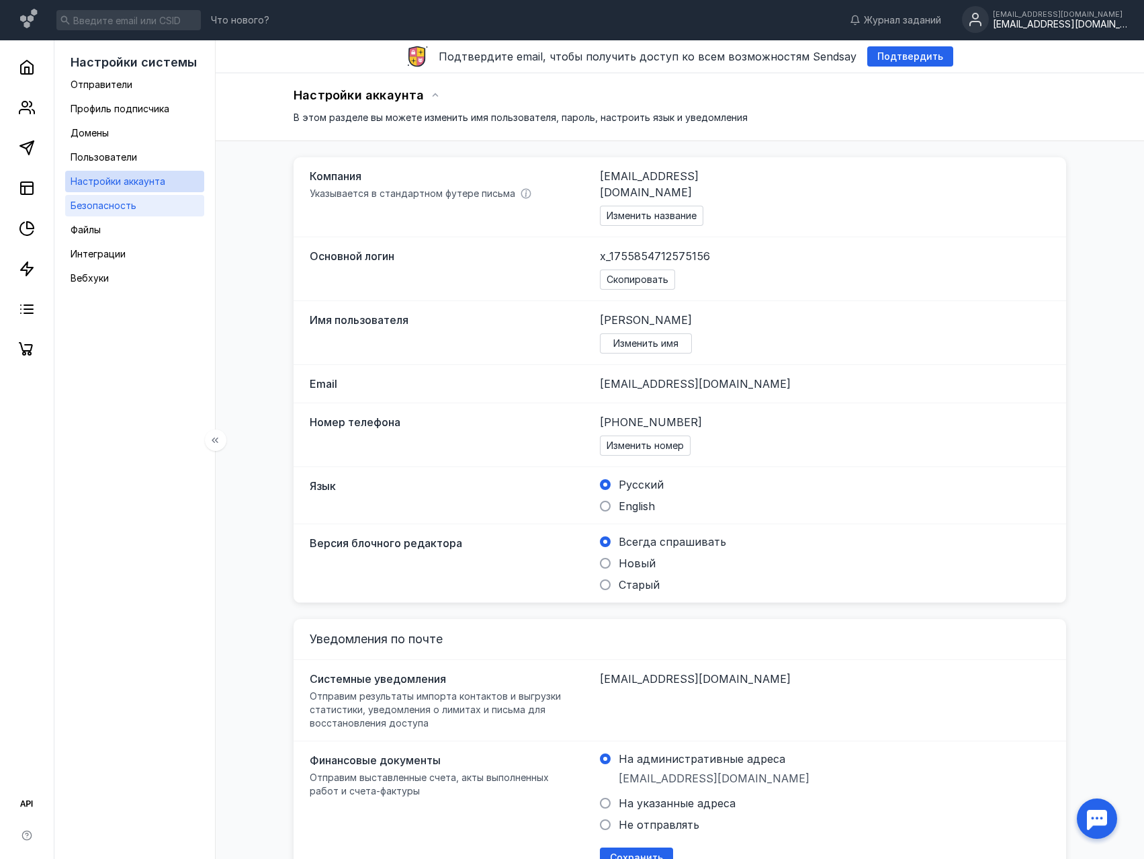
click at [94, 208] on span "Безопасность" at bounding box center [104, 205] width 66 height 11
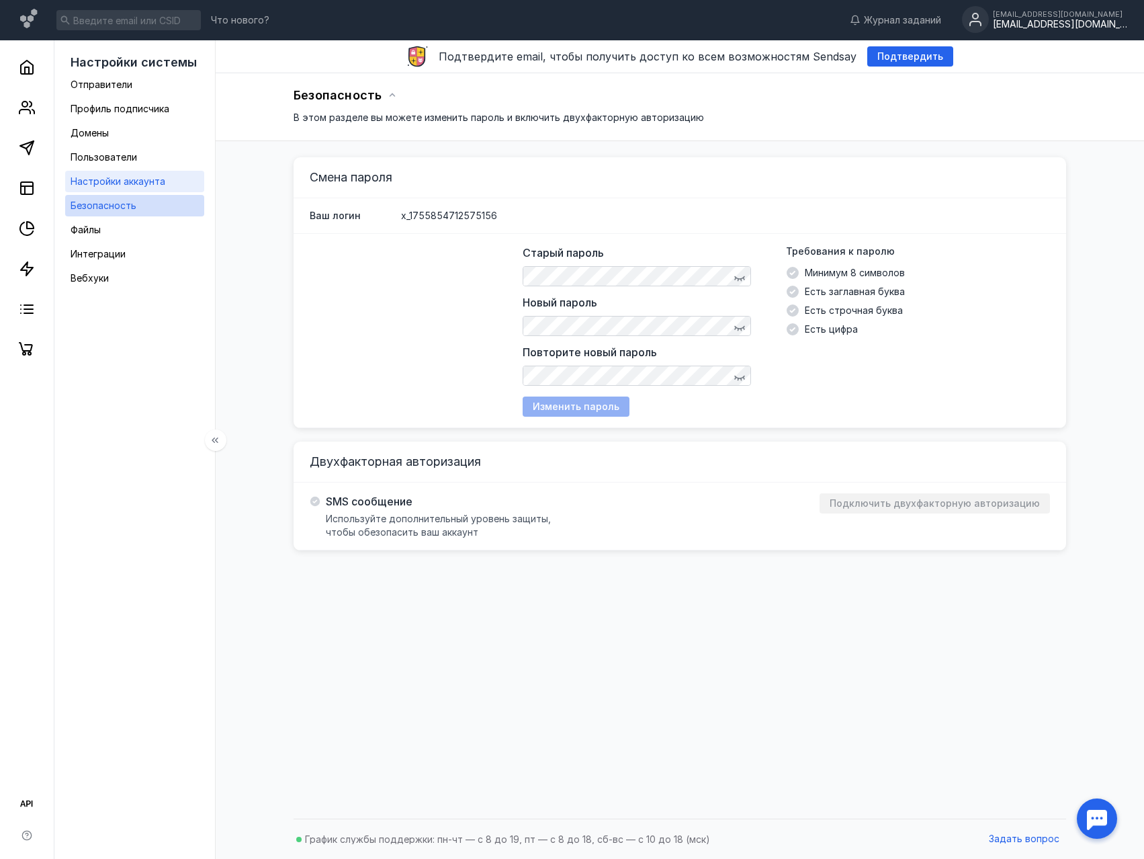
click at [101, 183] on span "Настройки аккаунта" at bounding box center [118, 180] width 95 height 11
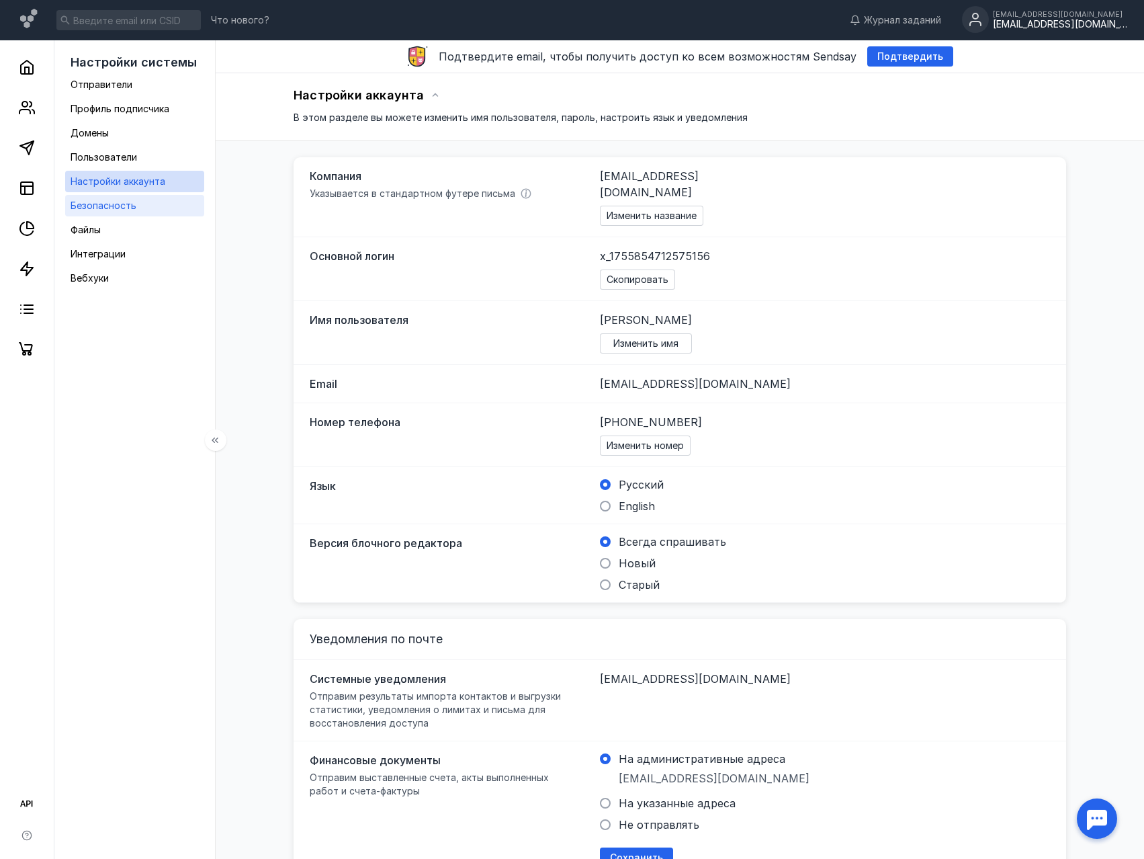
click at [93, 206] on span "Безопасность" at bounding box center [104, 205] width 66 height 11
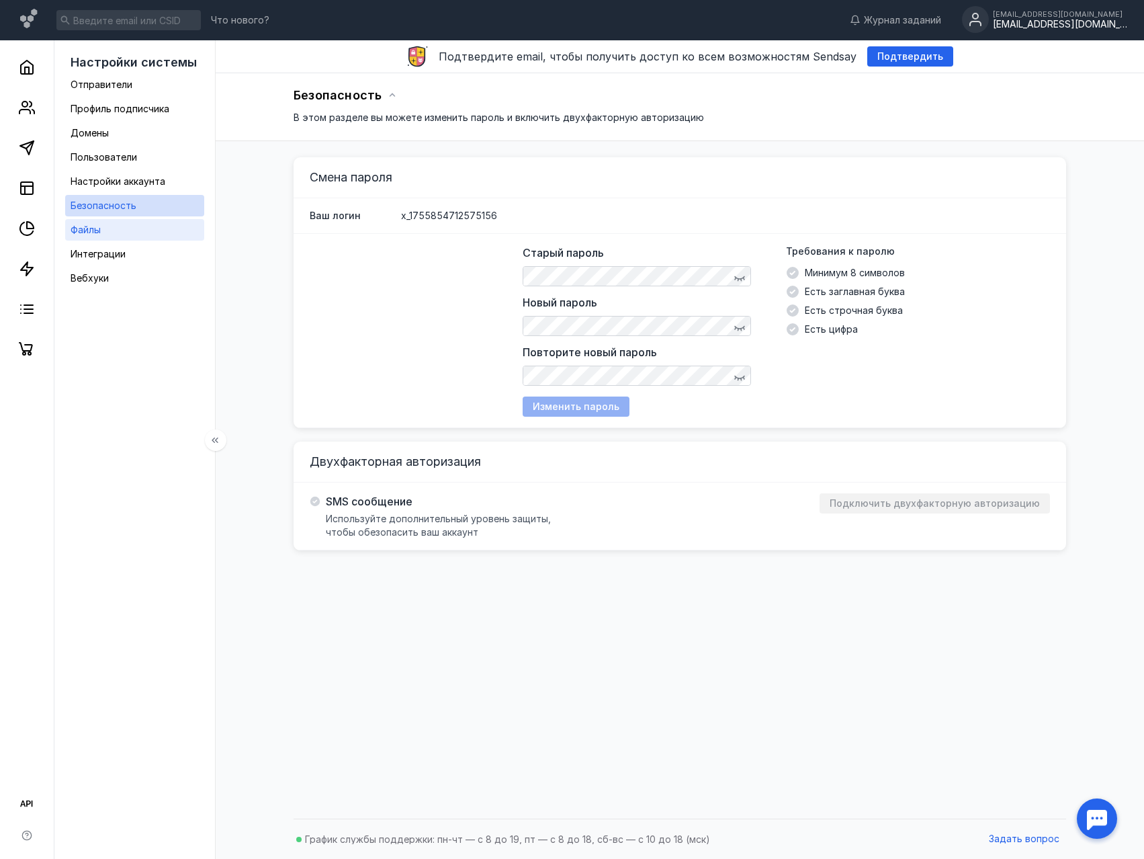
click at [88, 231] on span "Файлы" at bounding box center [86, 229] width 30 height 11
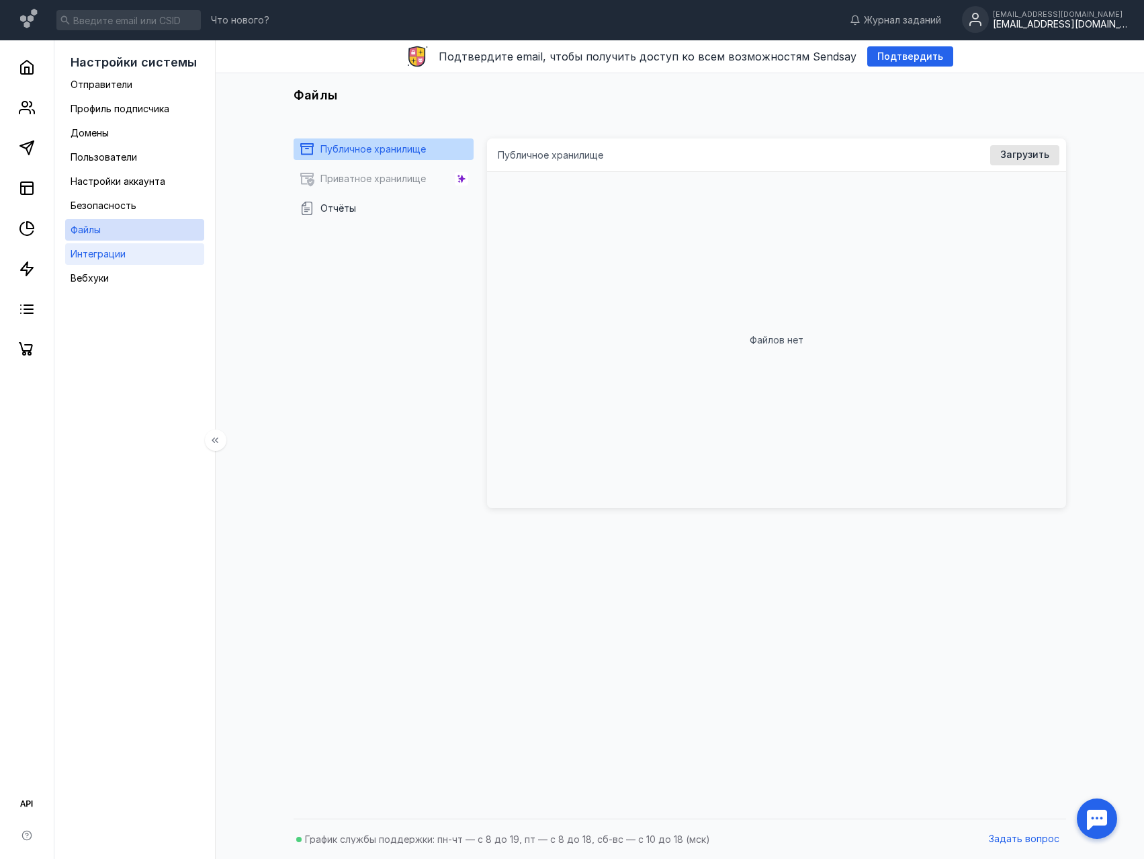
click at [86, 261] on div "Интеграции" at bounding box center [98, 254] width 55 height 16
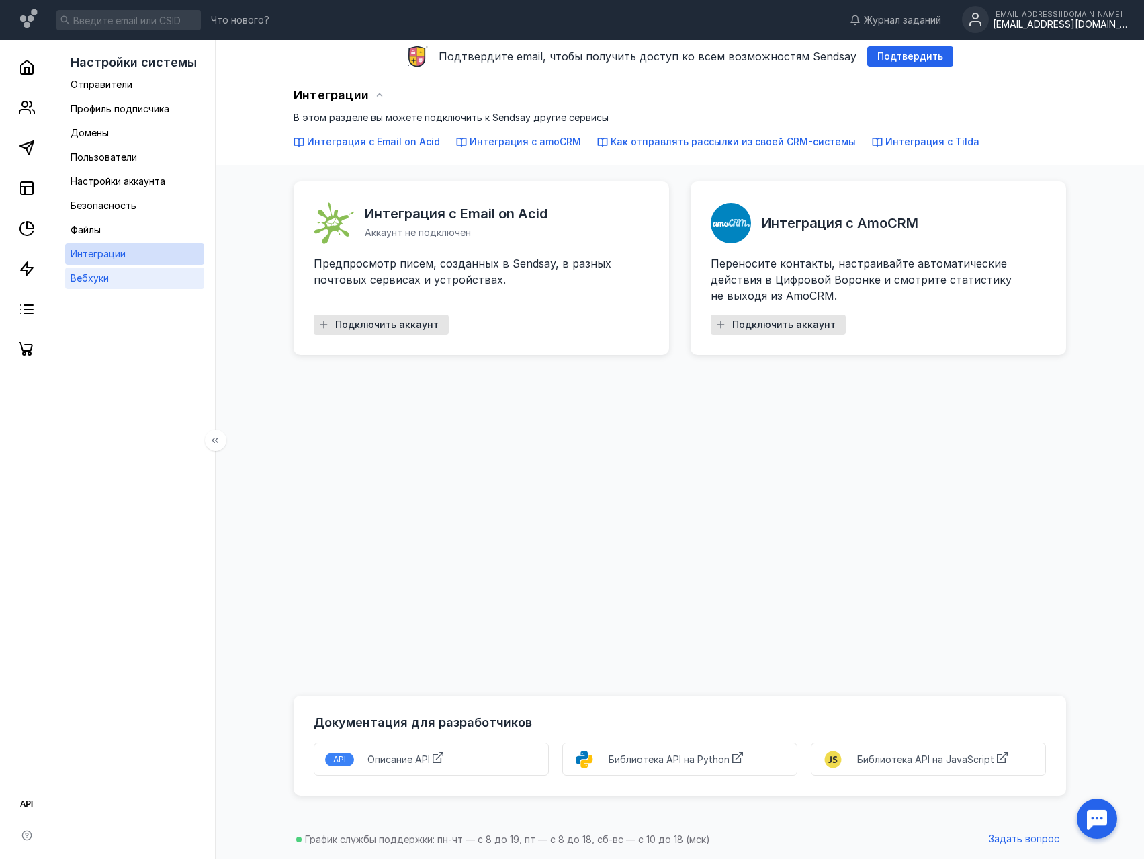
click at [95, 279] on span "Вебхуки" at bounding box center [90, 277] width 38 height 11
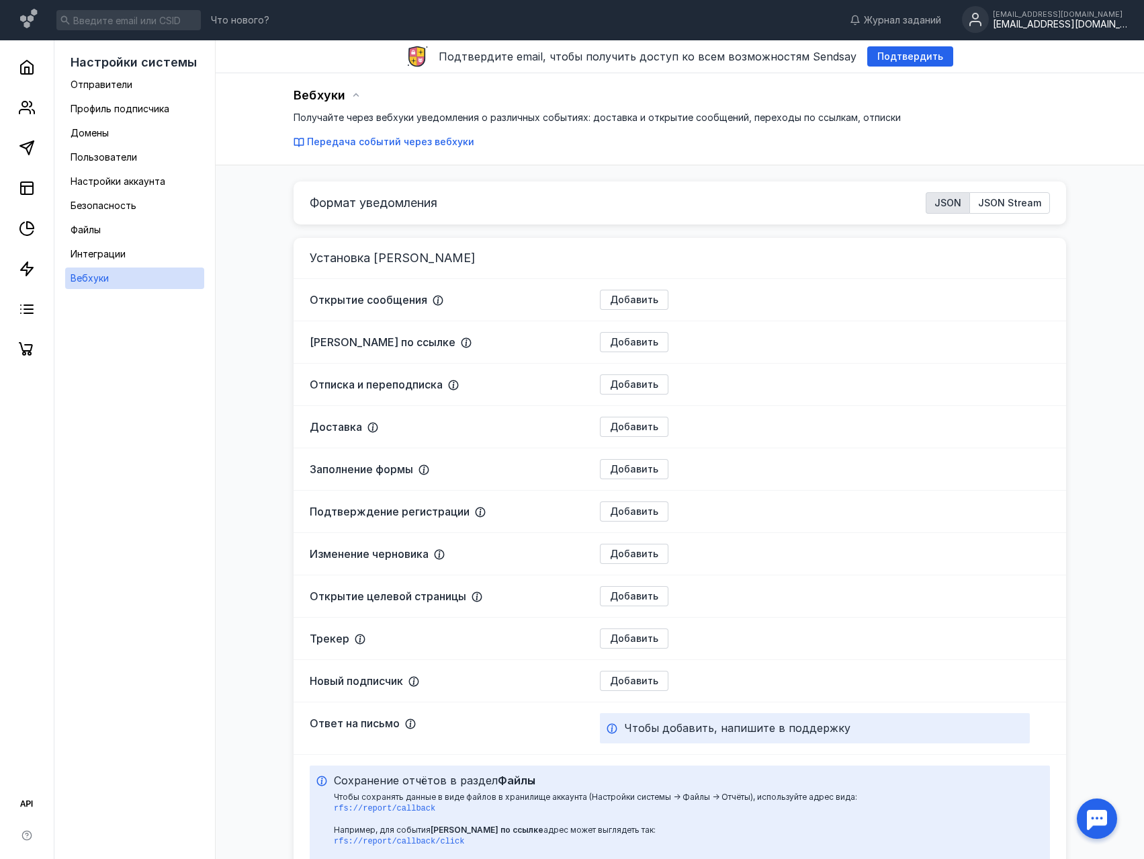
click at [1099, 17] on div "[EMAIL_ADDRESS][DOMAIN_NAME]" at bounding box center [1060, 14] width 134 height 8
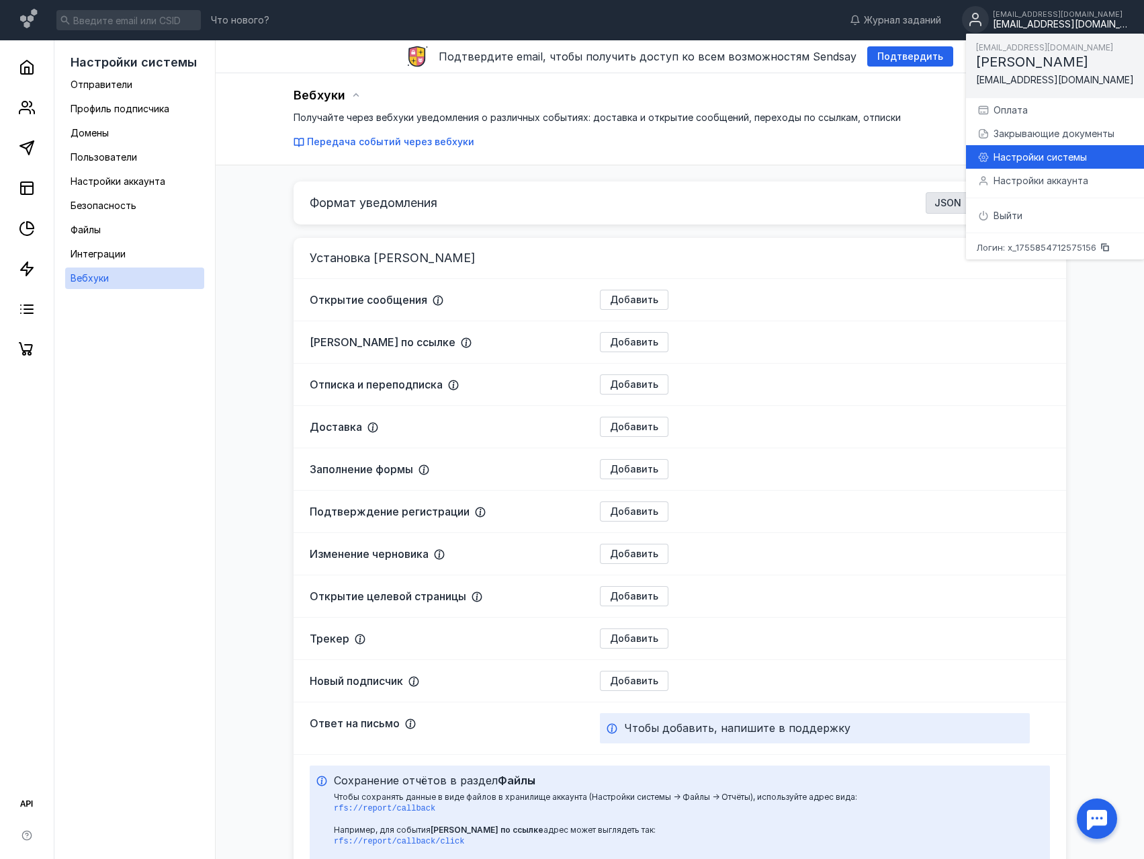
click at [1043, 160] on div "Настройки системы" at bounding box center [1064, 156] width 140 height 13
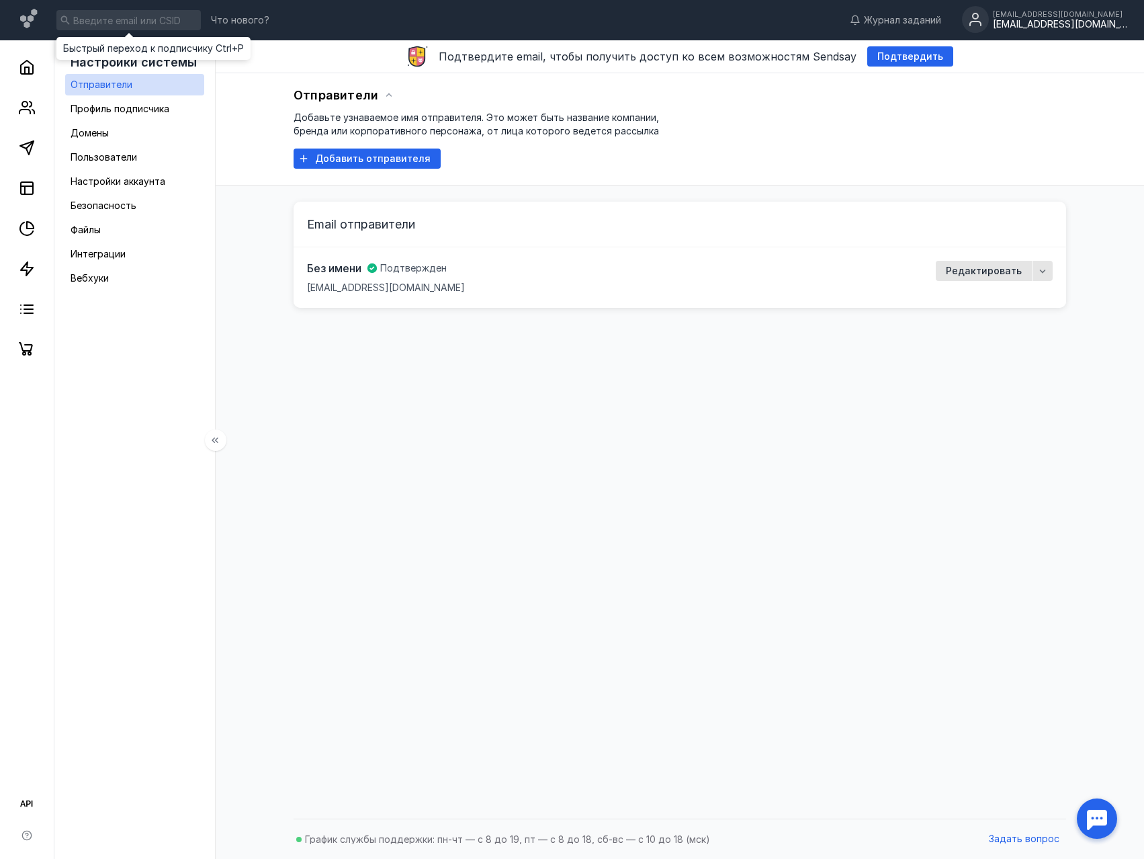
click at [106, 24] on input at bounding box center [128, 20] width 144 height 20
click at [99, 216] on link "Безопасность" at bounding box center [134, 205] width 139 height 21
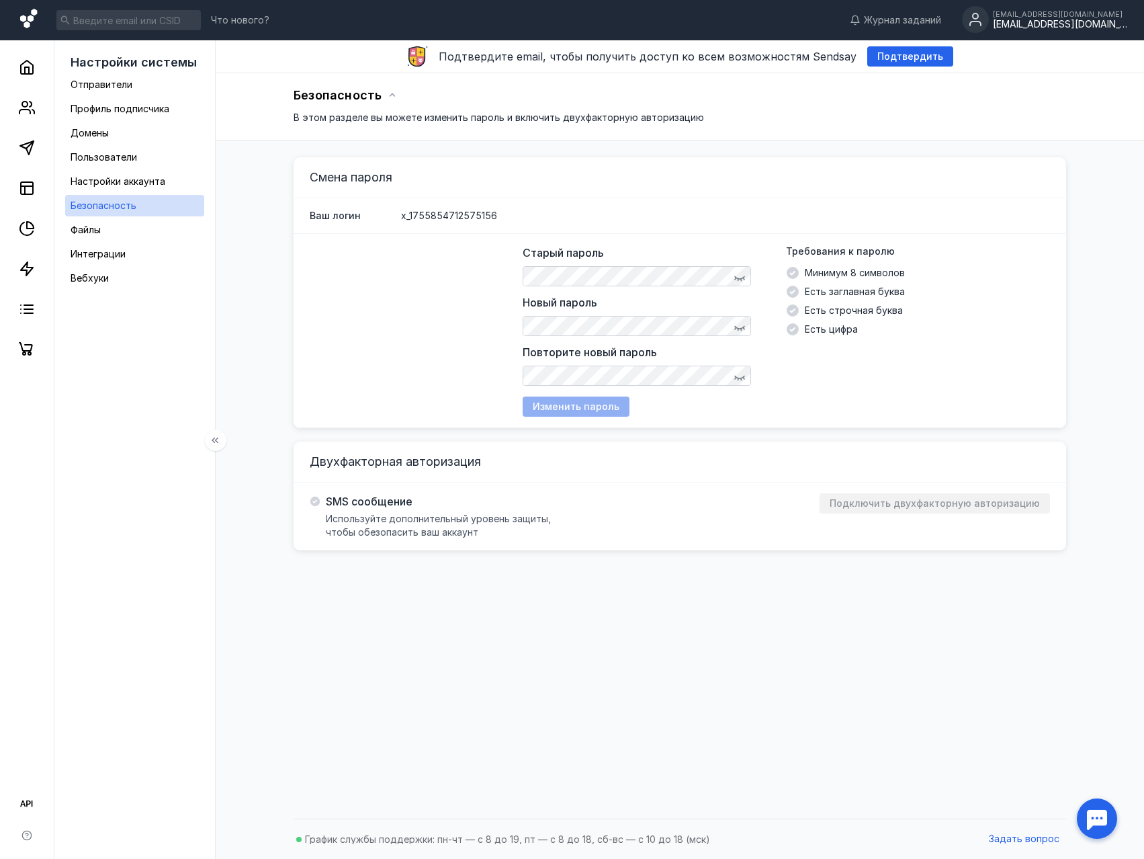
click at [26, 13] on icon at bounding box center [29, 20] width 19 height 23
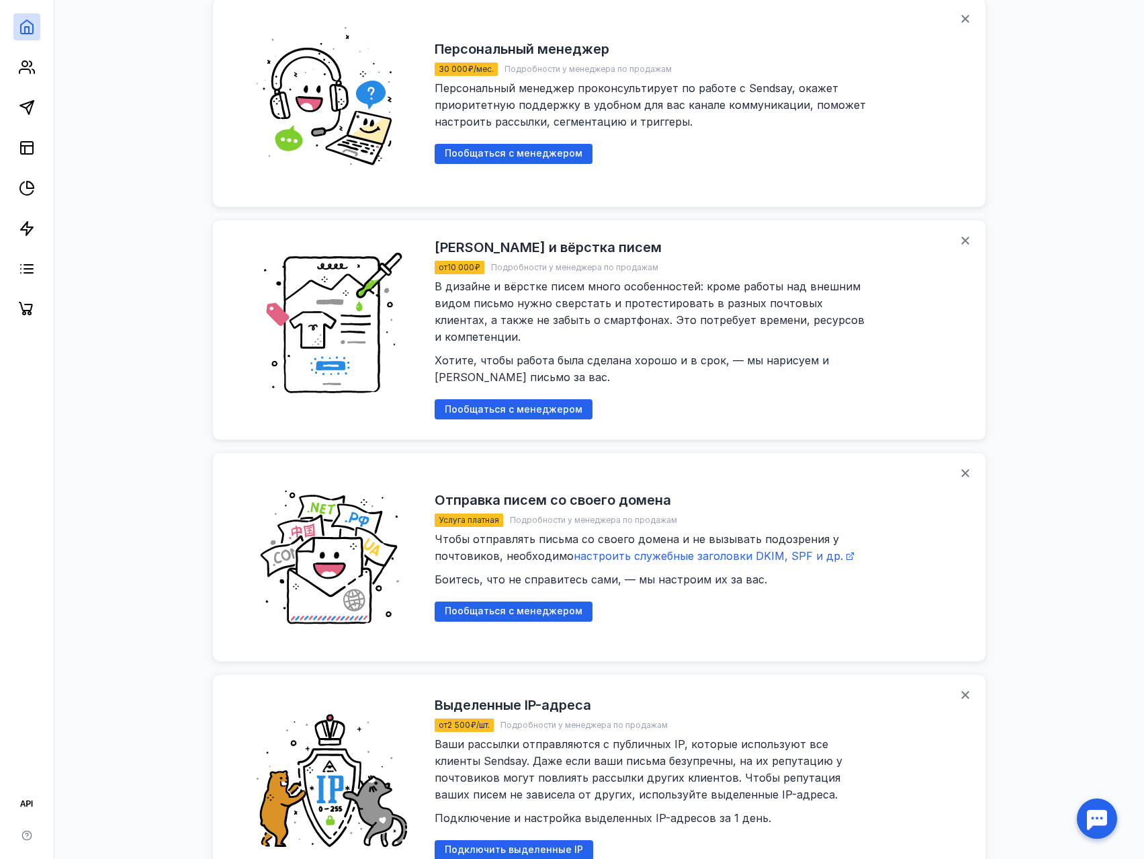
scroll to position [1294, 0]
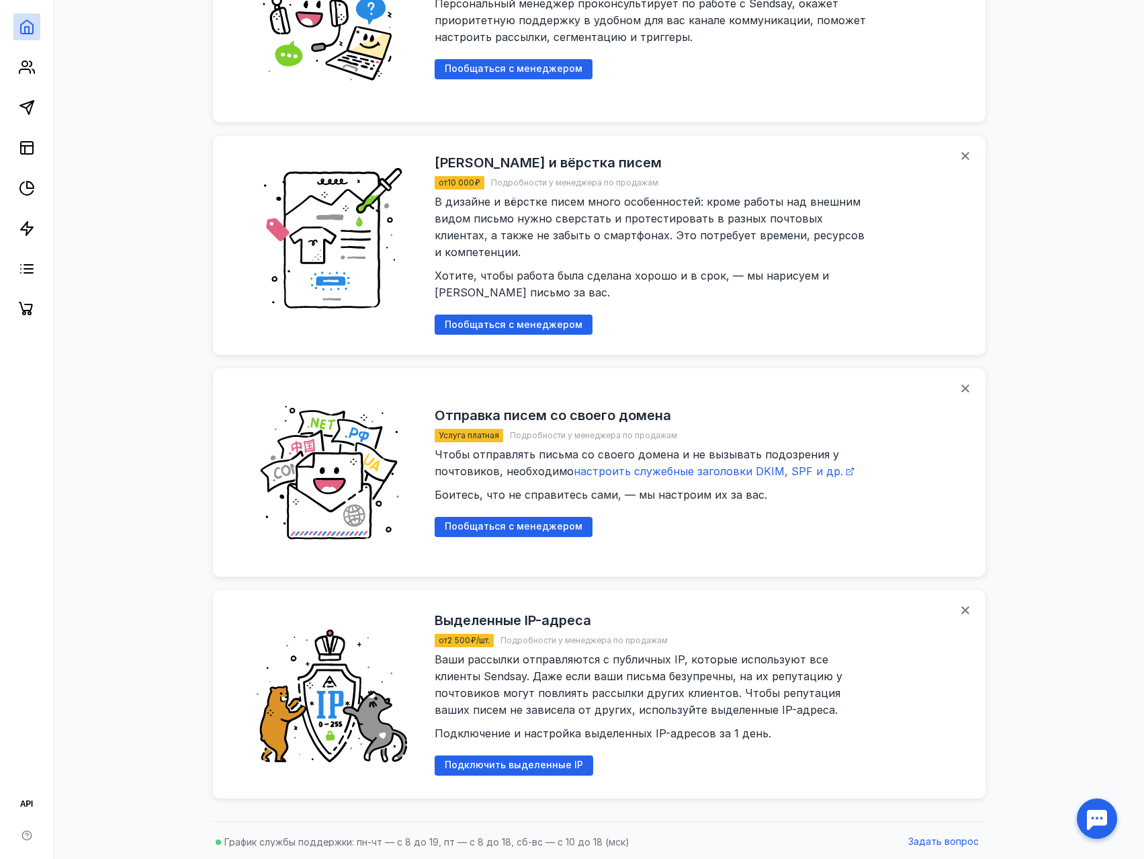
click at [1095, 810] on div at bounding box center [1097, 818] width 42 height 42
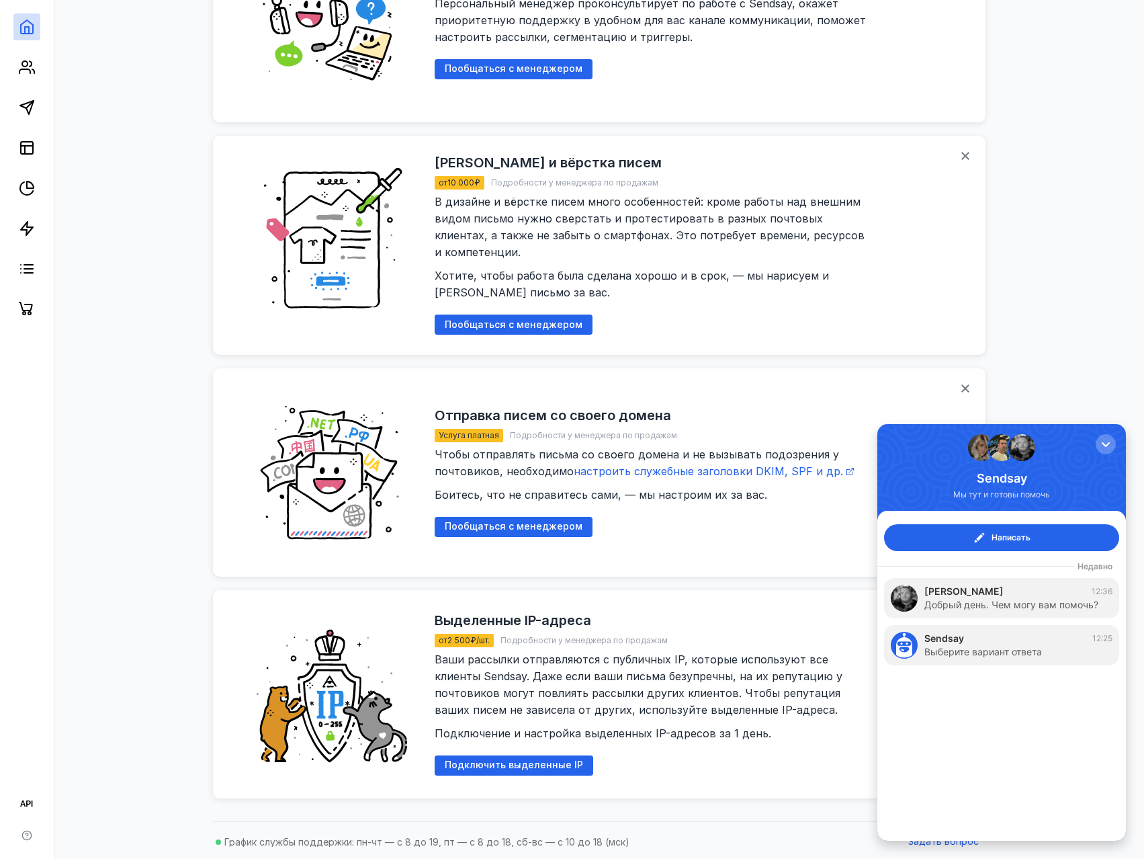
scroll to position [0, 0]
click at [1104, 444] on div "button" at bounding box center [1105, 443] width 13 height 13
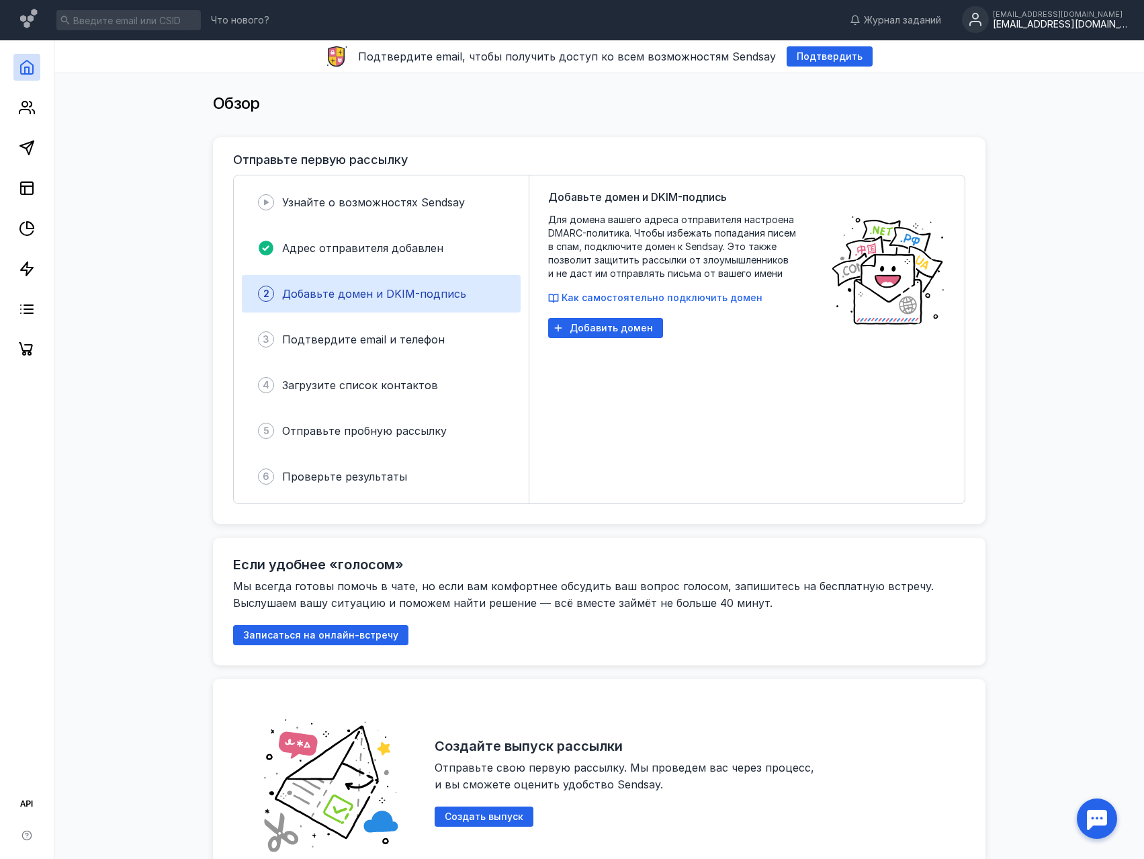
click at [1077, 13] on div "[EMAIL_ADDRESS][DOMAIN_NAME]" at bounding box center [1060, 14] width 134 height 8
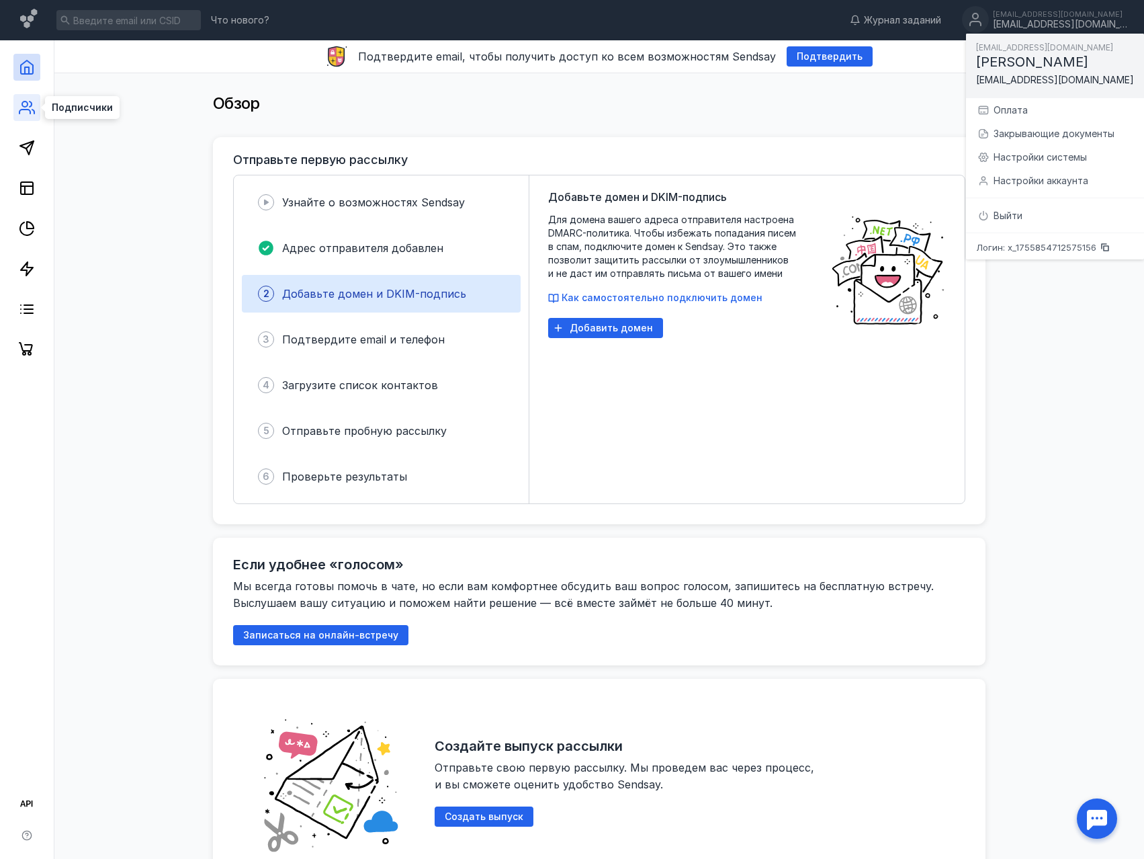
click at [20, 105] on icon at bounding box center [27, 107] width 16 height 16
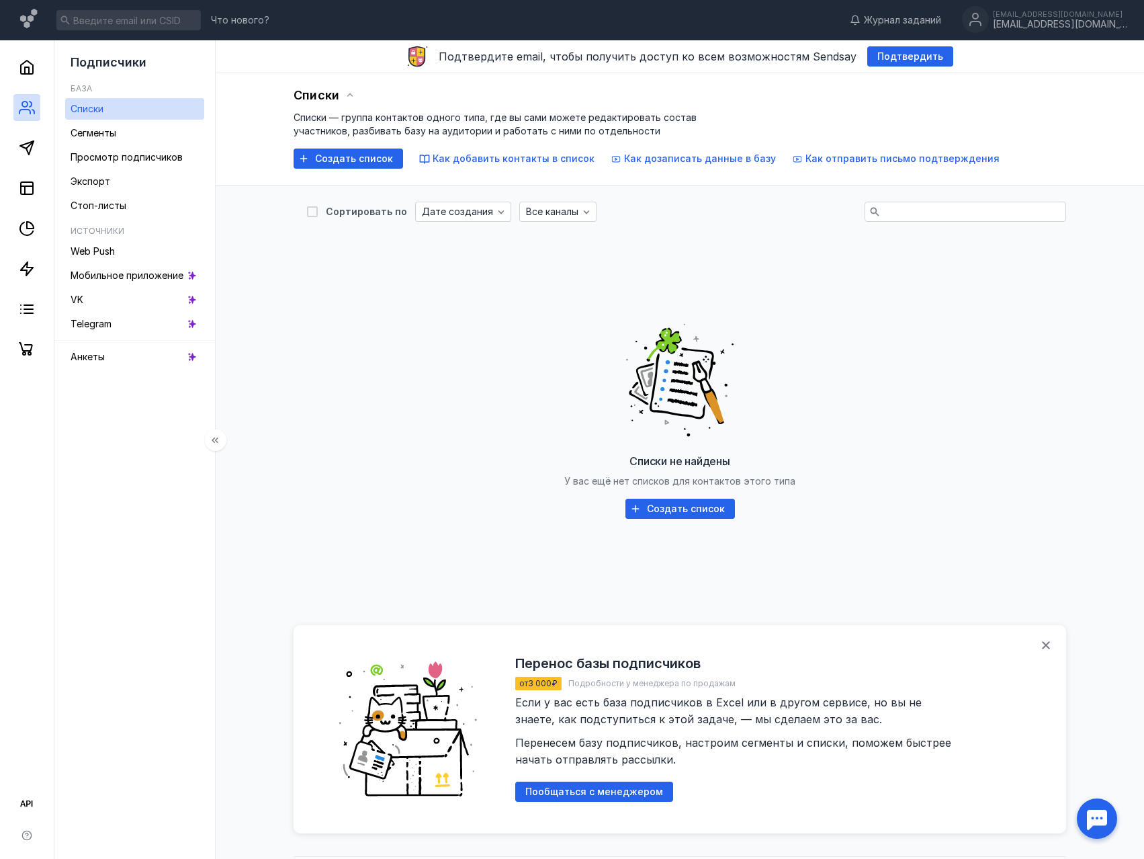
scroll to position [38, 0]
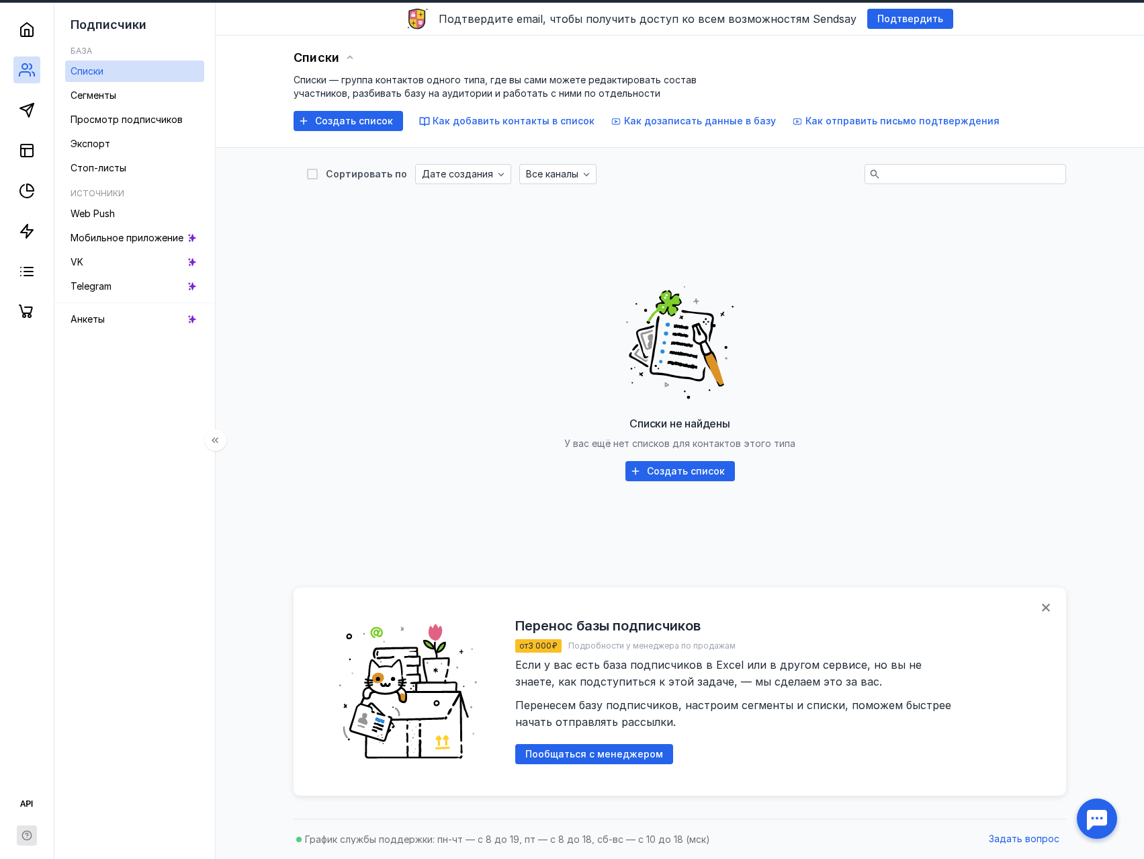
click at [31, 835] on icon "button" at bounding box center [26, 834] width 9 height 9
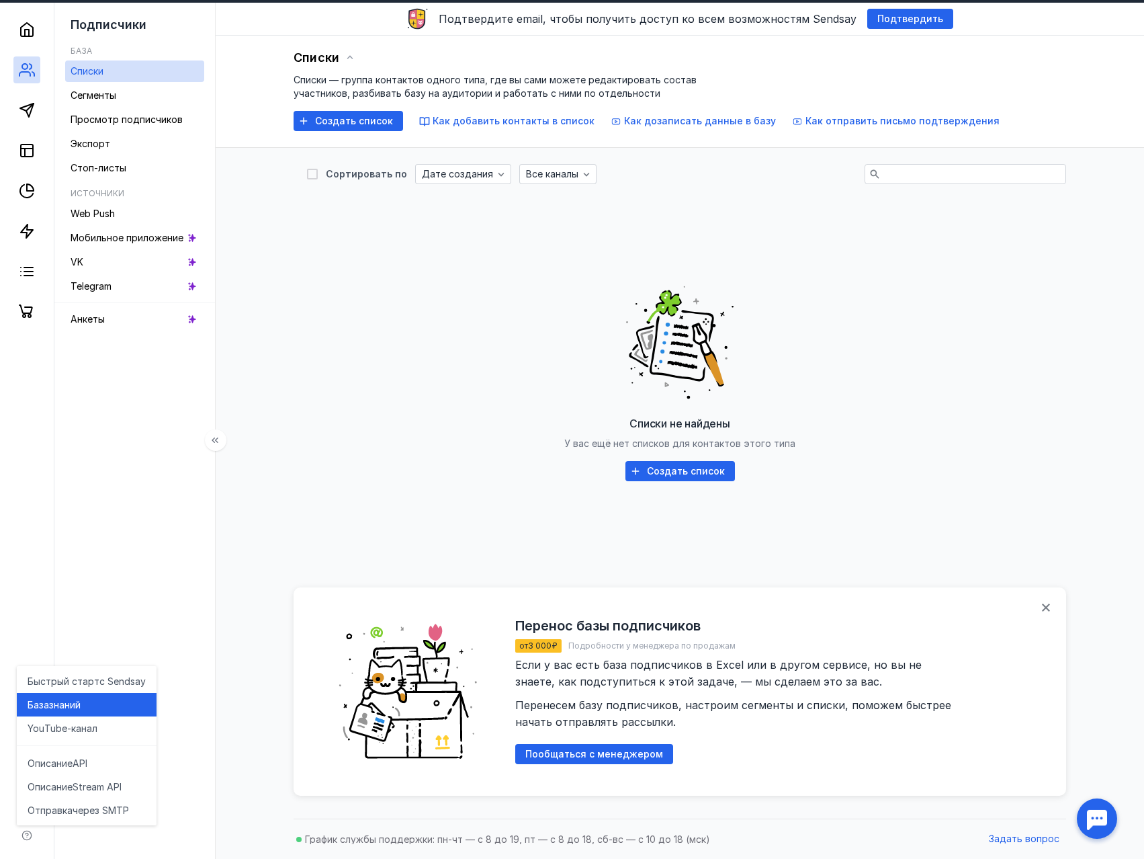
click at [49, 703] on span "знаний" at bounding box center [65, 704] width 32 height 13
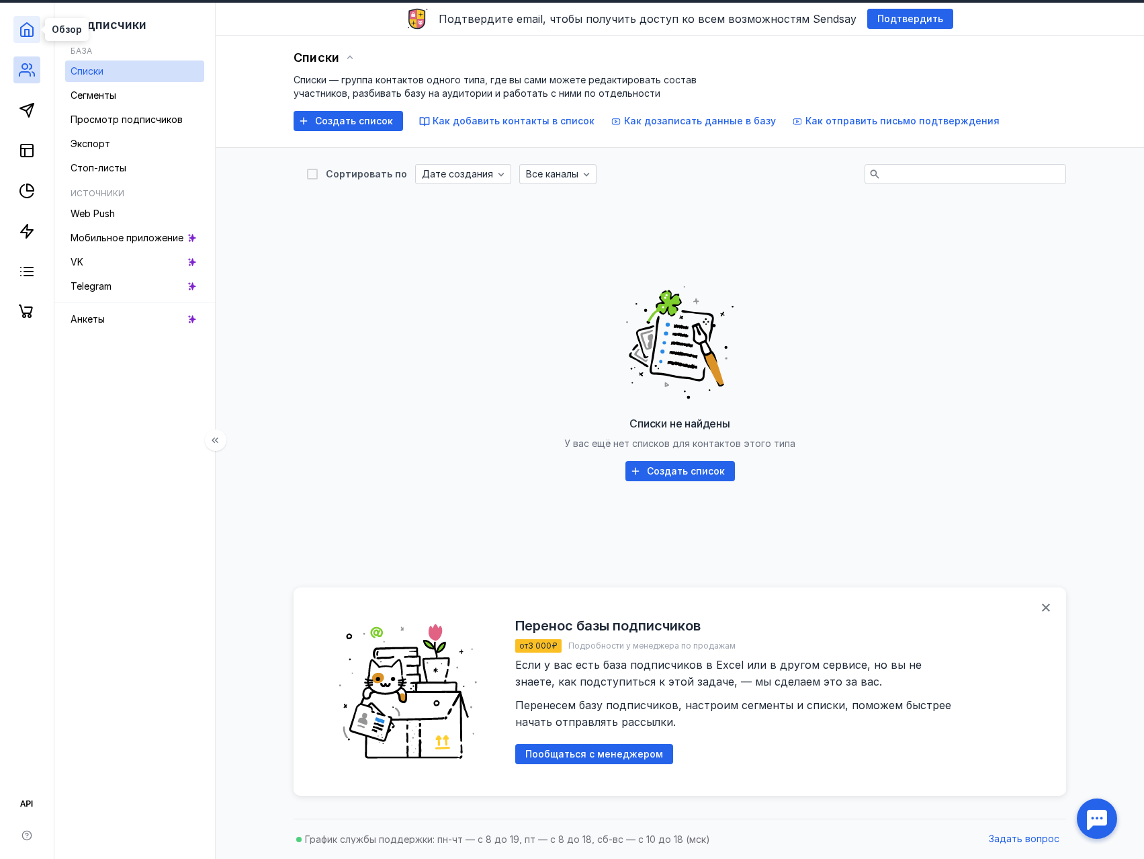
click at [28, 26] on icon at bounding box center [27, 29] width 16 height 16
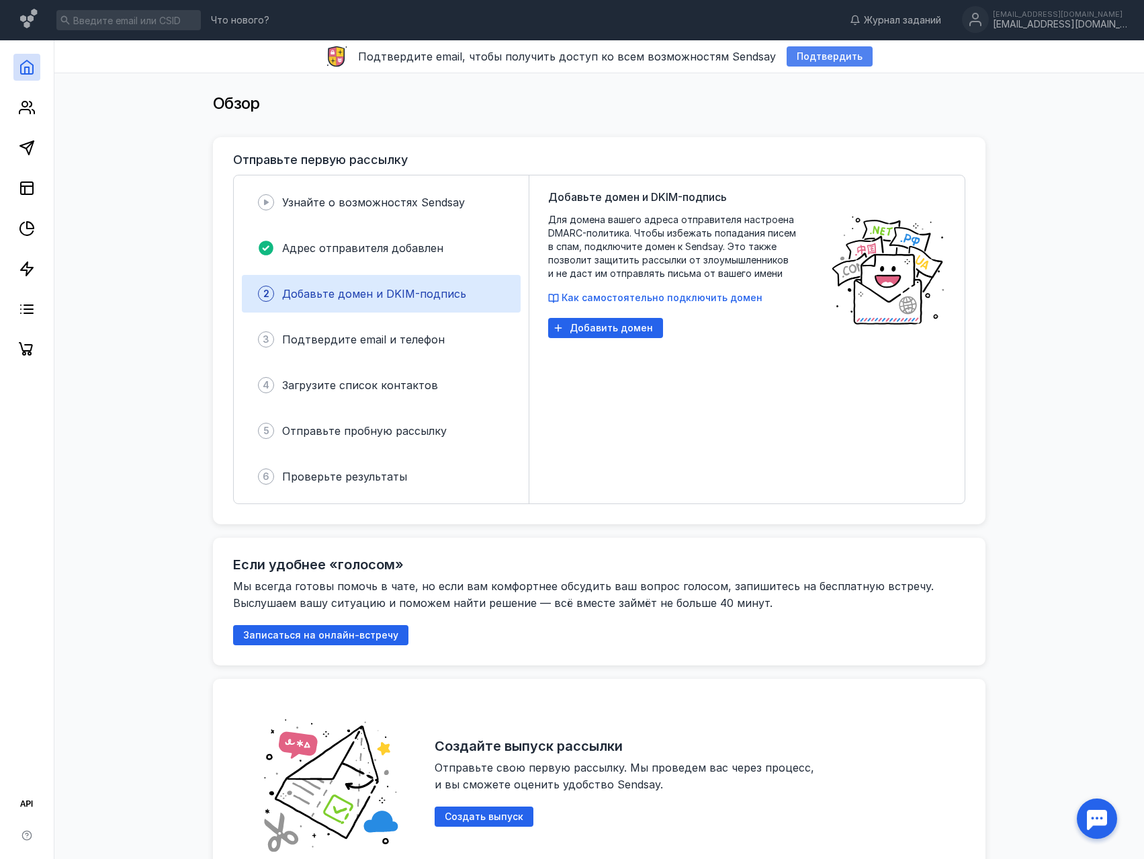
click at [820, 58] on span "Подтвердить" at bounding box center [830, 56] width 66 height 11
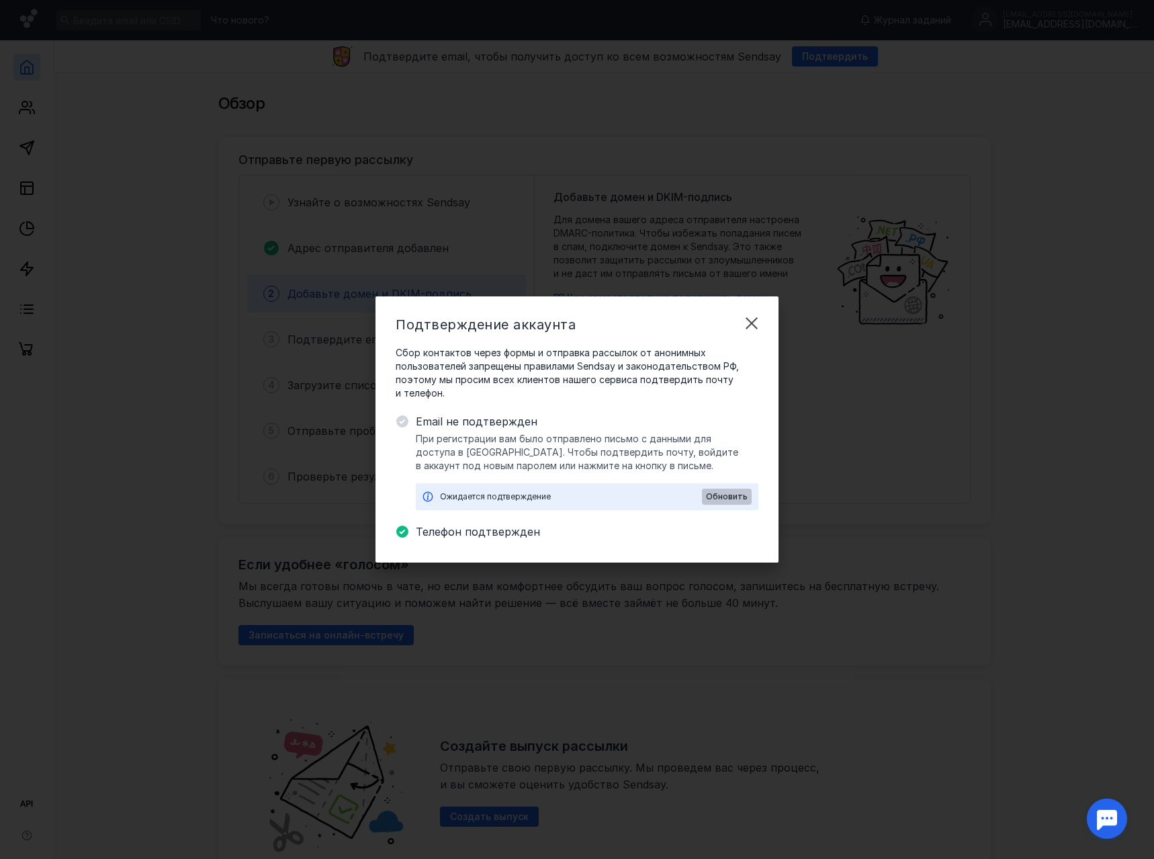
click at [715, 503] on div "Обновить" at bounding box center [727, 496] width 50 height 16
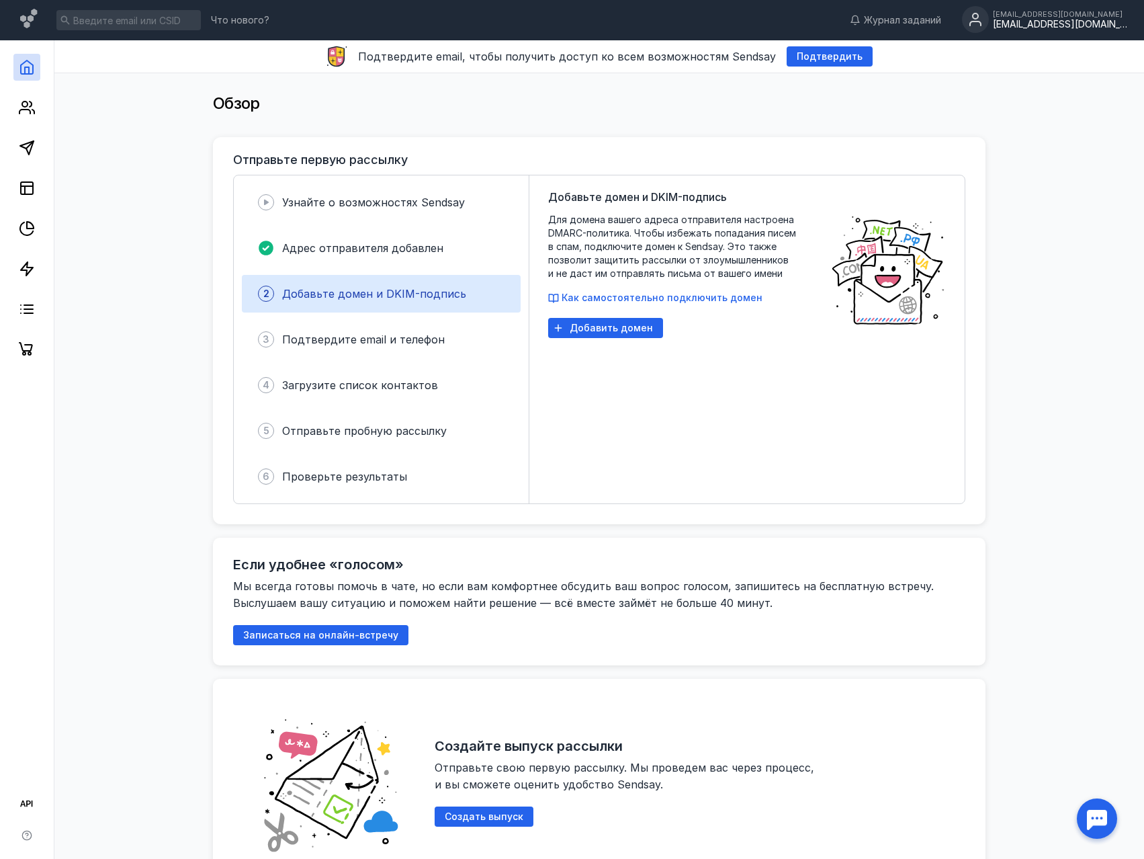
click at [1106, 28] on div "[EMAIL_ADDRESS][DOMAIN_NAME]" at bounding box center [1060, 24] width 134 height 11
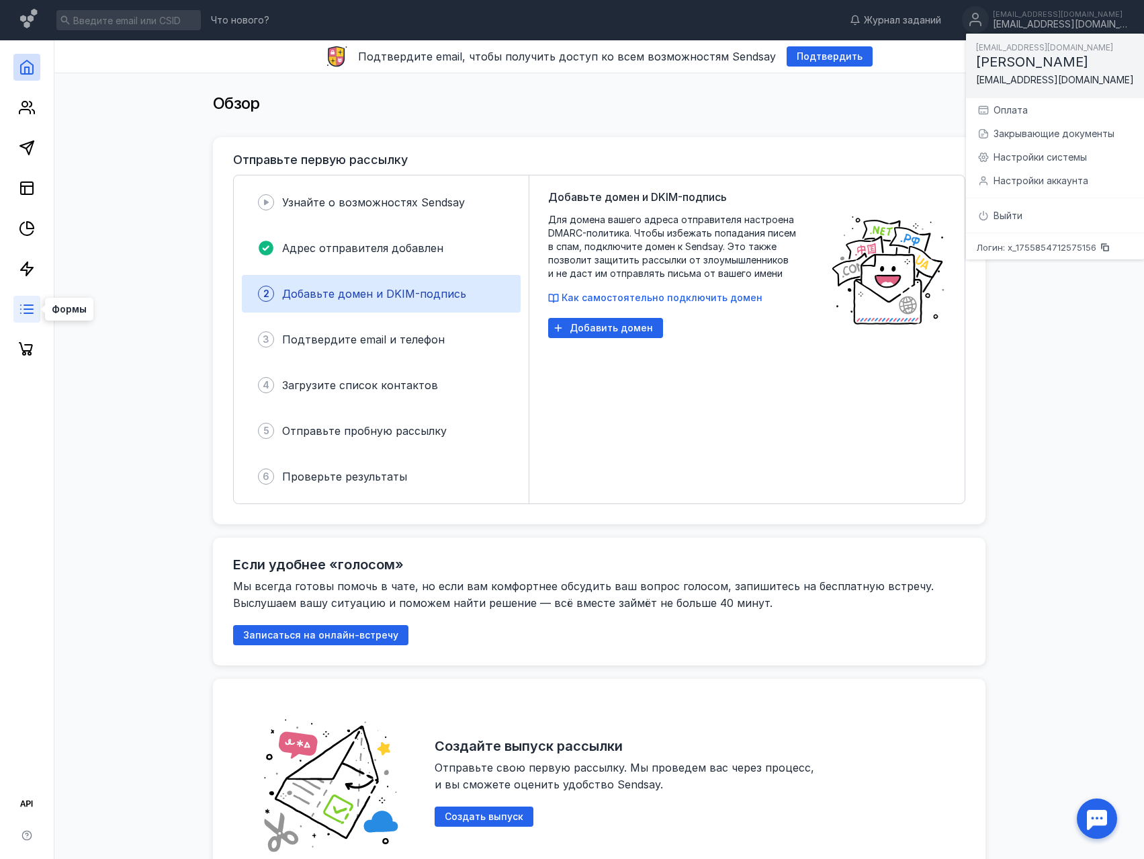
click at [28, 302] on icon at bounding box center [27, 309] width 16 height 16
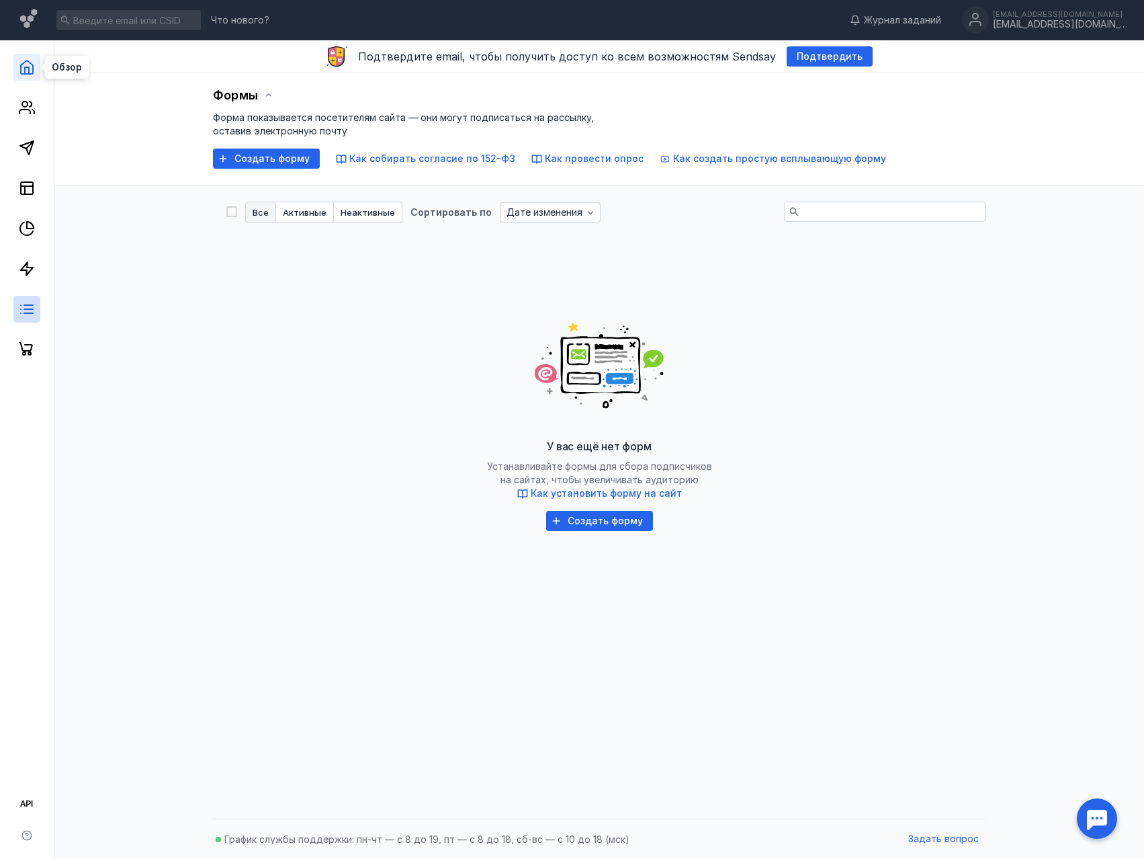
click at [22, 67] on icon at bounding box center [27, 67] width 16 height 16
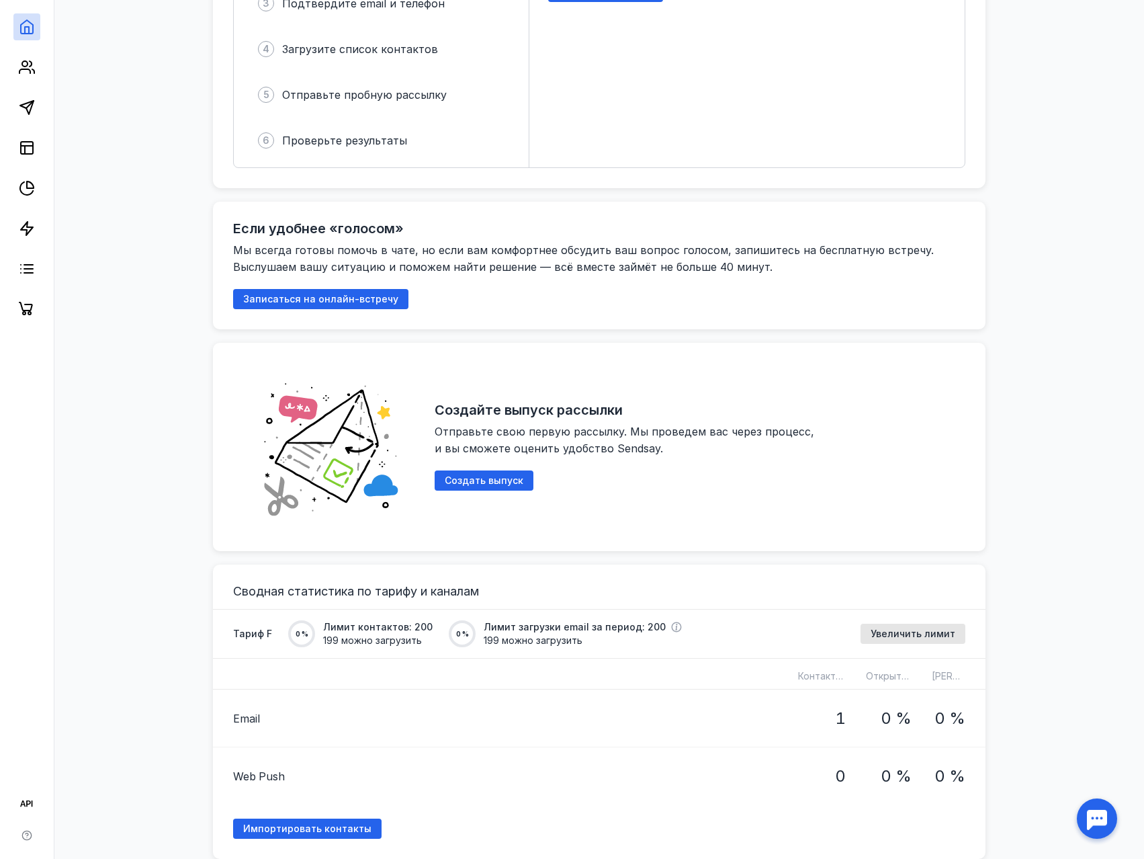
scroll to position [269, 0]
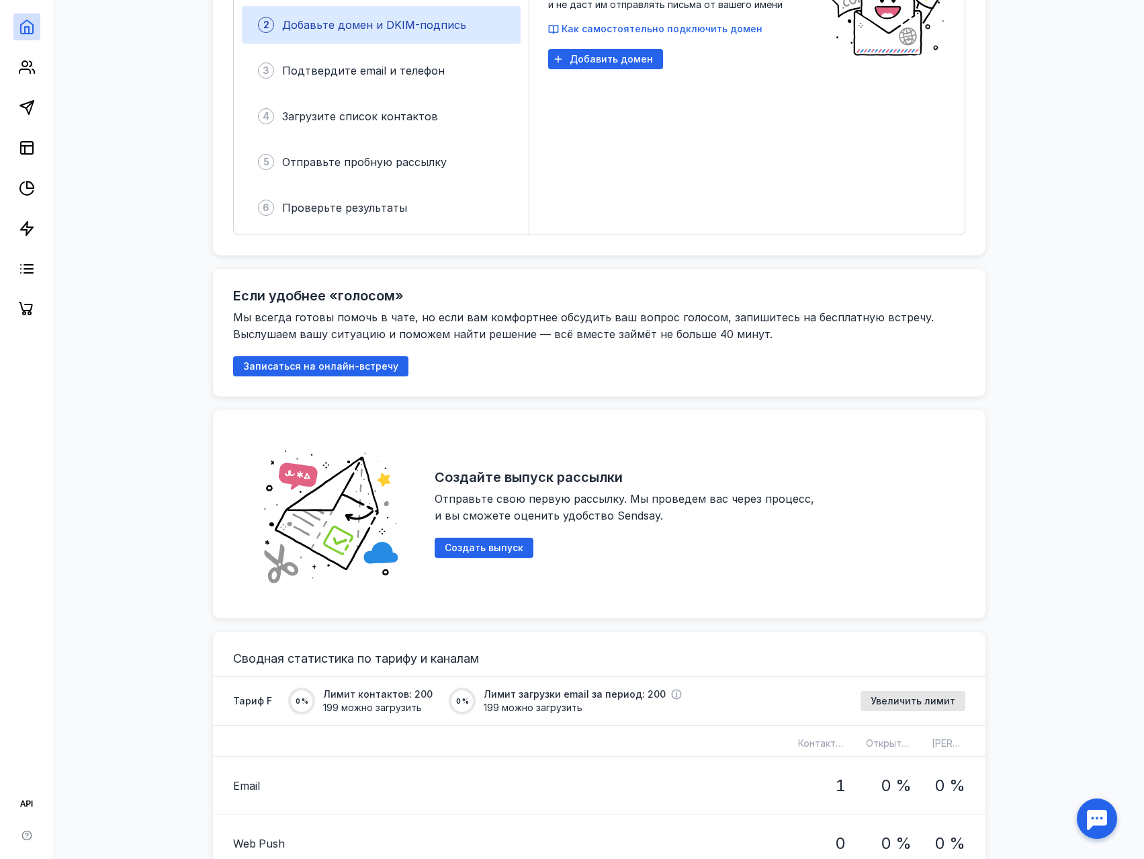
click at [740, 325] on div "Мы всегда готовы помочь в чате, но если вам комфортнее обсудить ваш вопрос голо…" at bounding box center [599, 326] width 732 height 34
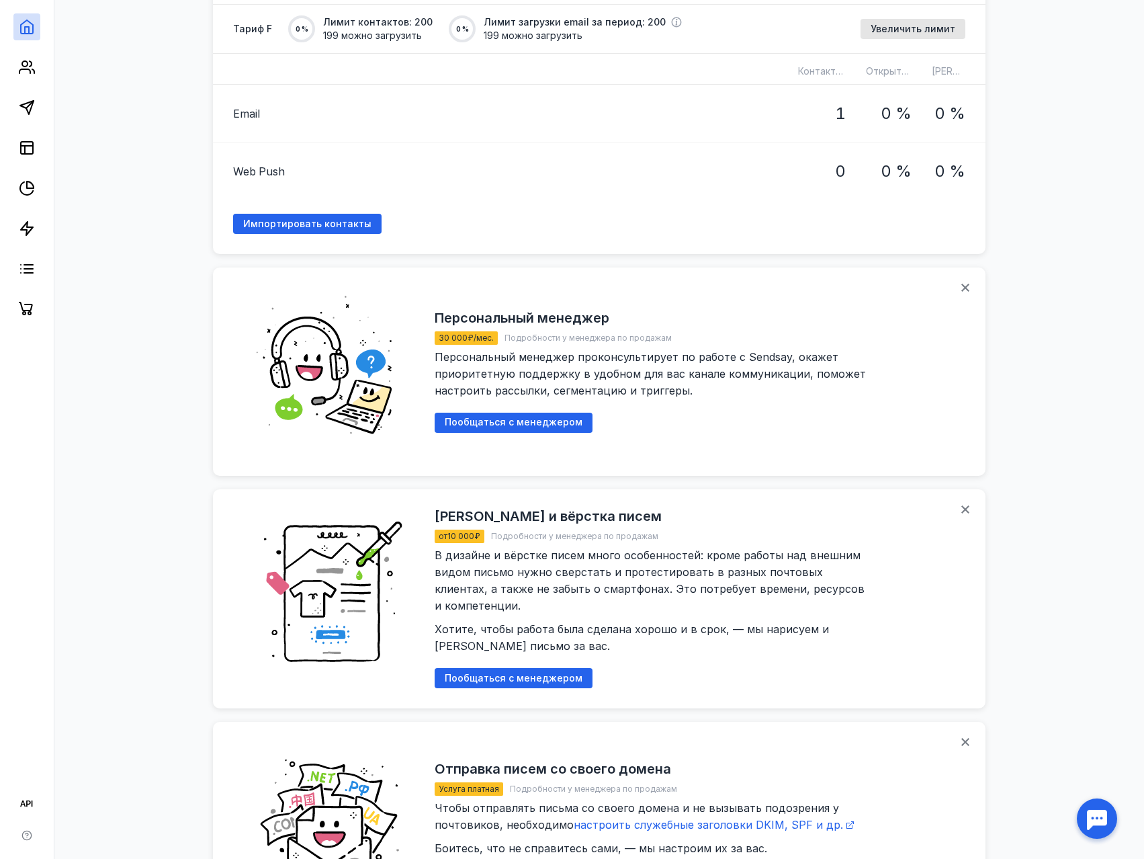
scroll to position [1294, 0]
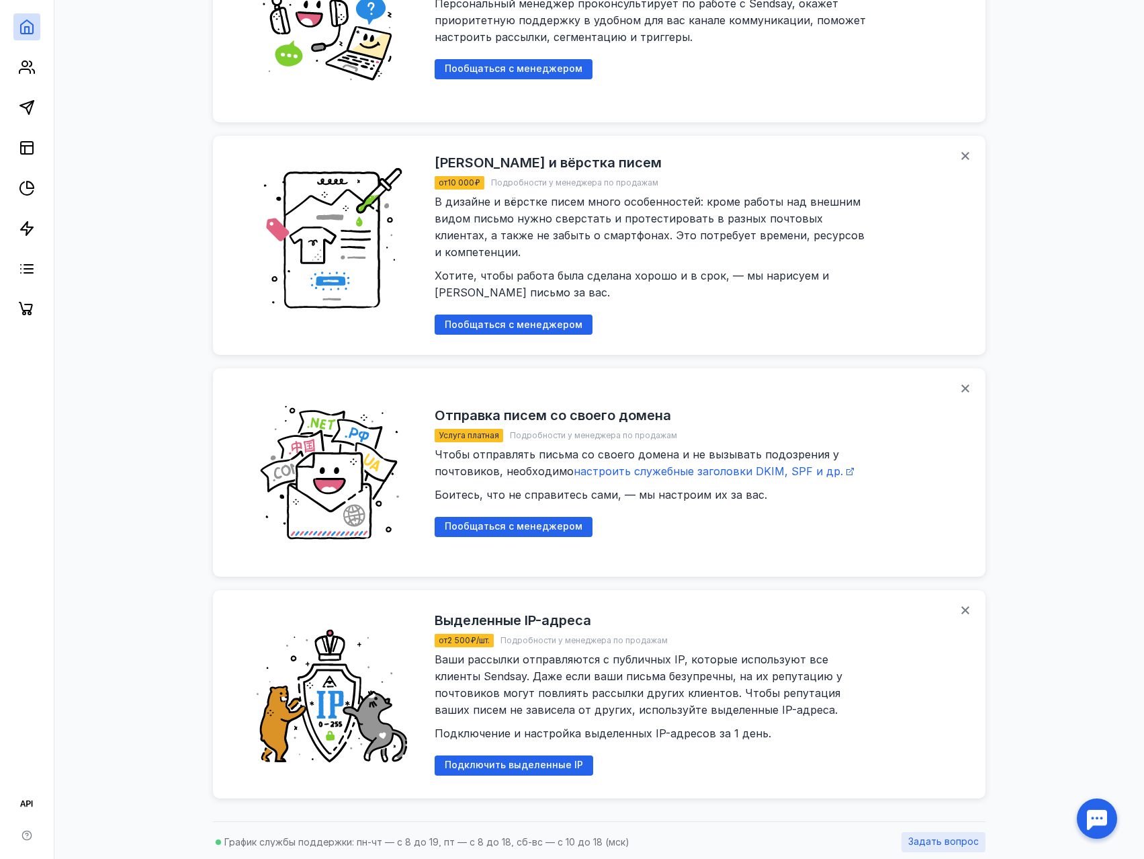
click at [925, 842] on span "Задать вопрос" at bounding box center [943, 841] width 71 height 11
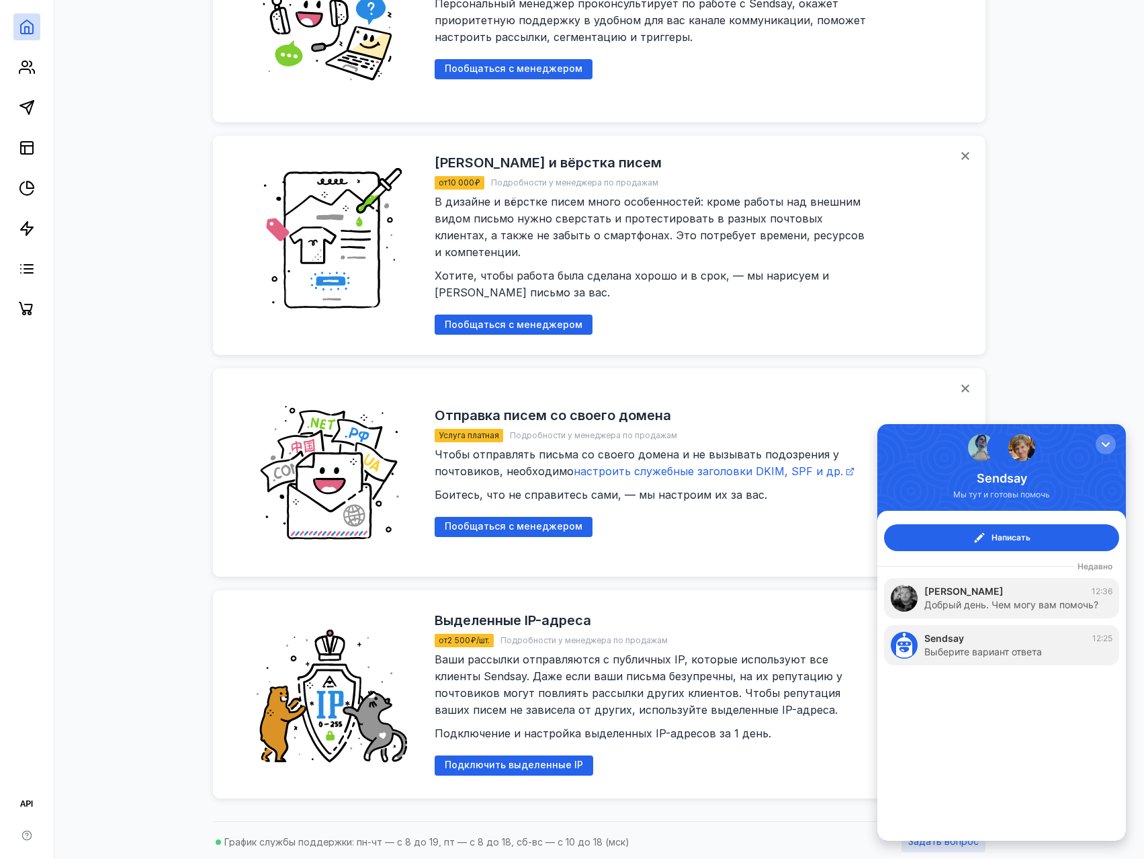
scroll to position [0, 0]
